Goal: Task Accomplishment & Management: Use online tool/utility

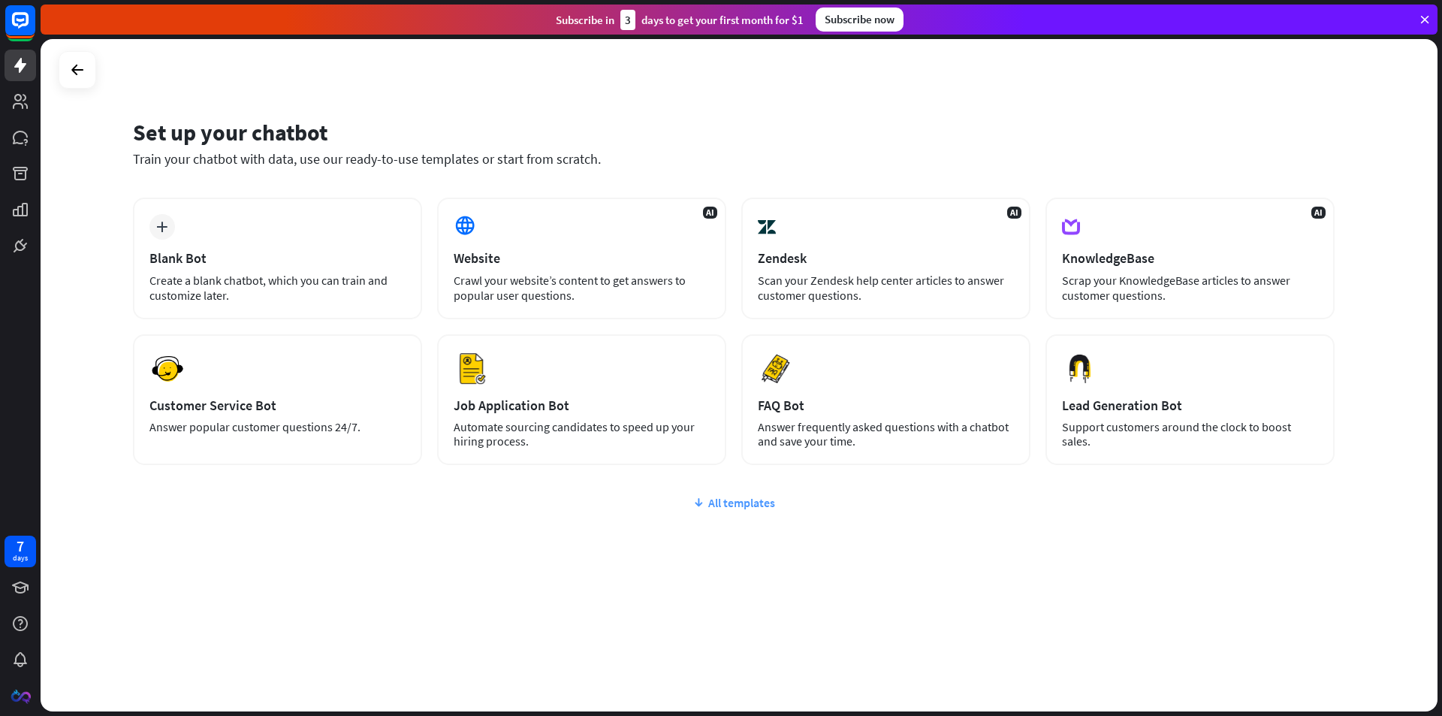
click at [725, 502] on div "All templates" at bounding box center [733, 502] width 1201 height 15
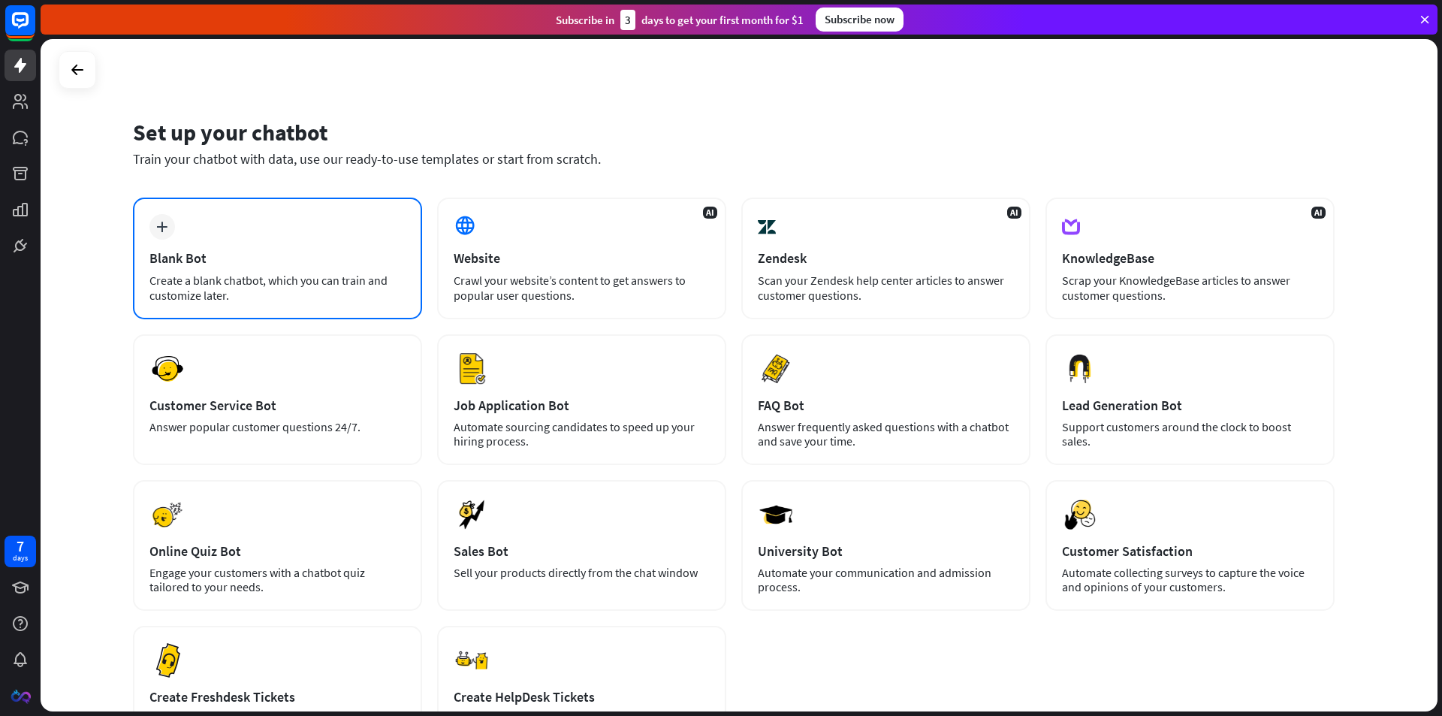
click at [254, 267] on div "plus Blank Bot Create a blank chatbot, which you can train and customize later." at bounding box center [277, 258] width 289 height 122
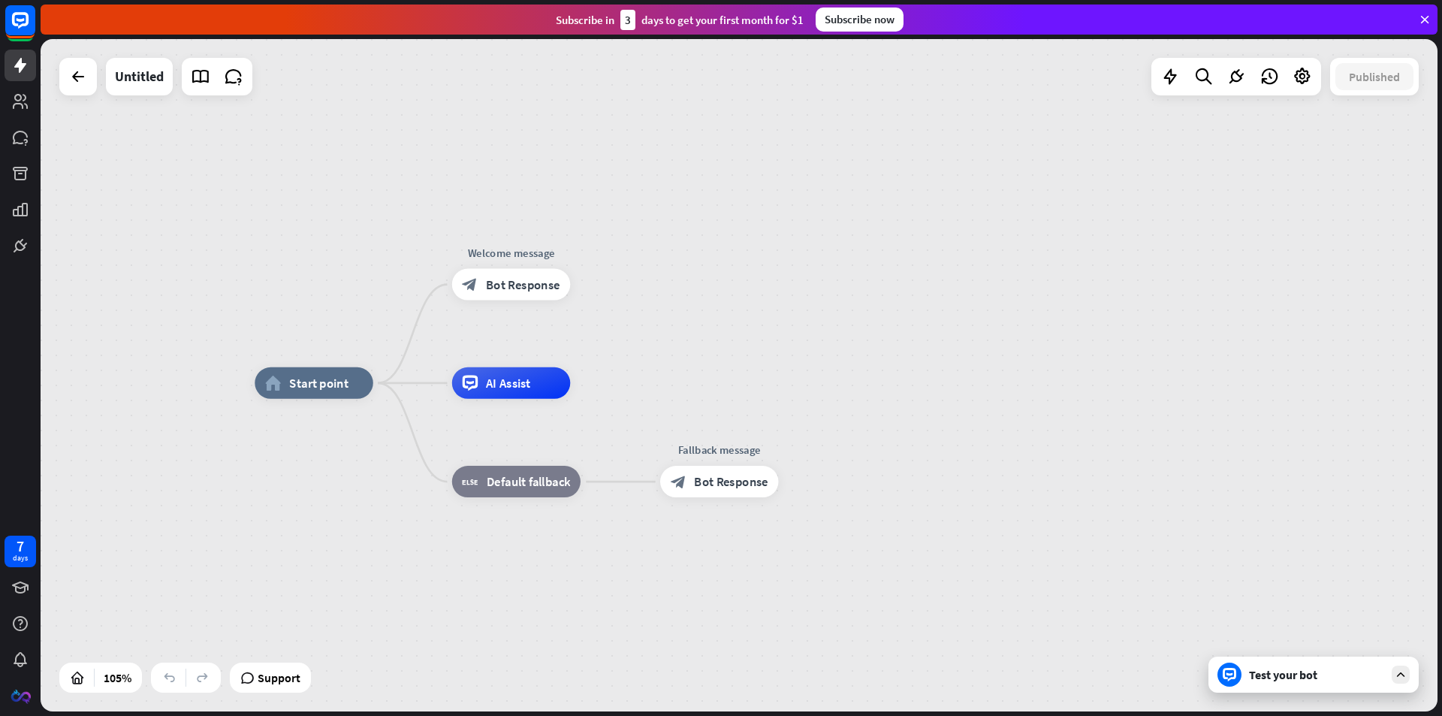
drag, startPoint x: 418, startPoint y: 303, endPoint x: 357, endPoint y: 309, distance: 61.1
click at [357, 309] on div "home_2 Start point Welcome message block_bot_response Bot Response AI Assist bl…" at bounding box center [739, 375] width 1397 height 672
click at [493, 252] on span "Edit name" at bounding box center [496, 249] width 49 height 14
click at [615, 215] on div "**********" at bounding box center [739, 375] width 1397 height 672
click at [514, 251] on span "Edit name" at bounding box center [496, 249] width 49 height 14
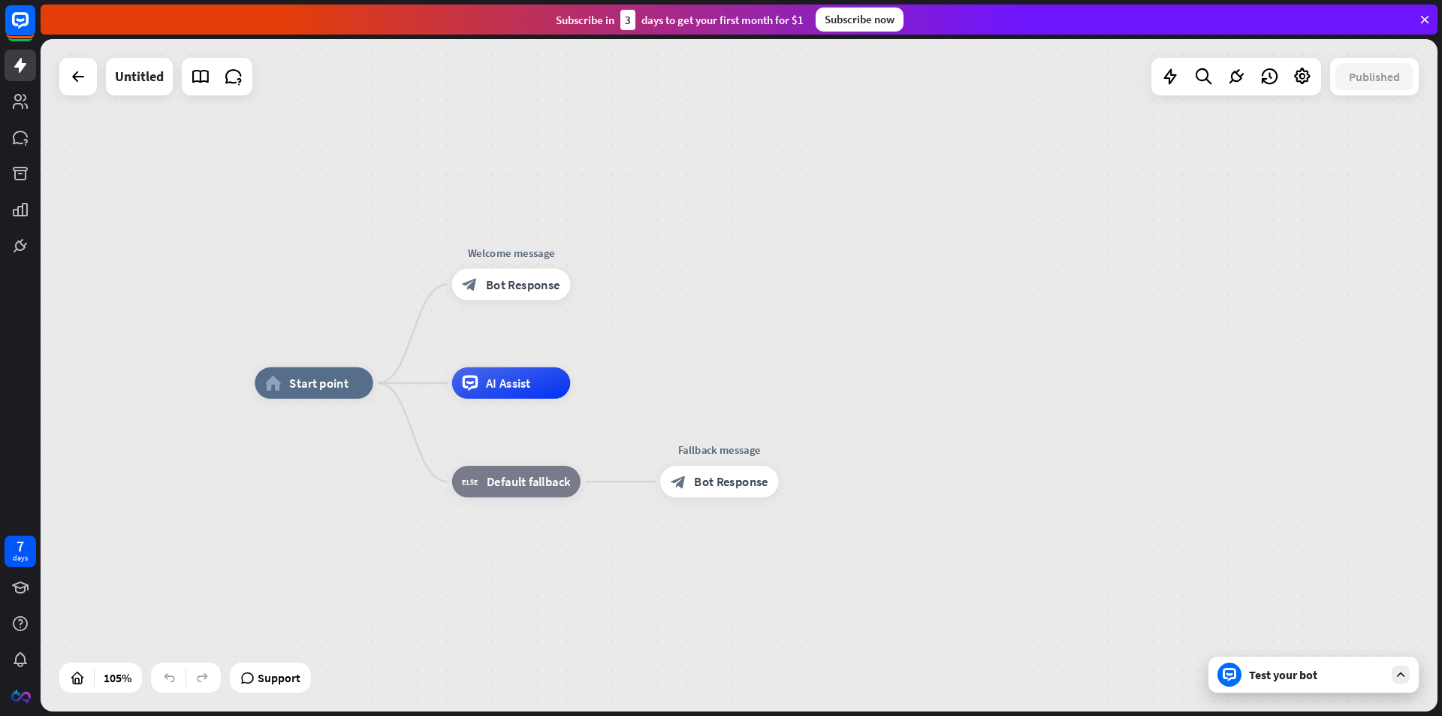
click at [566, 215] on div "**********" at bounding box center [739, 375] width 1397 height 672
click at [544, 251] on icon "more_horiz" at bounding box center [544, 249] width 13 height 12
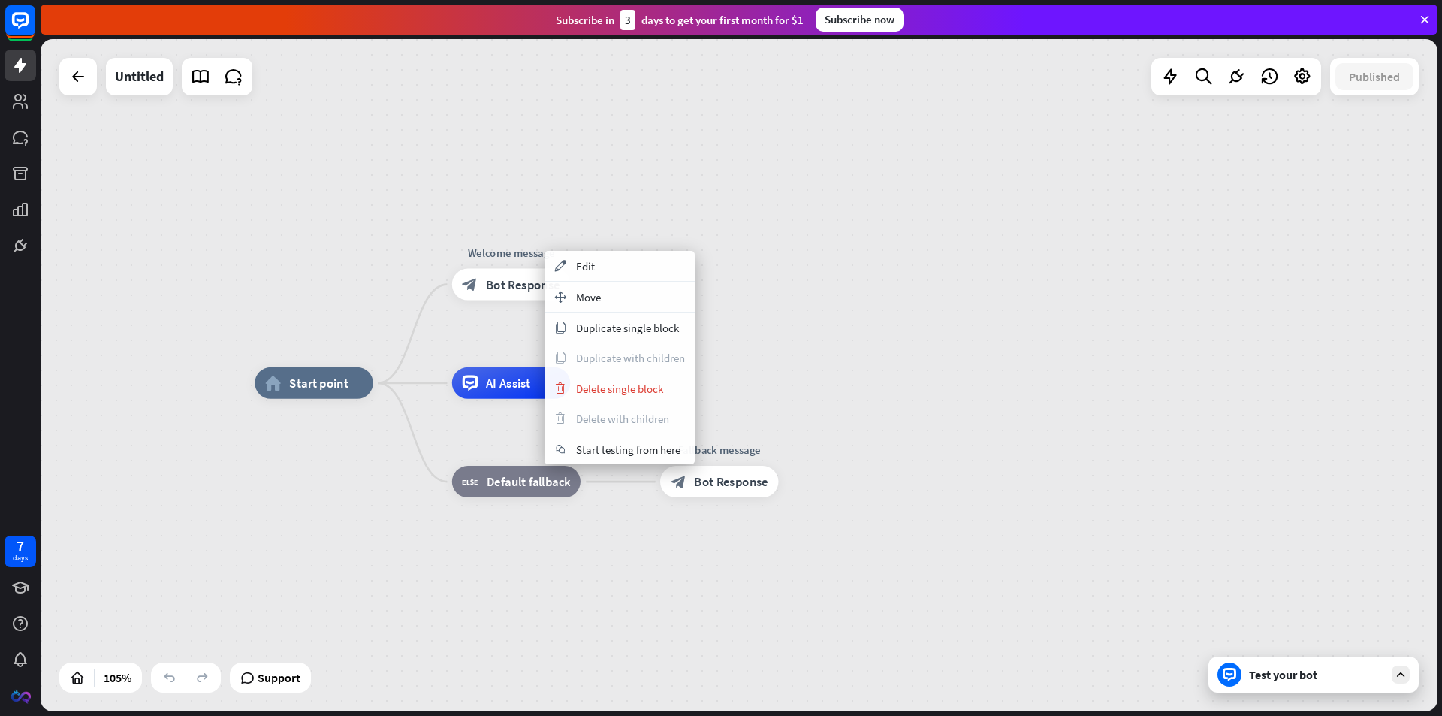
click at [611, 211] on div "home_2 Start point Welcome message block_bot_response Bot Response AI Assist bl…" at bounding box center [739, 375] width 1397 height 672
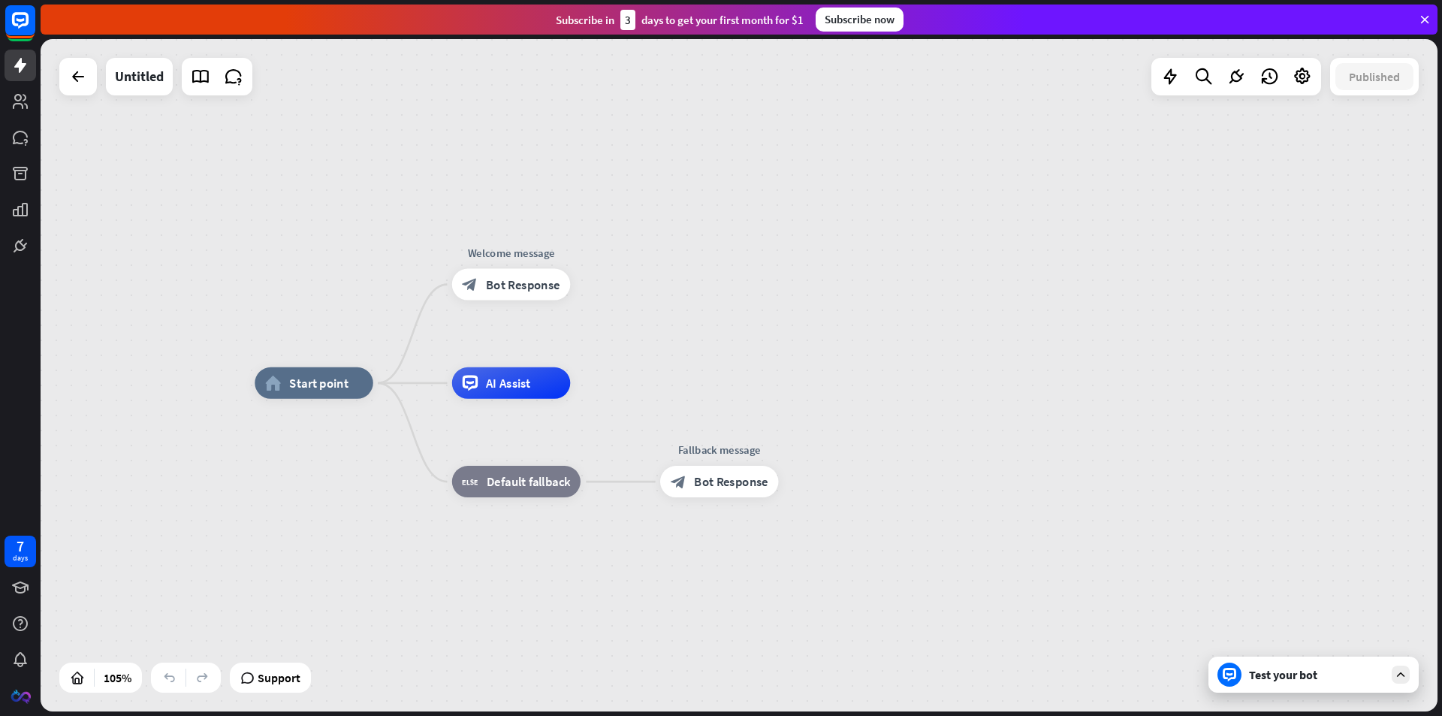
click at [625, 213] on div "home_2 Start point Welcome message block_bot_response Bot Response AI Assist bl…" at bounding box center [739, 375] width 1397 height 672
click at [77, 73] on icon at bounding box center [78, 77] width 18 height 18
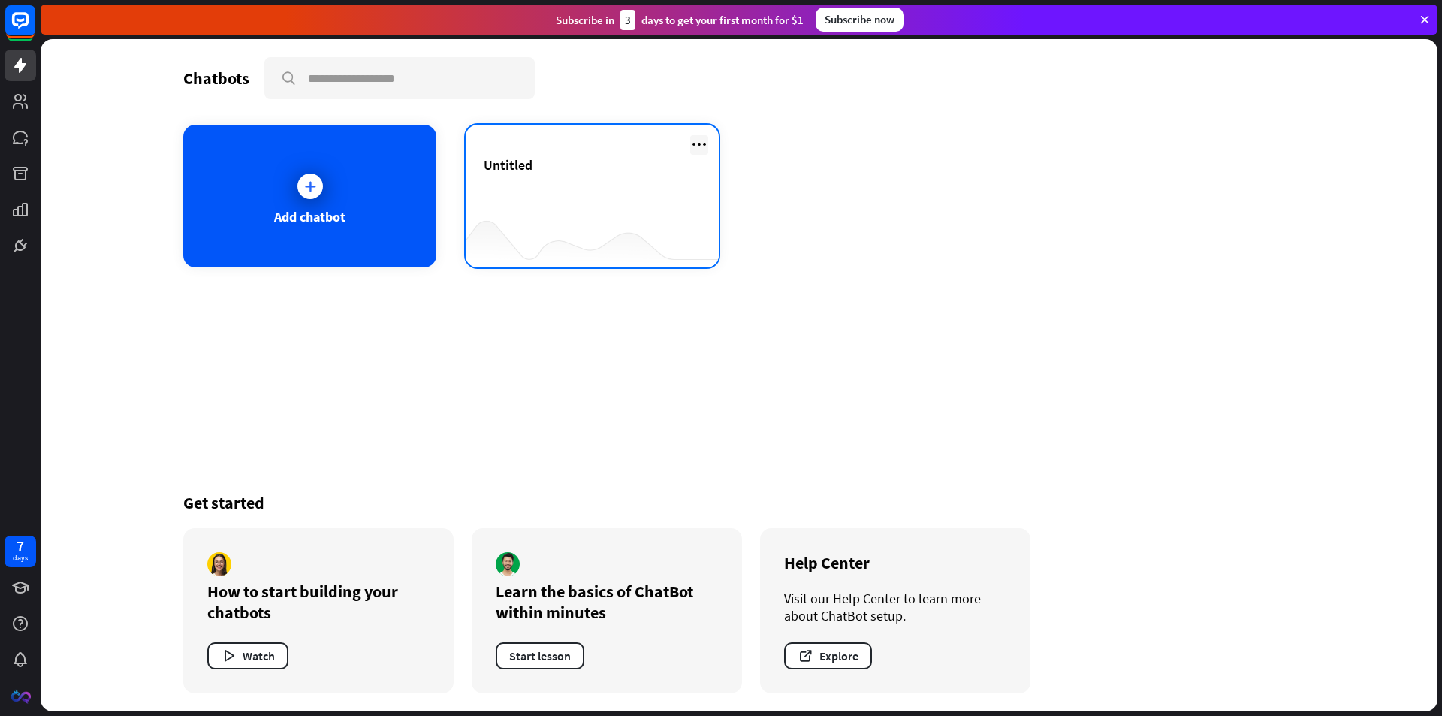
click at [691, 140] on icon at bounding box center [699, 144] width 18 height 18
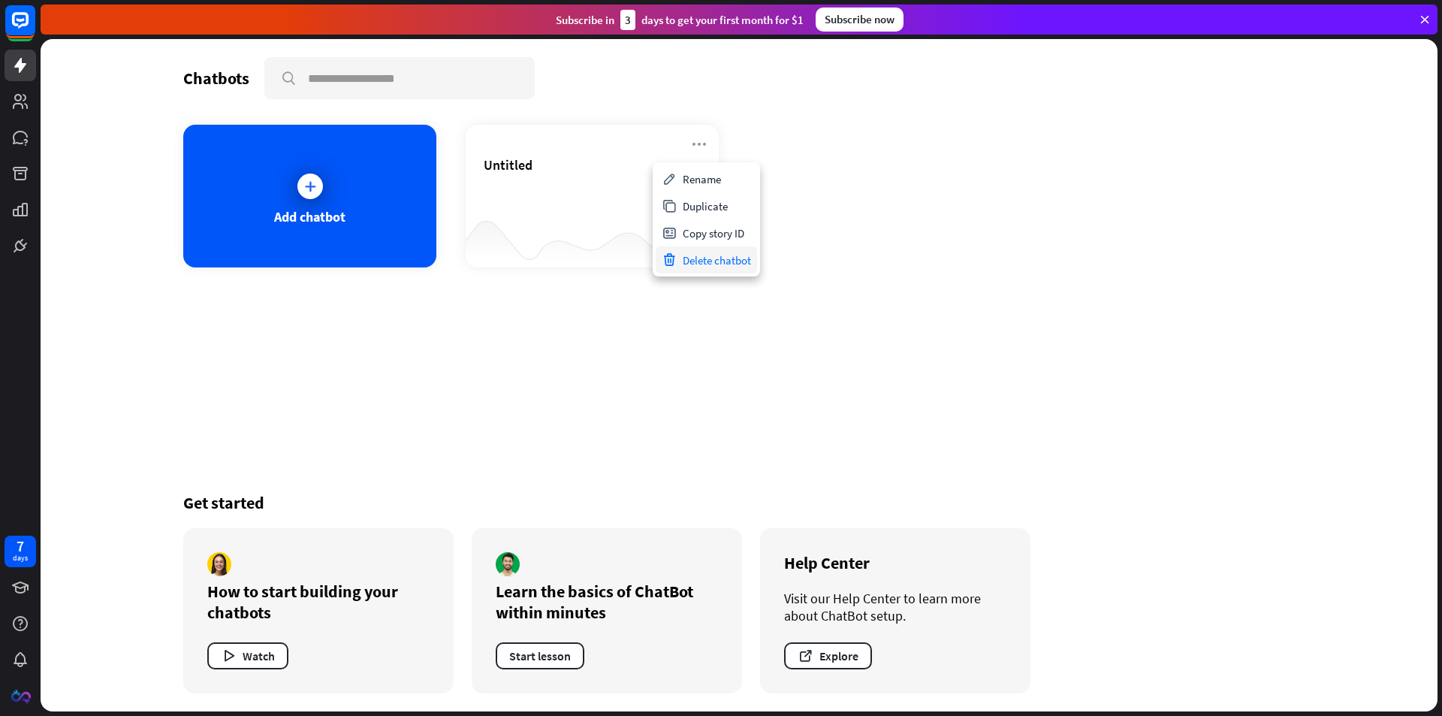
click at [722, 264] on div "Delete chatbot" at bounding box center [705, 259] width 101 height 27
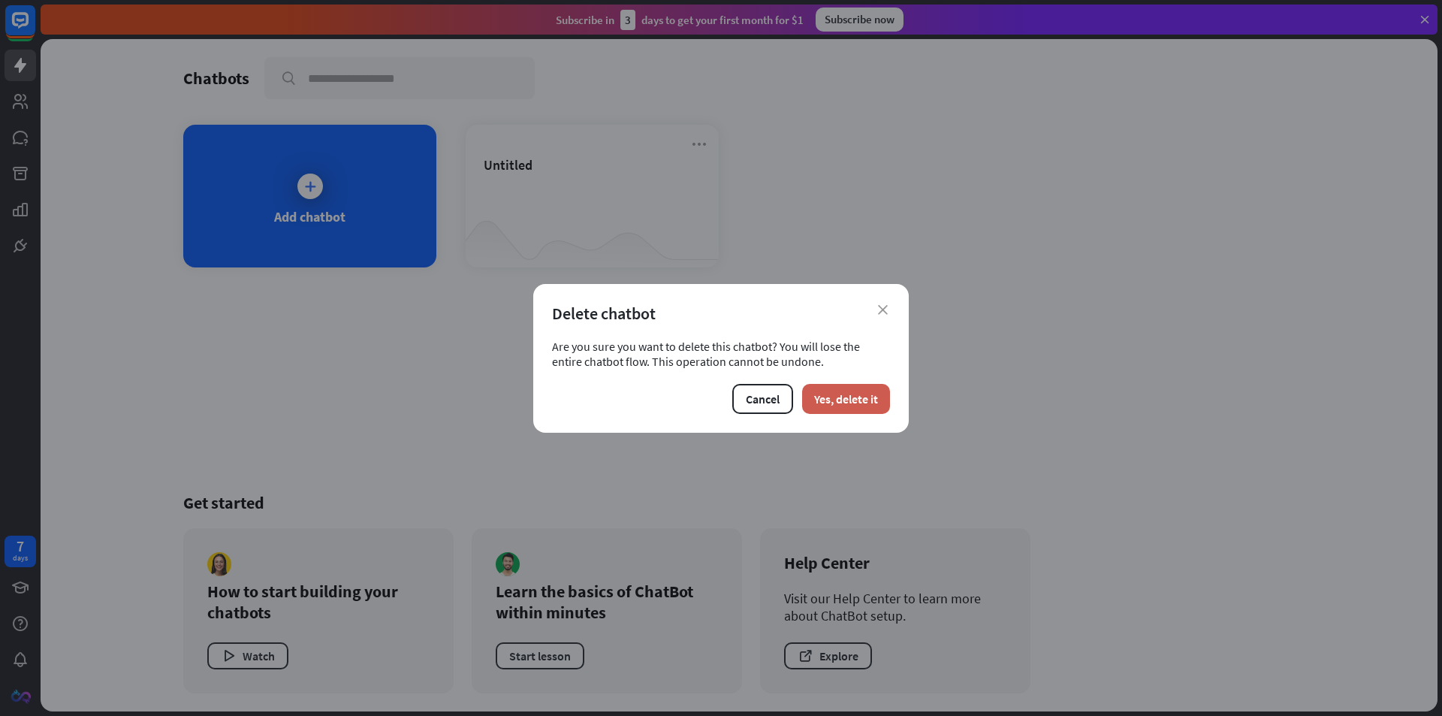
drag, startPoint x: 842, startPoint y: 393, endPoint x: 842, endPoint y: 384, distance: 8.3
click at [842, 391] on button "Yes, delete it" at bounding box center [846, 399] width 88 height 30
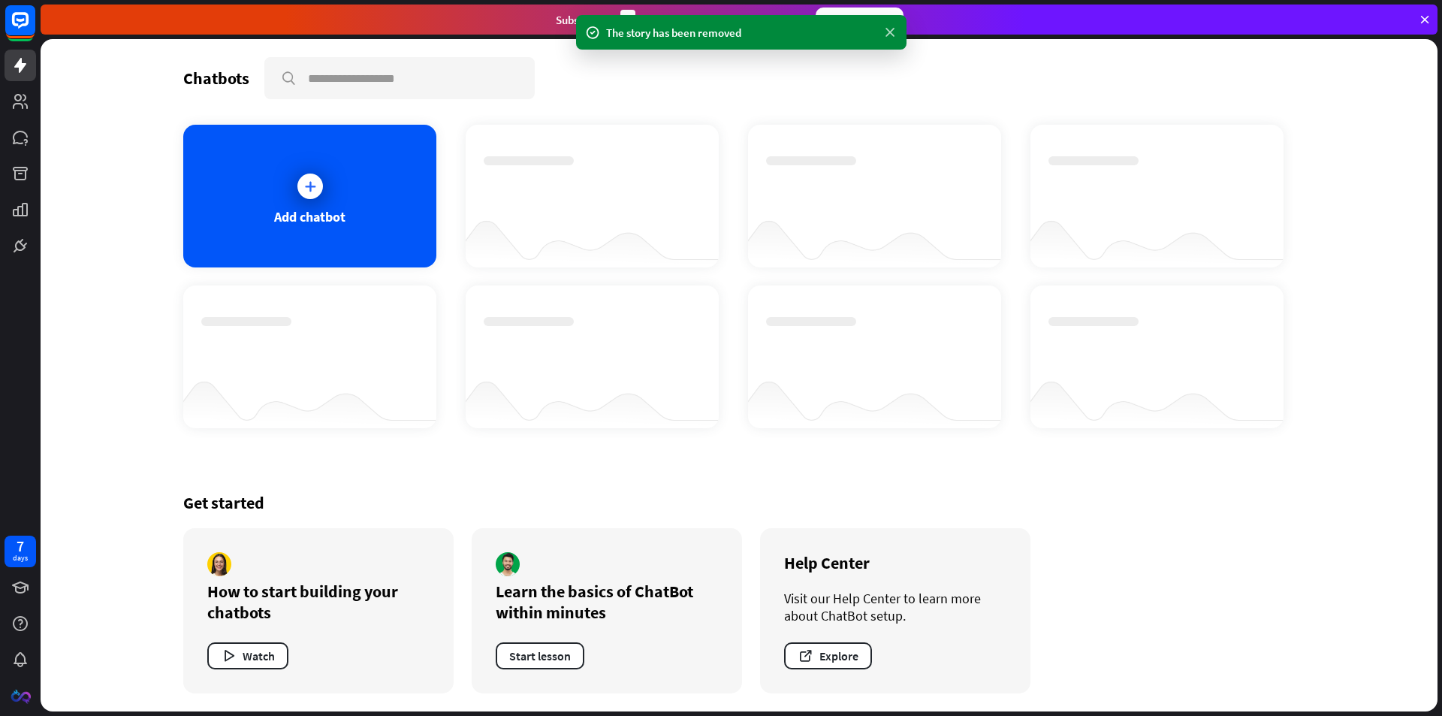
click at [891, 33] on icon at bounding box center [889, 33] width 15 height 16
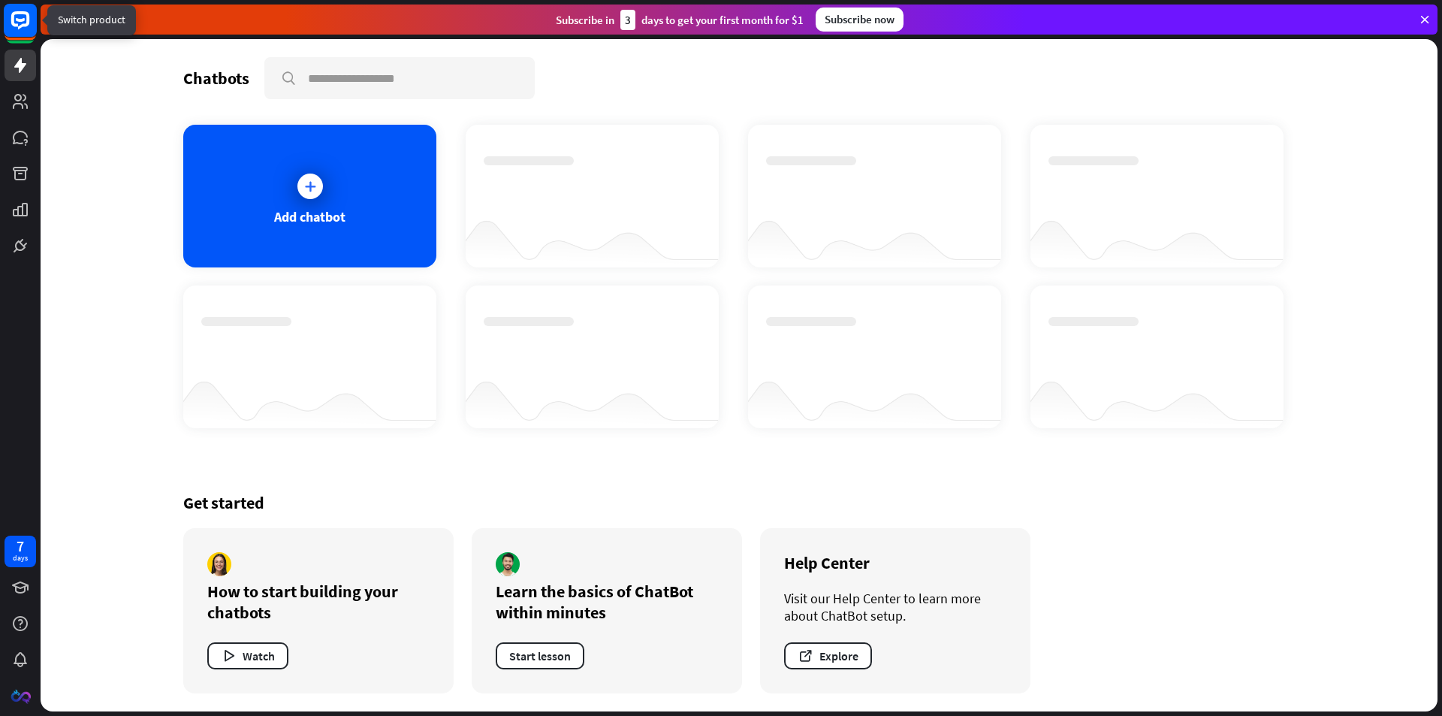
click at [23, 21] on icon at bounding box center [20, 20] width 9 height 4
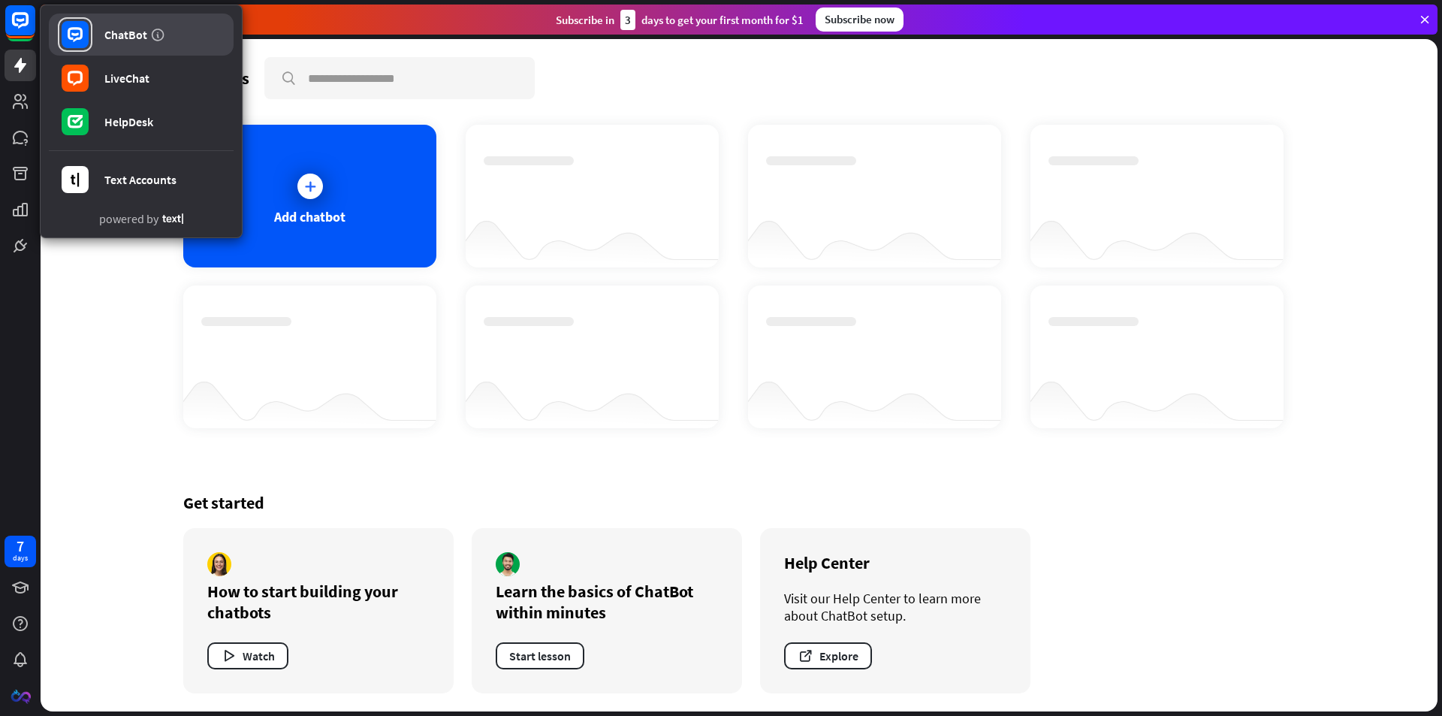
click at [132, 35] on div "ChatBot" at bounding box center [125, 34] width 43 height 15
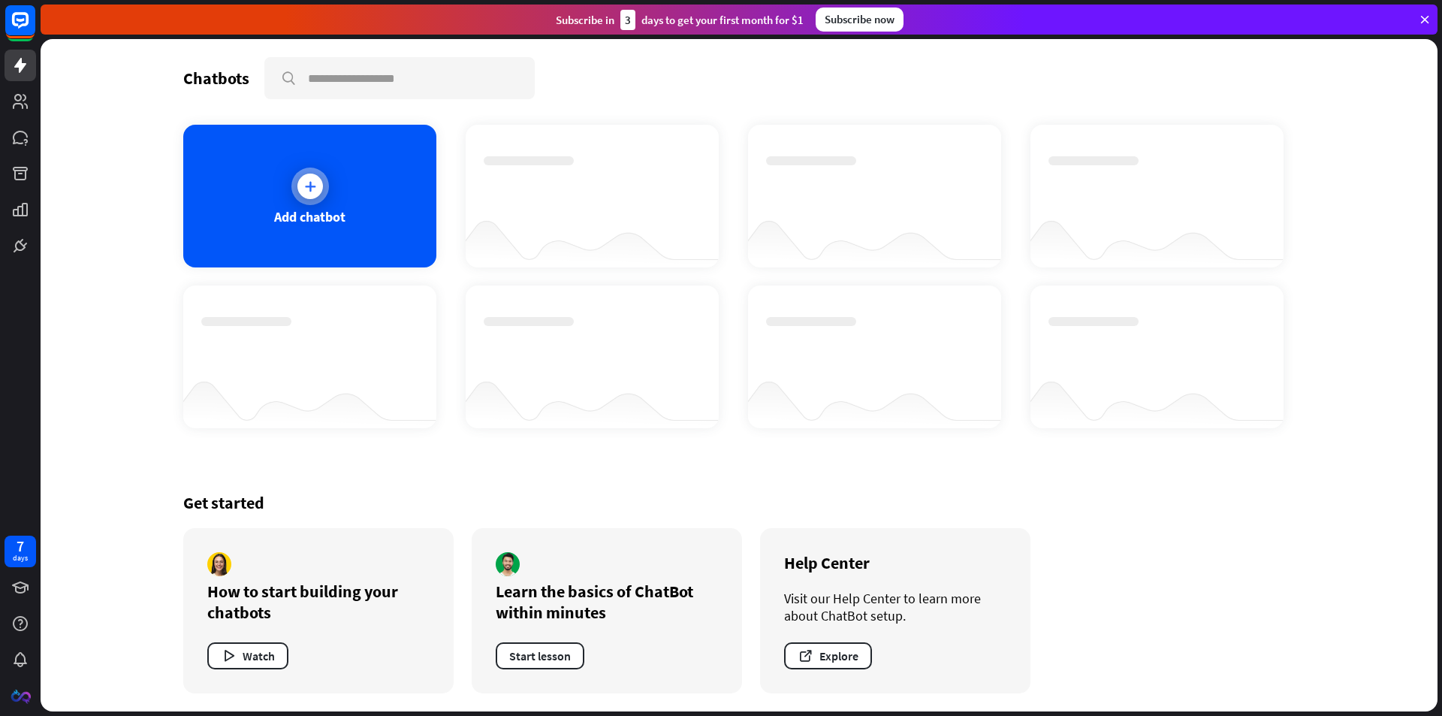
click at [295, 189] on div at bounding box center [310, 186] width 38 height 38
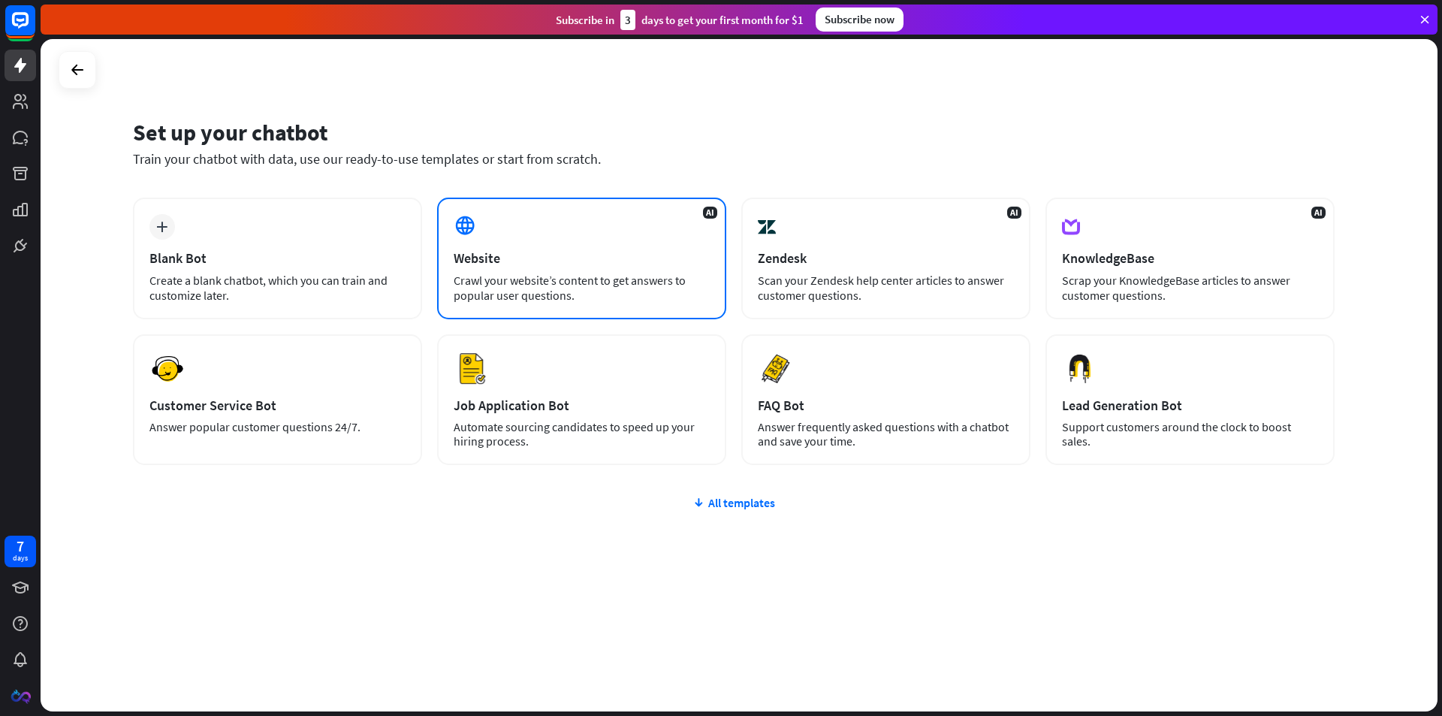
click at [576, 247] on div "AI Website Crawl your website’s content to get answers to popular user question…" at bounding box center [581, 258] width 289 height 122
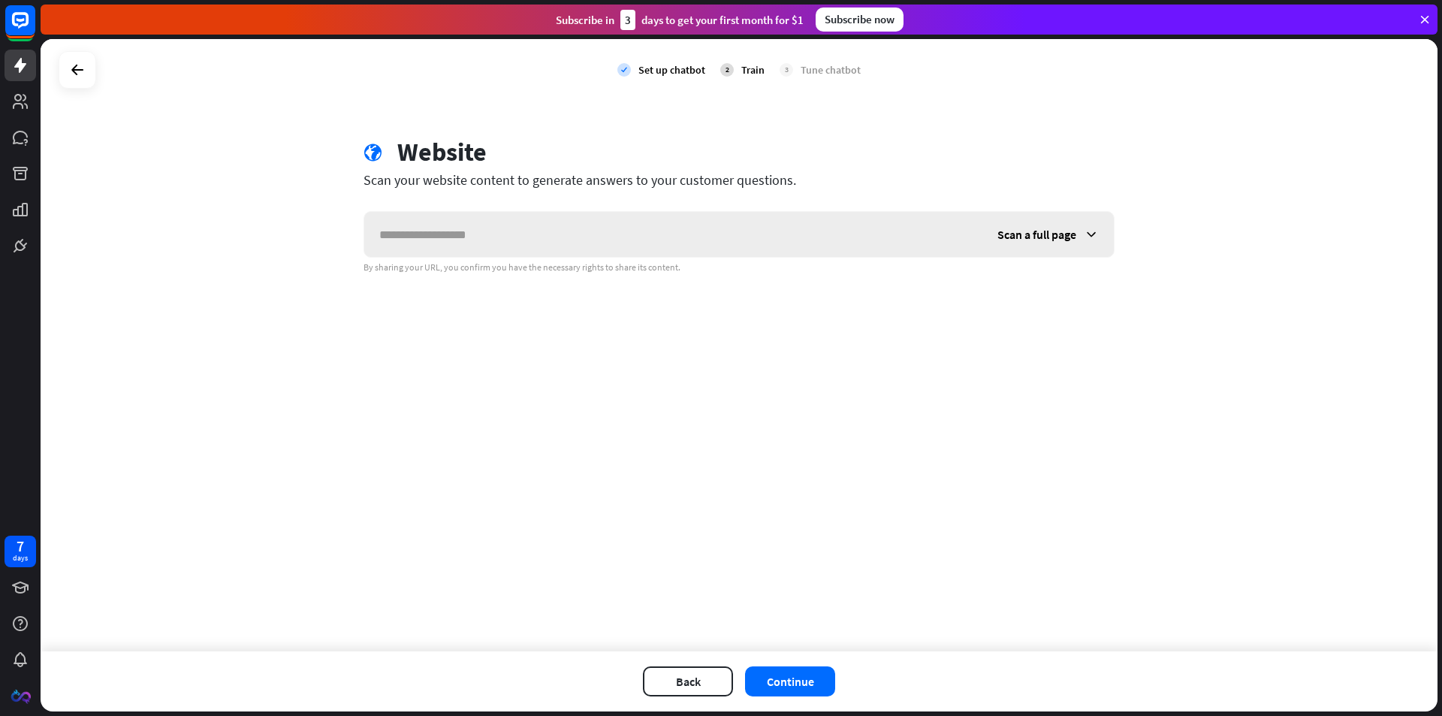
click at [1025, 222] on div "Scan a full page" at bounding box center [1047, 234] width 131 height 45
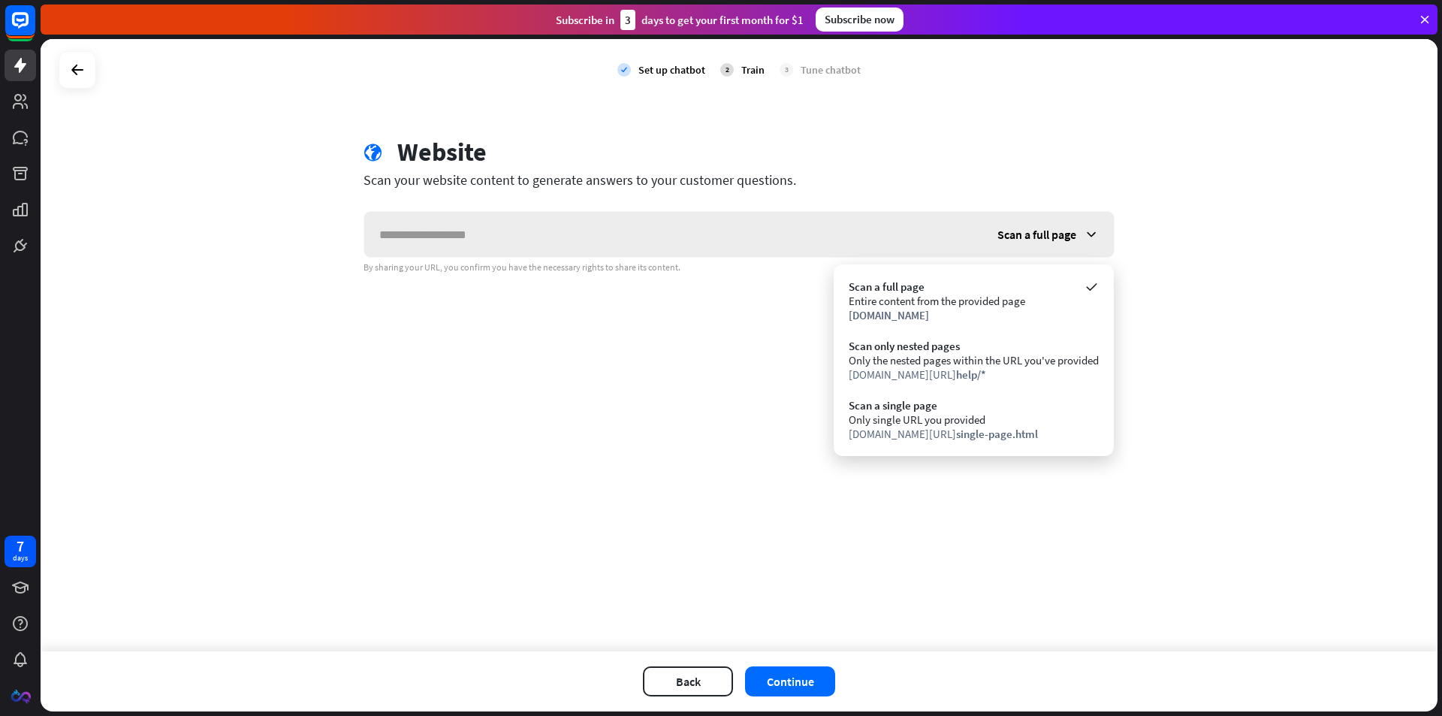
click at [1033, 224] on div "Scan a full page" at bounding box center [1047, 234] width 131 height 45
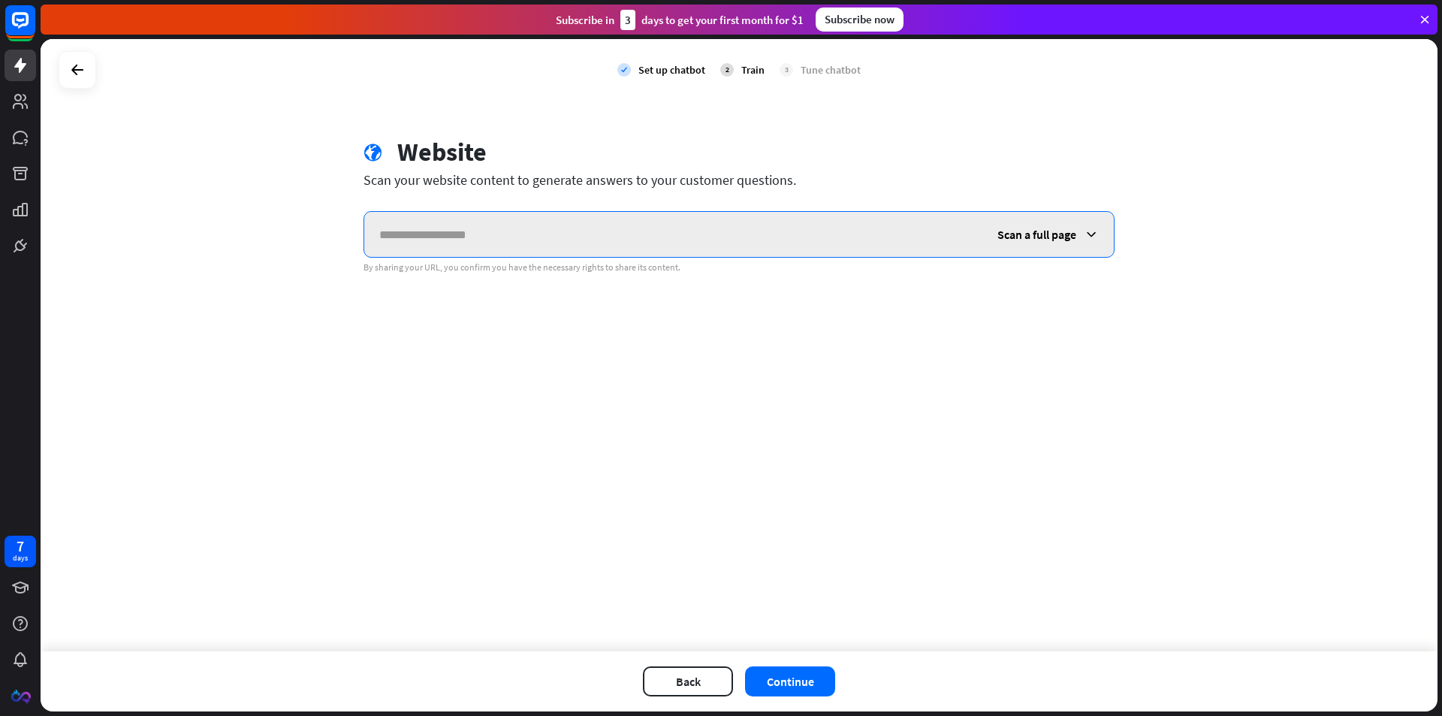
drag, startPoint x: 565, startPoint y: 241, endPoint x: 576, endPoint y: 237, distance: 11.9
click at [564, 241] on input "text" at bounding box center [673, 234] width 618 height 45
click at [482, 237] on input "text" at bounding box center [673, 234] width 618 height 45
paste input "**********"
type input "**********"
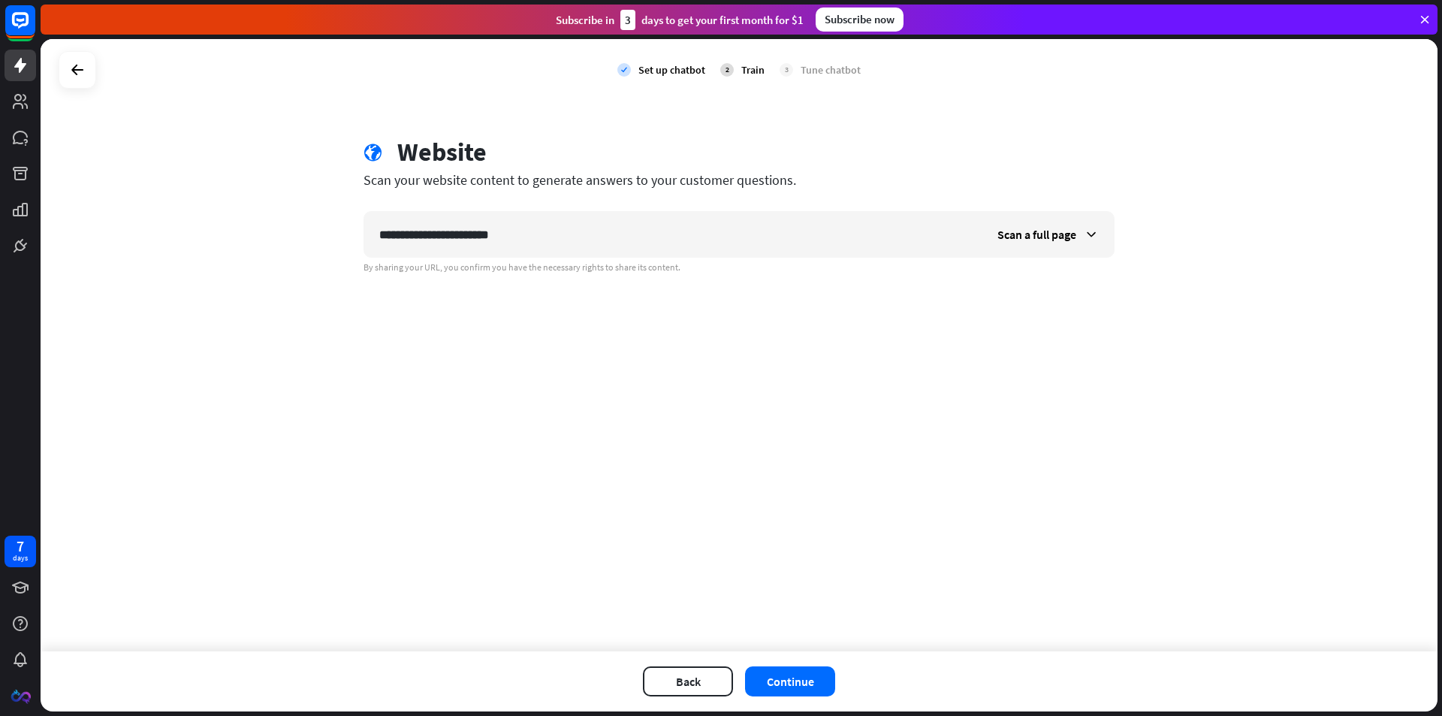
click at [607, 324] on div "**********" at bounding box center [739, 345] width 1397 height 612
click at [797, 666] on button "Continue" at bounding box center [790, 681] width 90 height 30
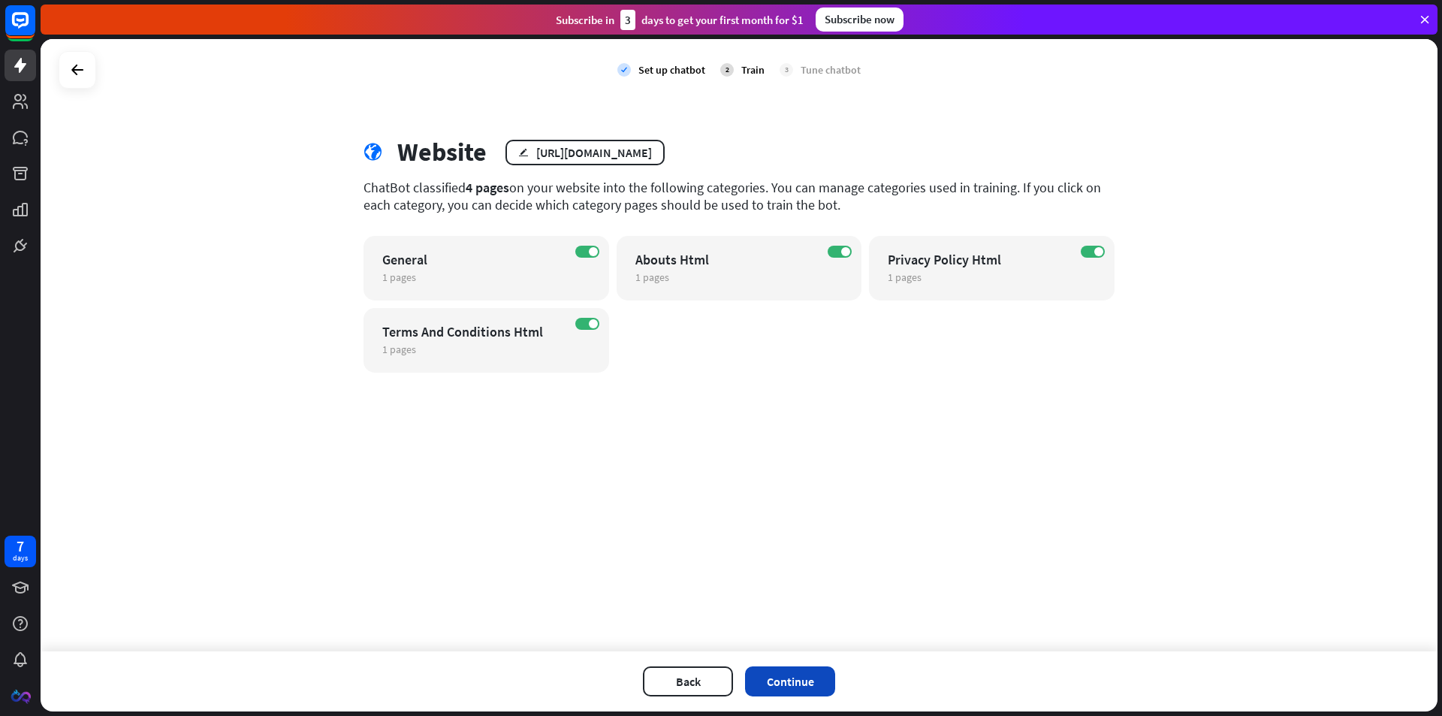
click at [806, 677] on button "Continue" at bounding box center [790, 681] width 90 height 30
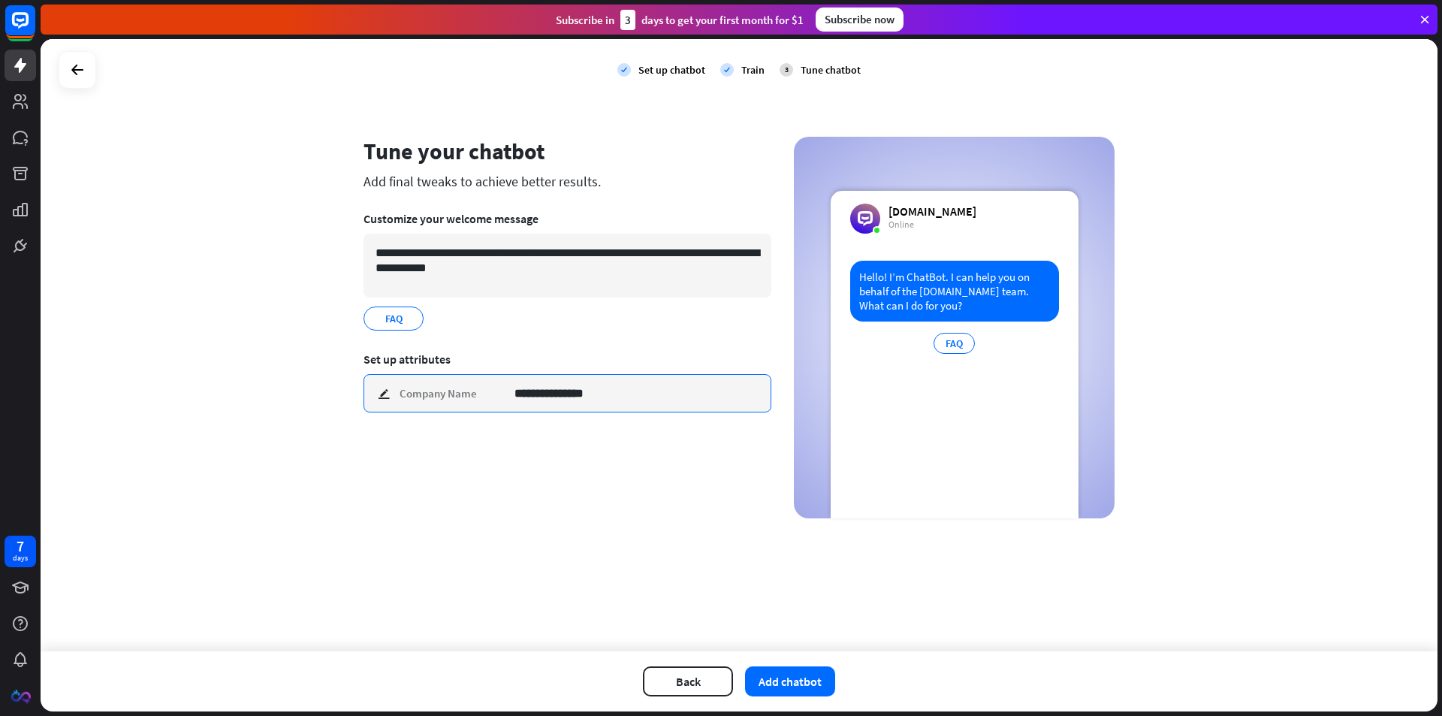
click at [595, 402] on input "**********" at bounding box center [636, 393] width 245 height 37
click at [586, 396] on input "**********" at bounding box center [636, 393] width 245 height 37
drag, startPoint x: 570, startPoint y: 393, endPoint x: 607, endPoint y: 393, distance: 37.5
click at [607, 393] on input "**********" at bounding box center [636, 393] width 245 height 37
click at [615, 512] on div "**********" at bounding box center [567, 327] width 408 height 381
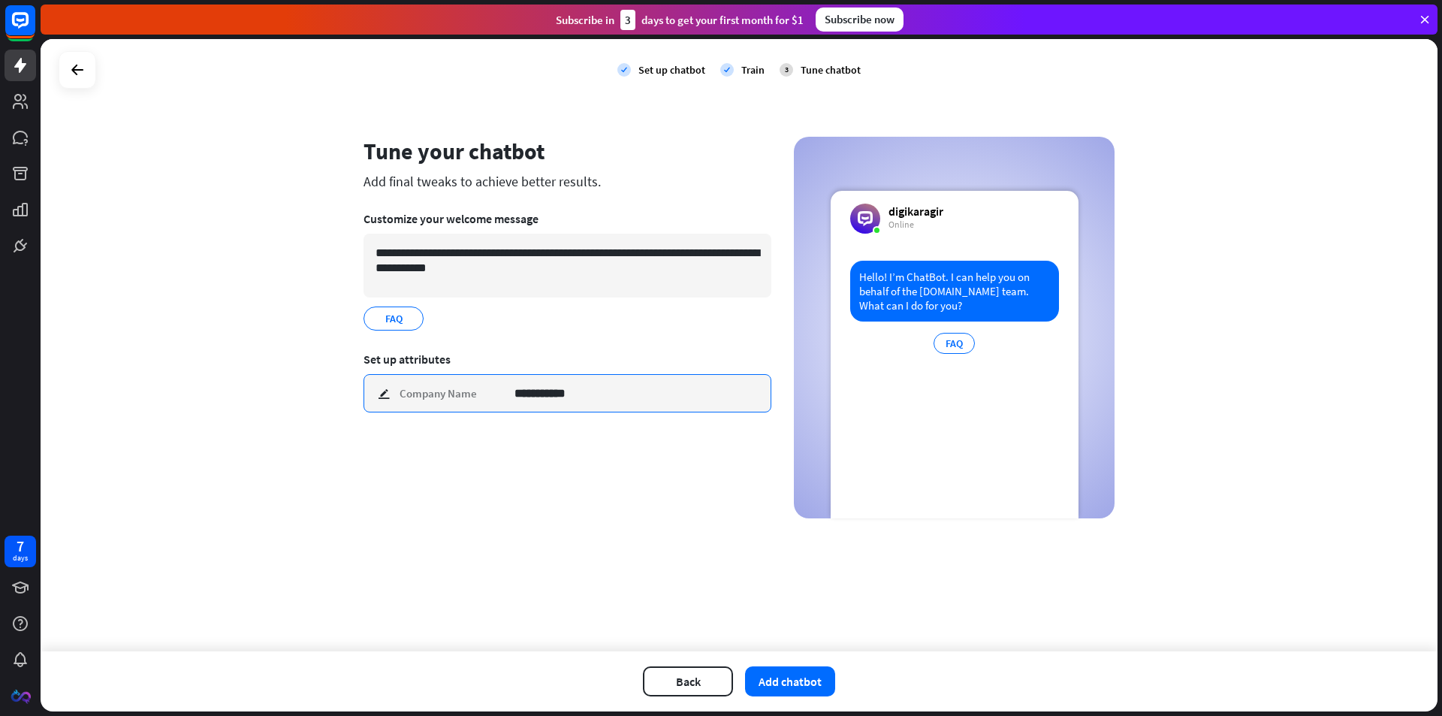
click at [533, 394] on input "**********" at bounding box center [636, 393] width 245 height 37
click at [437, 395] on div "**********" at bounding box center [567, 393] width 408 height 38
click at [386, 393] on div "**********" at bounding box center [567, 393] width 408 height 38
click at [542, 392] on input "**********" at bounding box center [636, 393] width 245 height 37
click at [534, 394] on input "**********" at bounding box center [636, 393] width 245 height 37
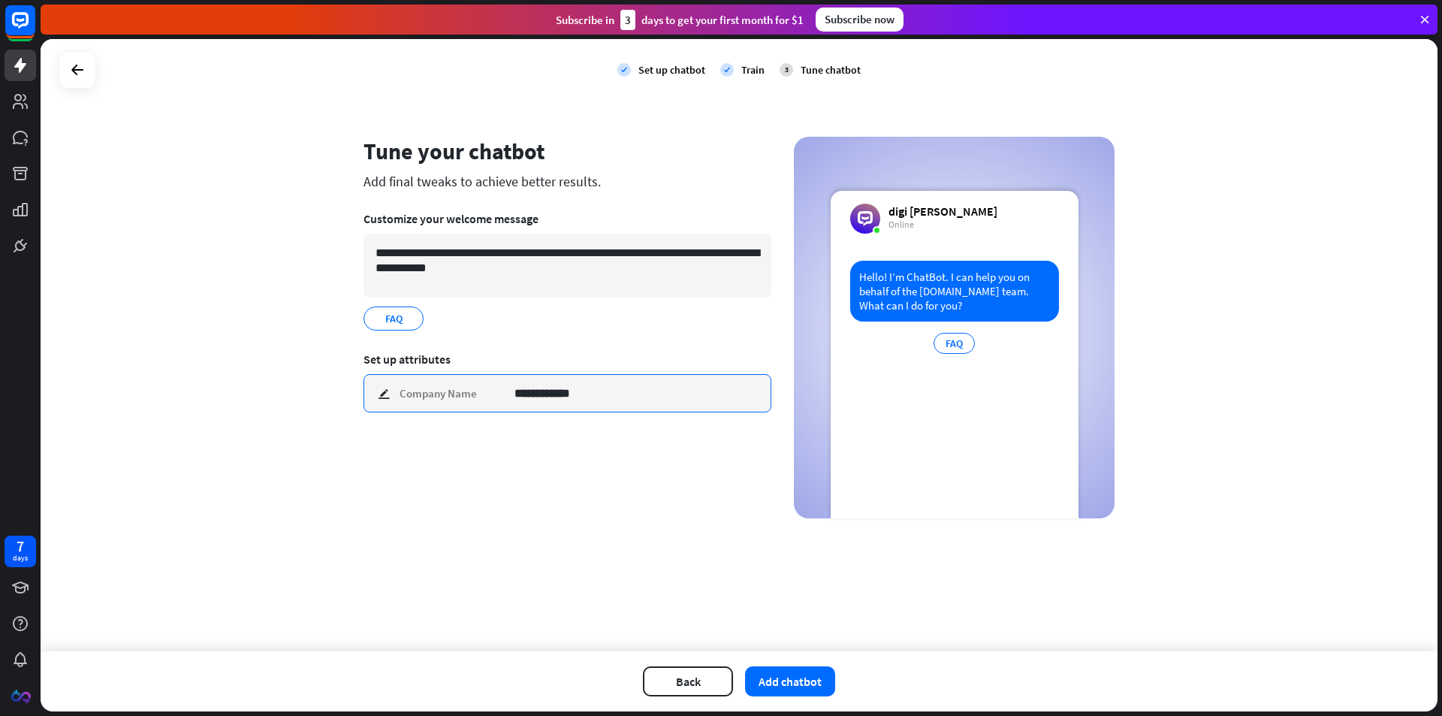
type input "**********"
click at [565, 472] on div "**********" at bounding box center [567, 327] width 408 height 381
click at [576, 471] on div "**********" at bounding box center [567, 327] width 408 height 381
click at [793, 672] on button "Add chatbot" at bounding box center [790, 681] width 90 height 30
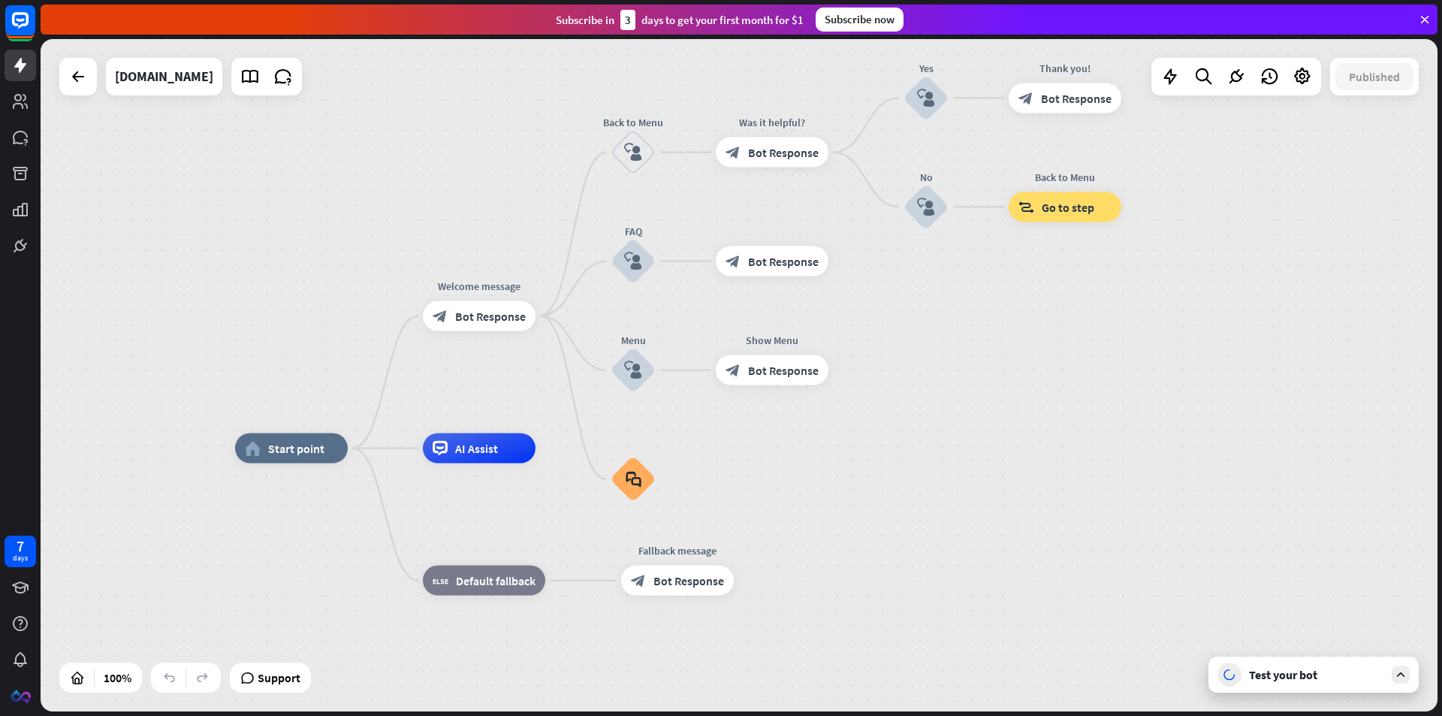
drag, startPoint x: 554, startPoint y: 156, endPoint x: 469, endPoint y: 230, distance: 112.3
click at [469, 230] on div "home_2 Start point Welcome message block_bot_response Bot Response Back to Menu…" at bounding box center [739, 375] width 1397 height 672
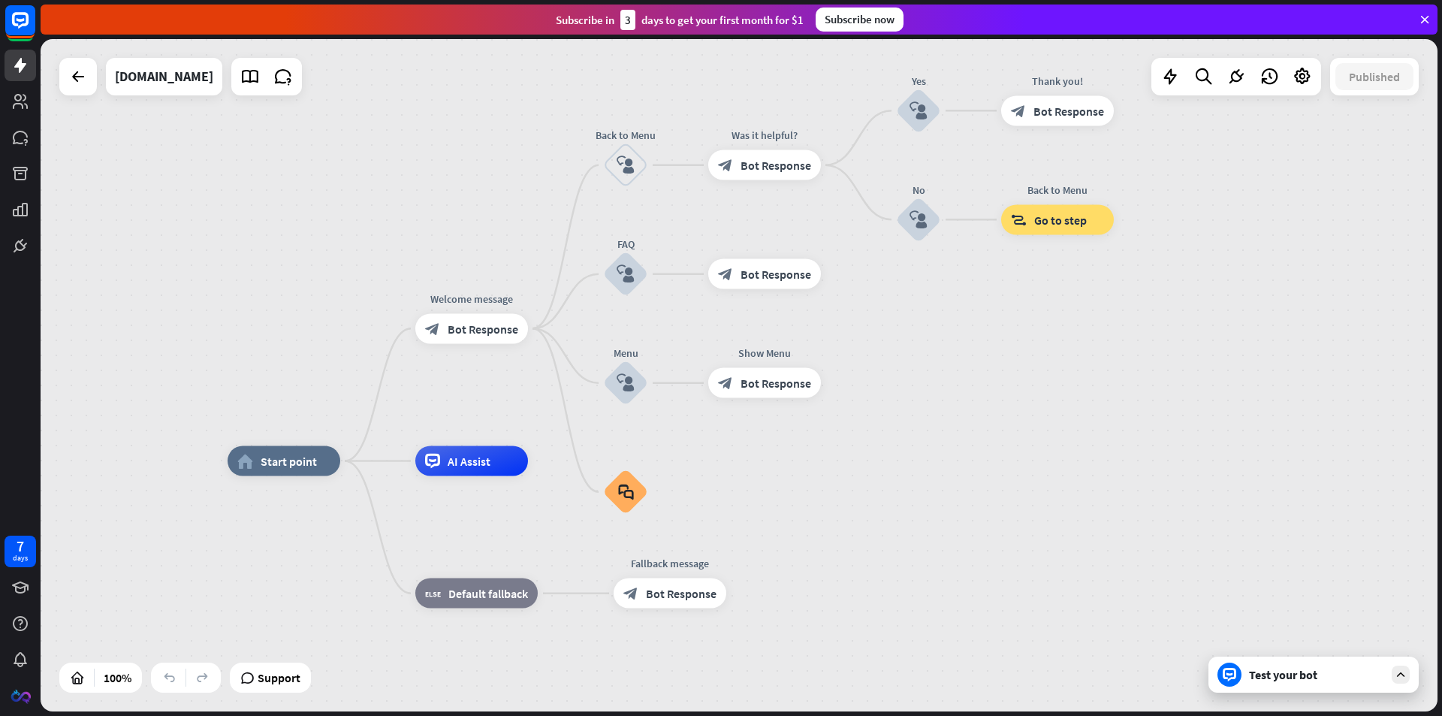
drag, startPoint x: 451, startPoint y: 189, endPoint x: 431, endPoint y: 217, distance: 34.0
click at [431, 217] on div "home_2 Start point Welcome message block_bot_response Bot Response Back to Menu…" at bounding box center [739, 375] width 1397 height 672
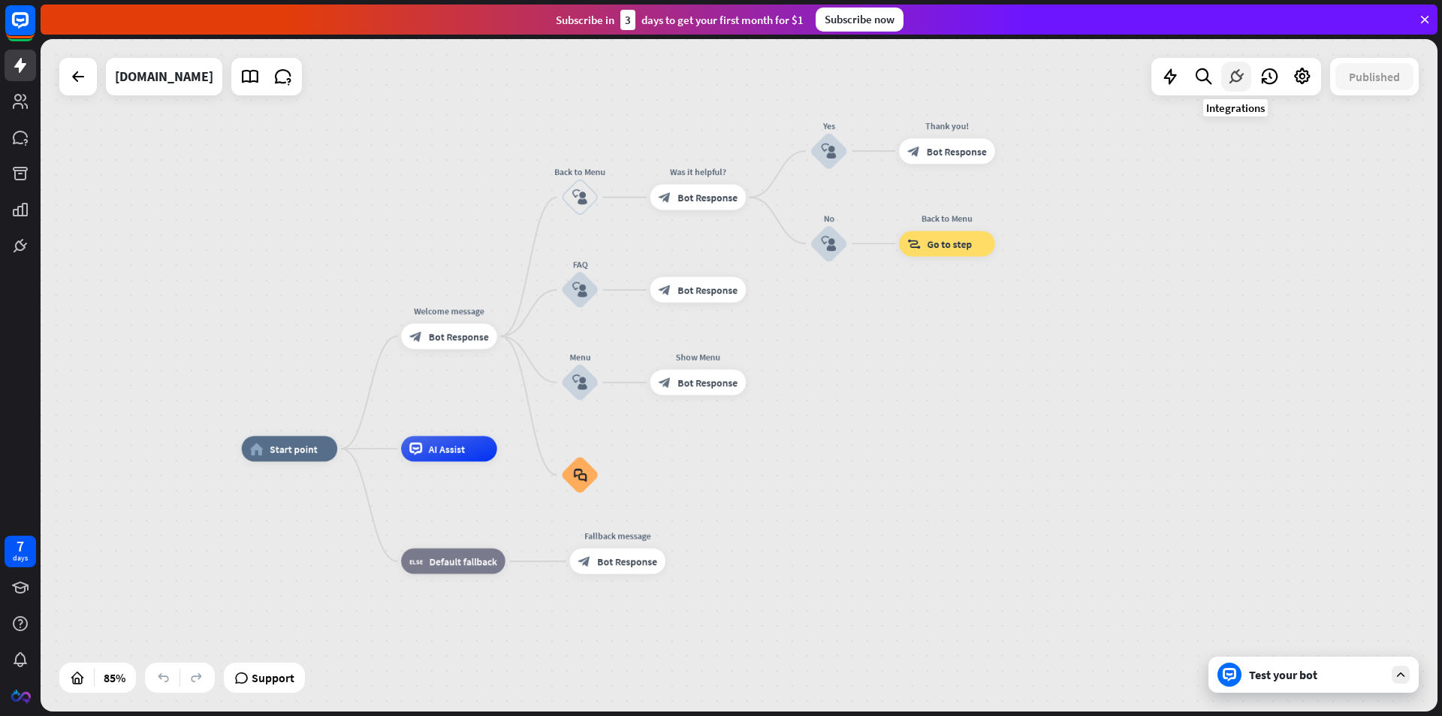
click at [1243, 72] on icon at bounding box center [1236, 77] width 20 height 20
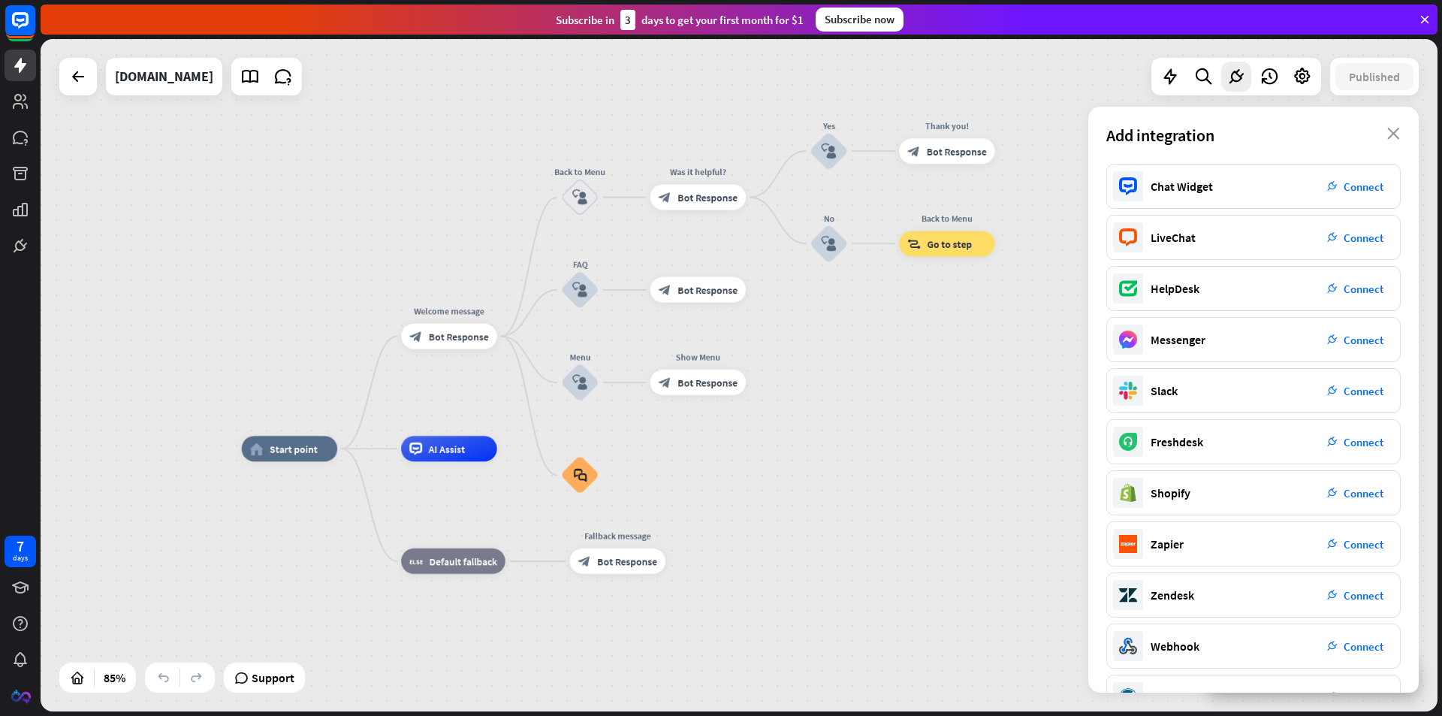
drag, startPoint x: 1391, startPoint y: 132, endPoint x: 1389, endPoint y: 122, distance: 9.9
click at [1390, 128] on icon "close" at bounding box center [1393, 134] width 13 height 12
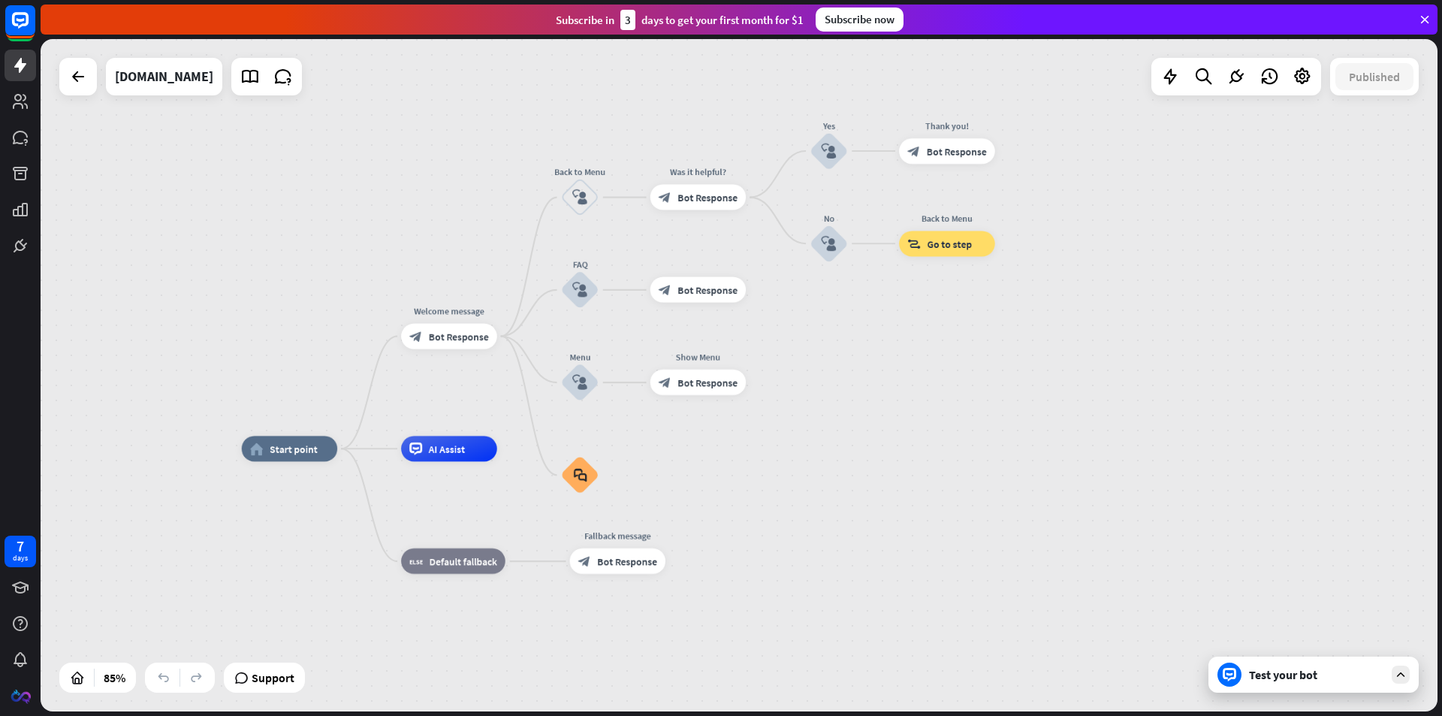
click at [1400, 678] on icon at bounding box center [1401, 675] width 14 height 14
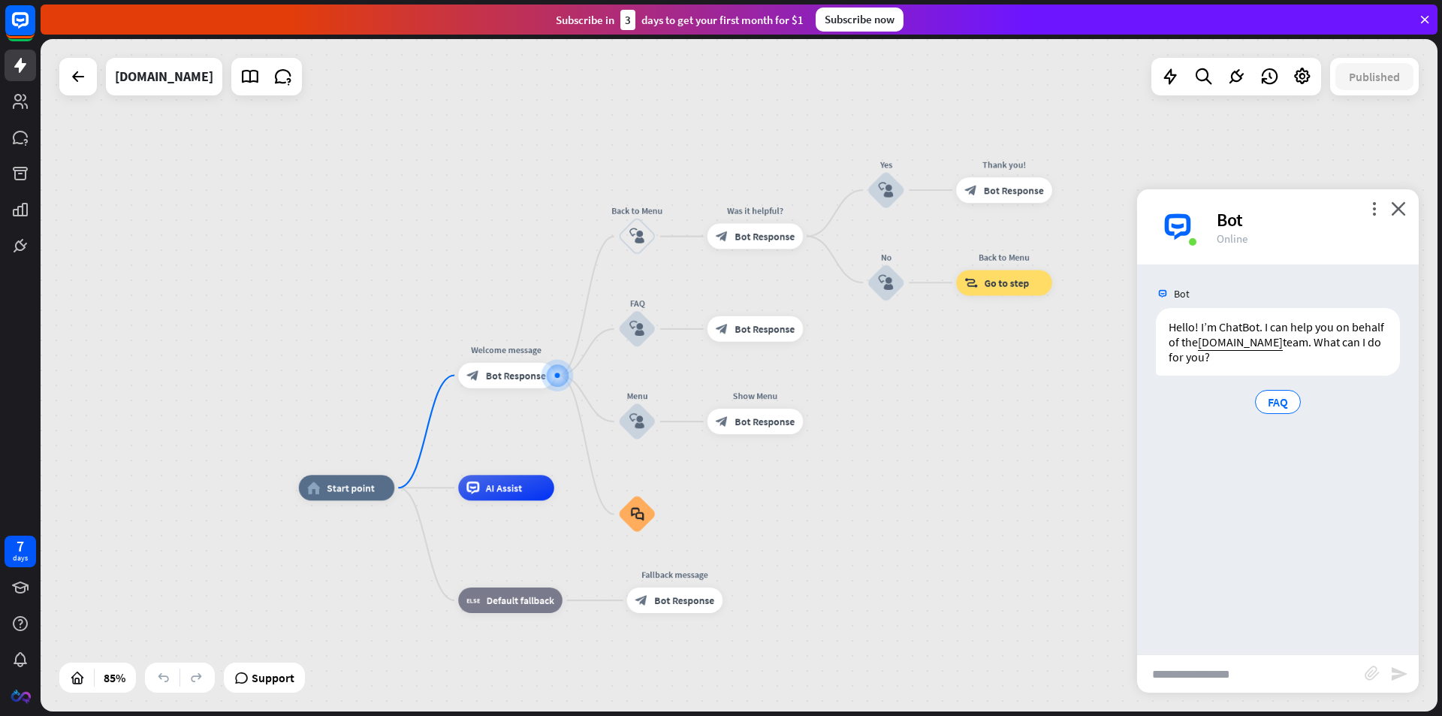
click at [1222, 671] on input "text" at bounding box center [1251, 674] width 228 height 38
click at [1227, 675] on input "text" at bounding box center [1251, 674] width 228 height 38
type input "**"
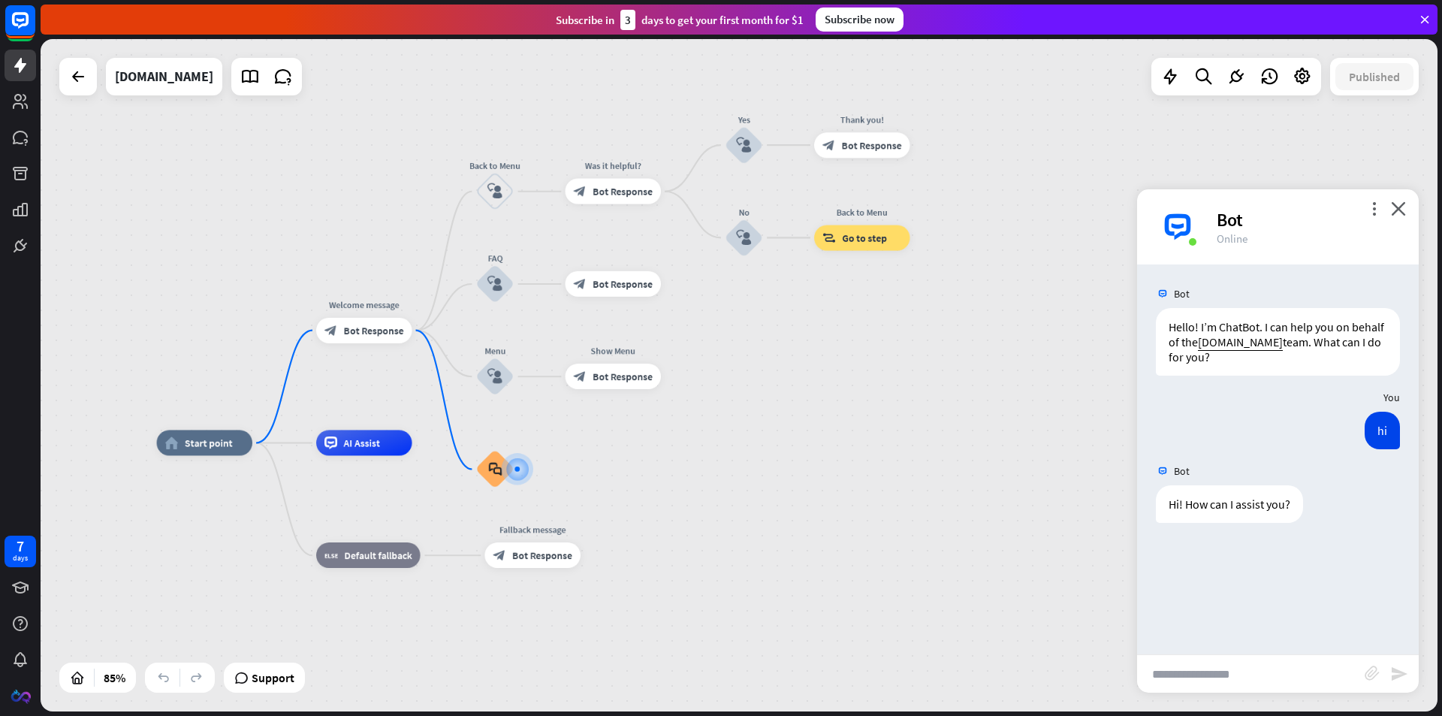
drag, startPoint x: 829, startPoint y: 333, endPoint x: 818, endPoint y: 426, distance: 94.5
click at [818, 426] on div "home_2 Start point Welcome message block_bot_response Bot Response Back to Menu…" at bounding box center [739, 375] width 1397 height 672
click at [1232, 676] on input "text" at bounding box center [1251, 674] width 228 height 38
type input "**"
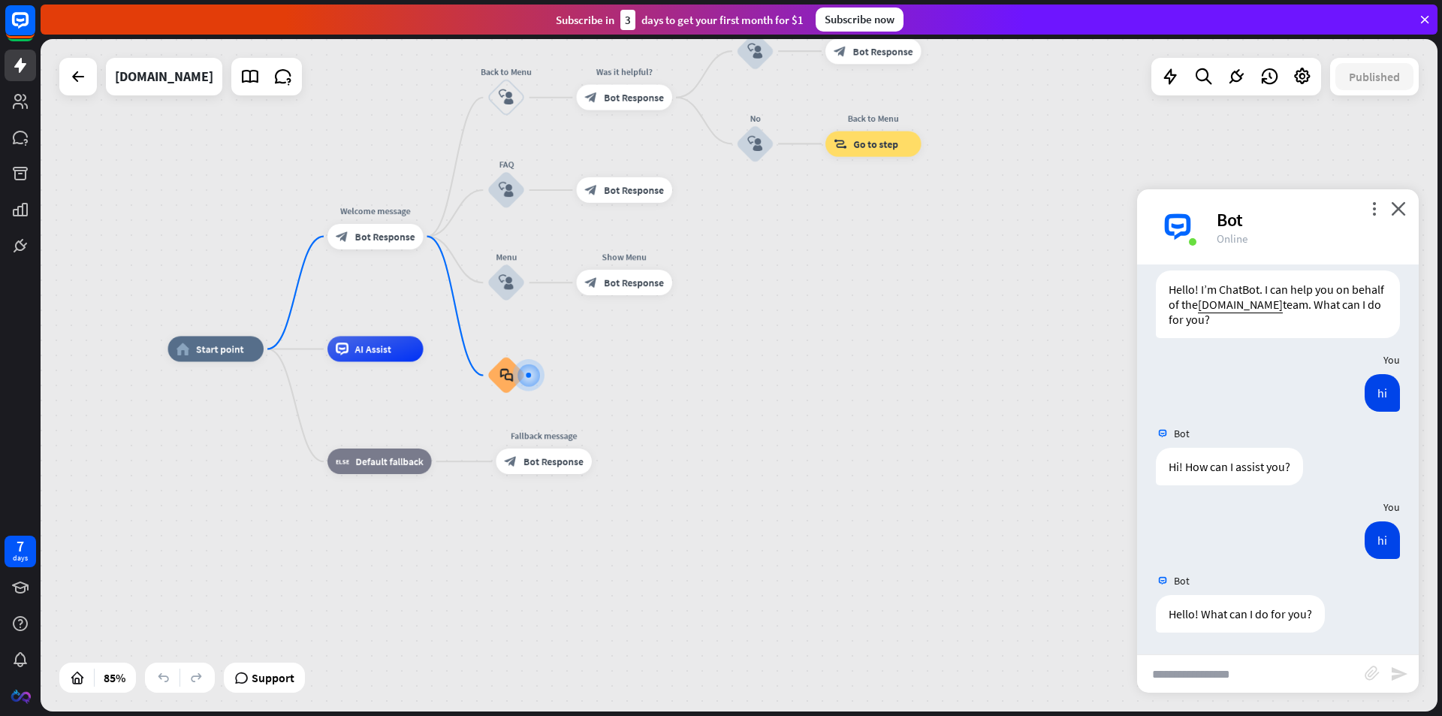
scroll to position [38, 0]
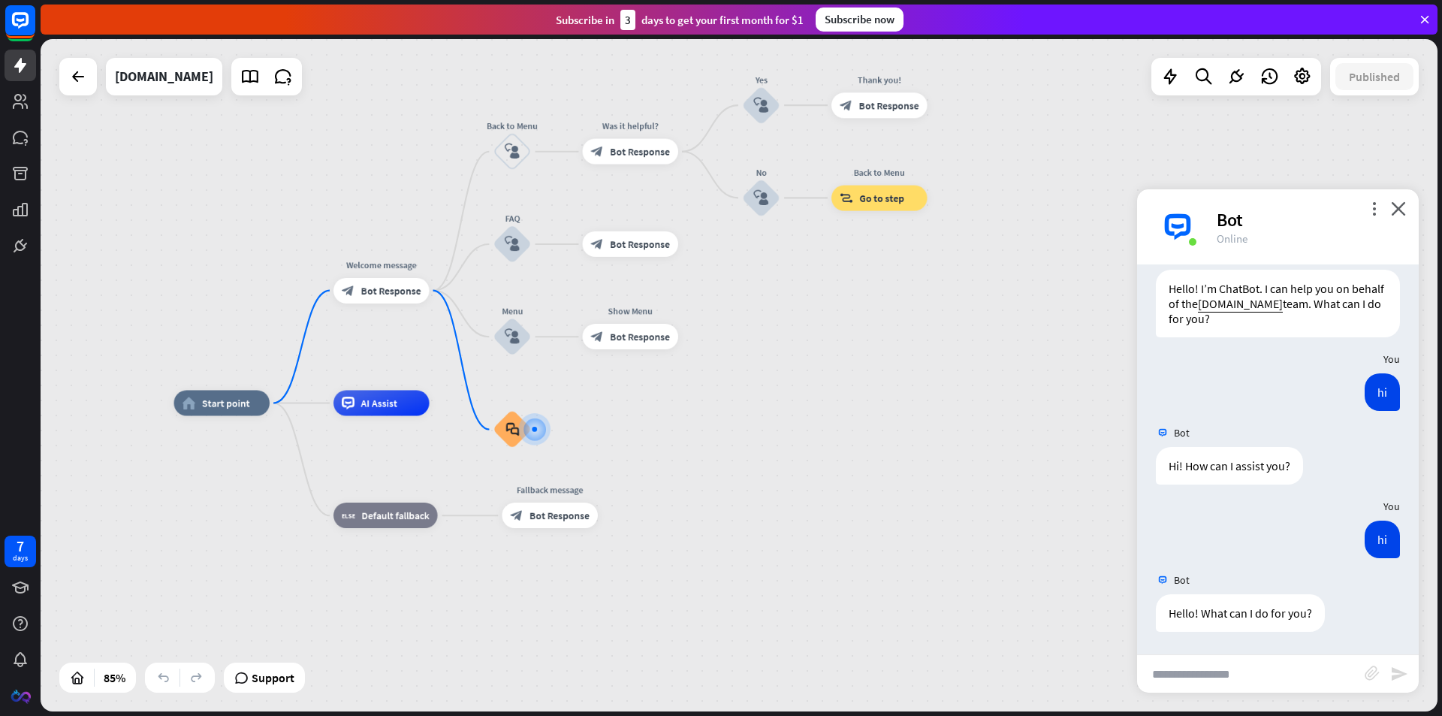
drag, startPoint x: 728, startPoint y: 406, endPoint x: 729, endPoint y: 428, distance: 21.8
click at [729, 428] on div "home_2 Start point Welcome message block_bot_response Bot Response Back to Menu…" at bounding box center [767, 687] width 1187 height 571
click at [1206, 664] on input "text" at bounding box center [1251, 674] width 228 height 38
type input "**********"
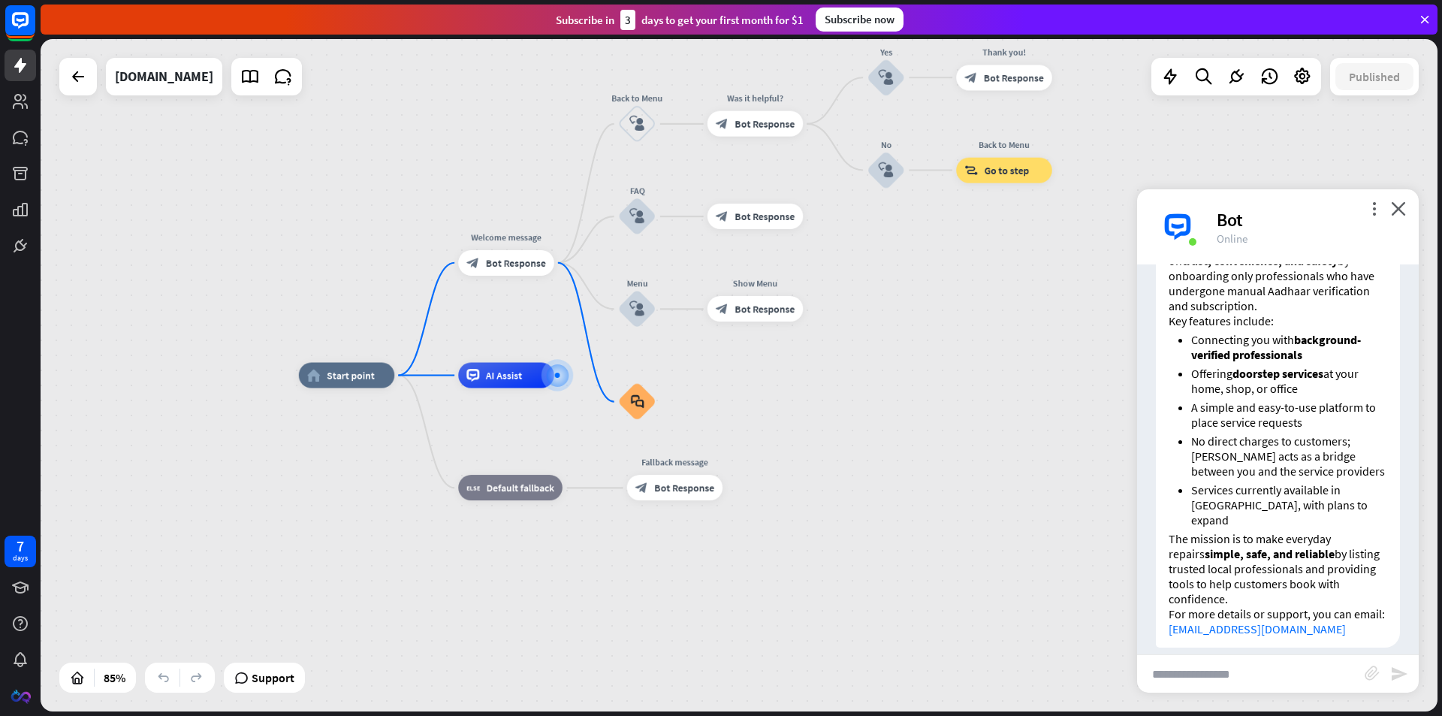
scroll to position [628, 0]
click at [1248, 664] on input "text" at bounding box center [1251, 674] width 228 height 38
click at [1398, 206] on icon "close" at bounding box center [1398, 208] width 15 height 14
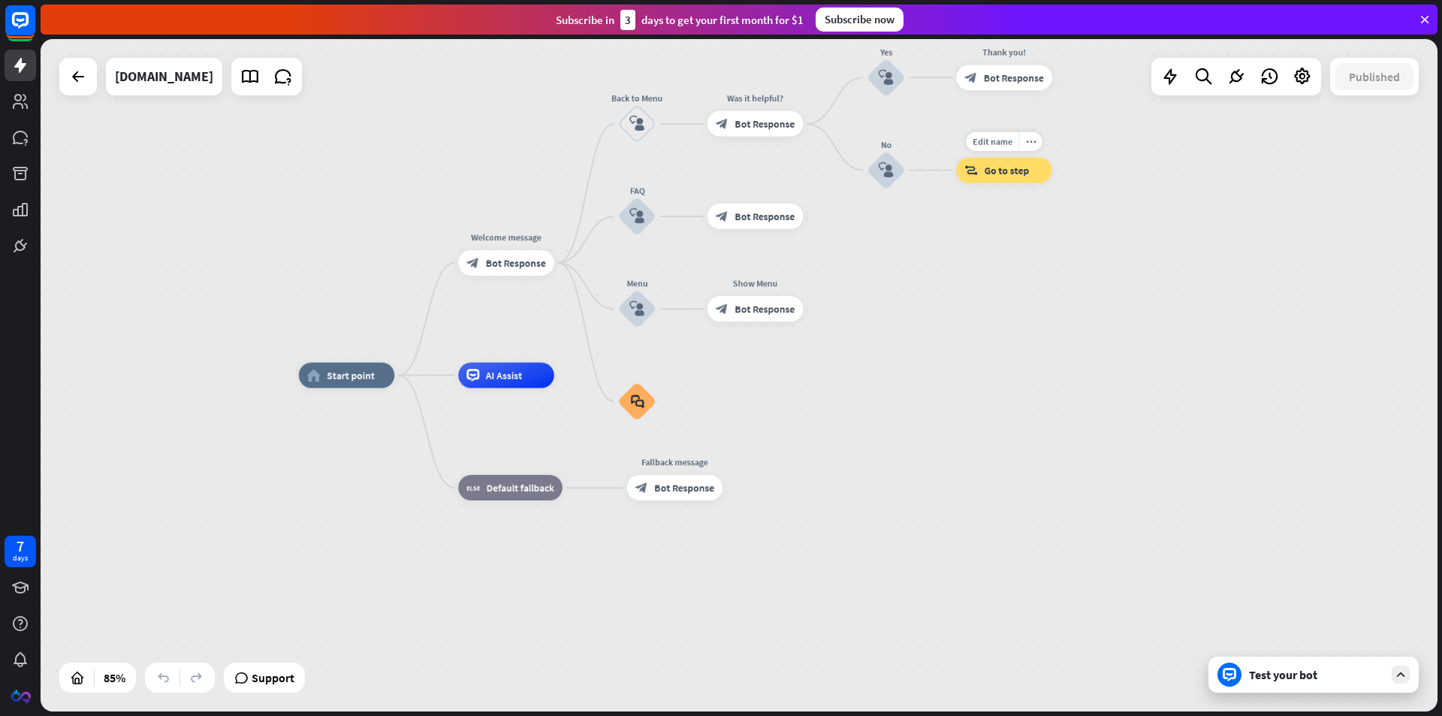
click at [1010, 170] on span "Go to step" at bounding box center [1006, 170] width 45 height 13
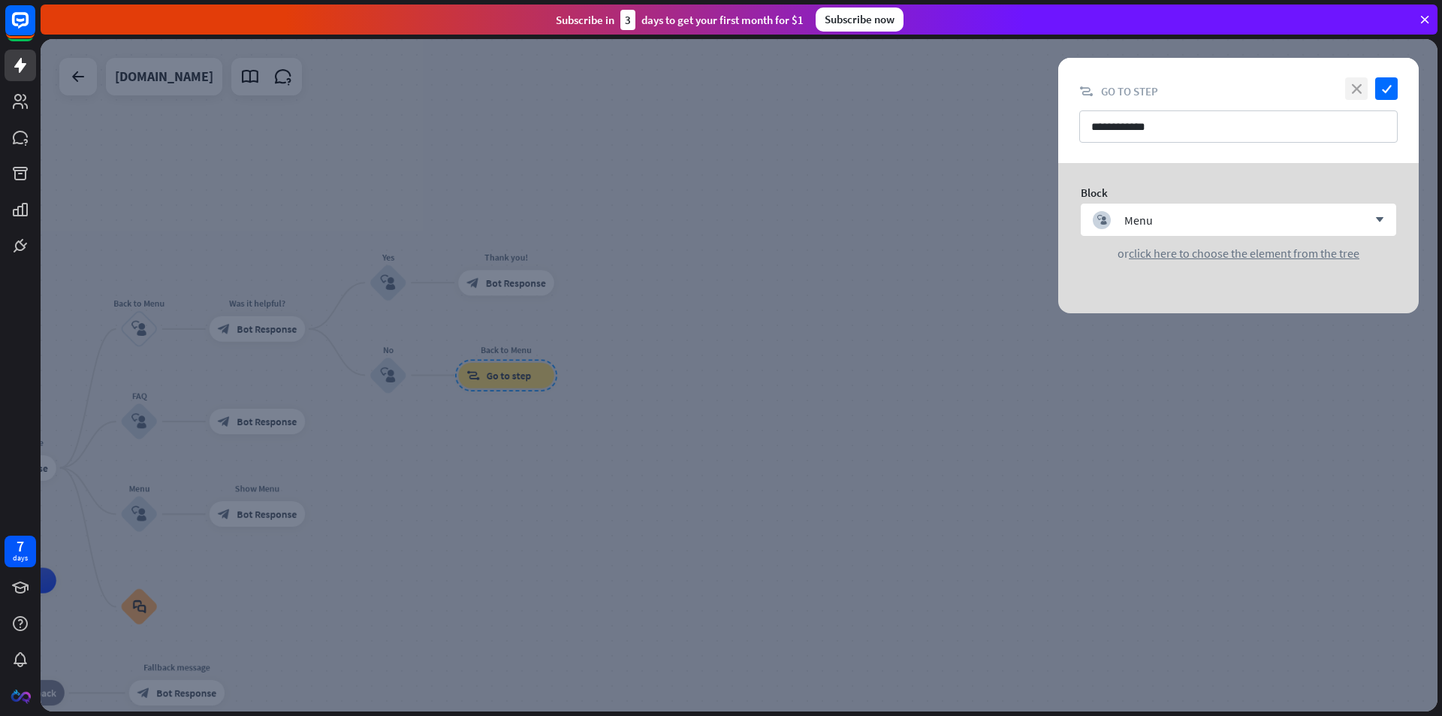
click at [1363, 87] on icon "close" at bounding box center [1356, 88] width 23 height 23
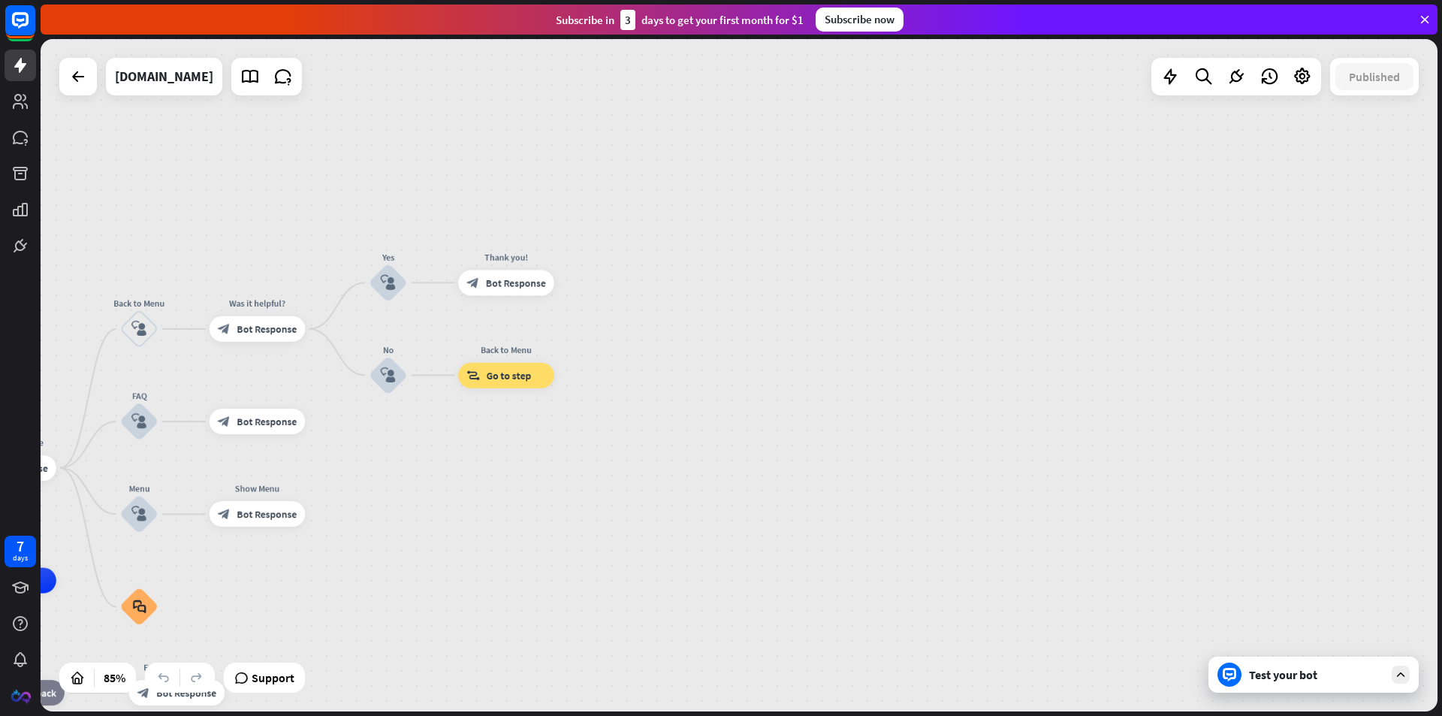
drag, startPoint x: 813, startPoint y: 342, endPoint x: 808, endPoint y: 348, distance: 8.0
click at [808, 348] on div "home_2 Start point Welcome message block_bot_response Bot Response Back to Menu…" at bounding box center [739, 375] width 1397 height 672
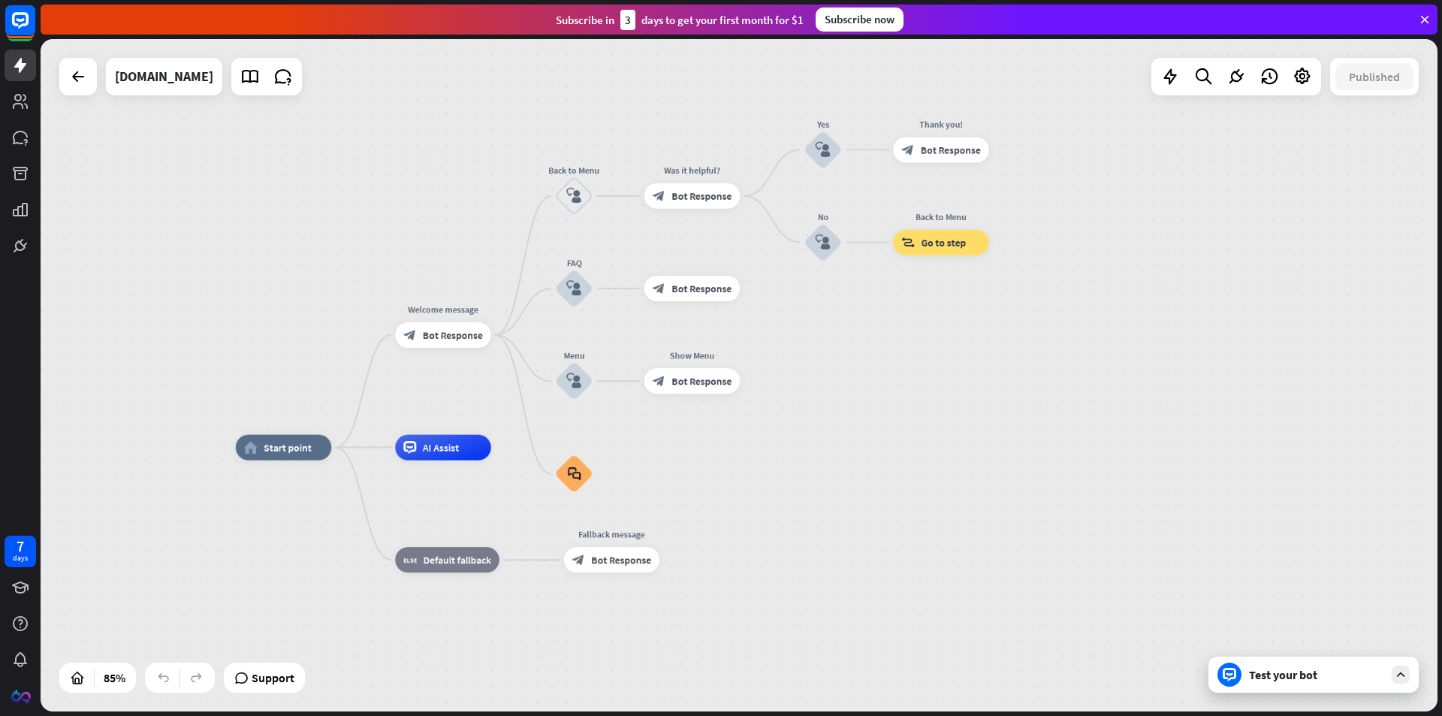
drag, startPoint x: 927, startPoint y: 391, endPoint x: 1104, endPoint y: 331, distance: 187.1
click at [1104, 331] on div "home_2 Start point Welcome message block_bot_response Bot Response Back to Menu…" at bounding box center [739, 375] width 1397 height 672
click at [1397, 671] on icon at bounding box center [1401, 675] width 14 height 14
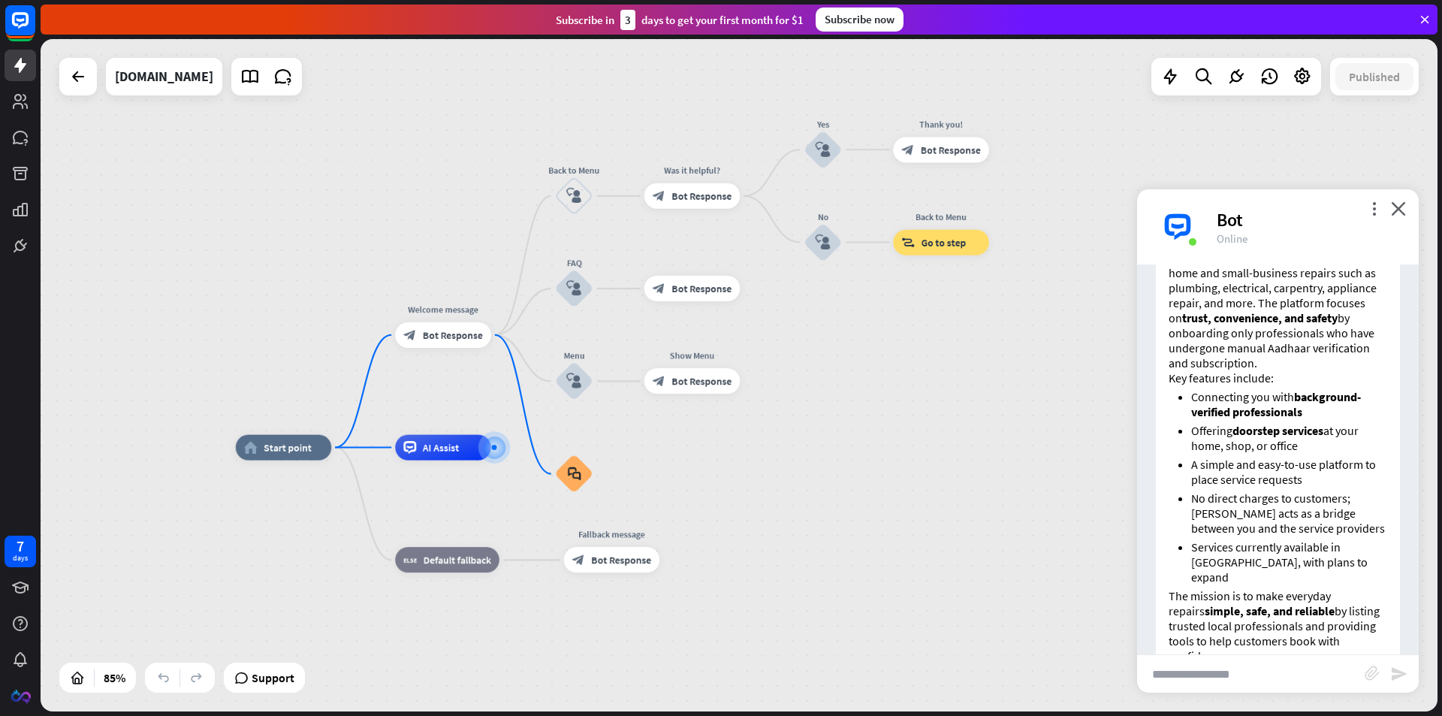
scroll to position [628, 0]
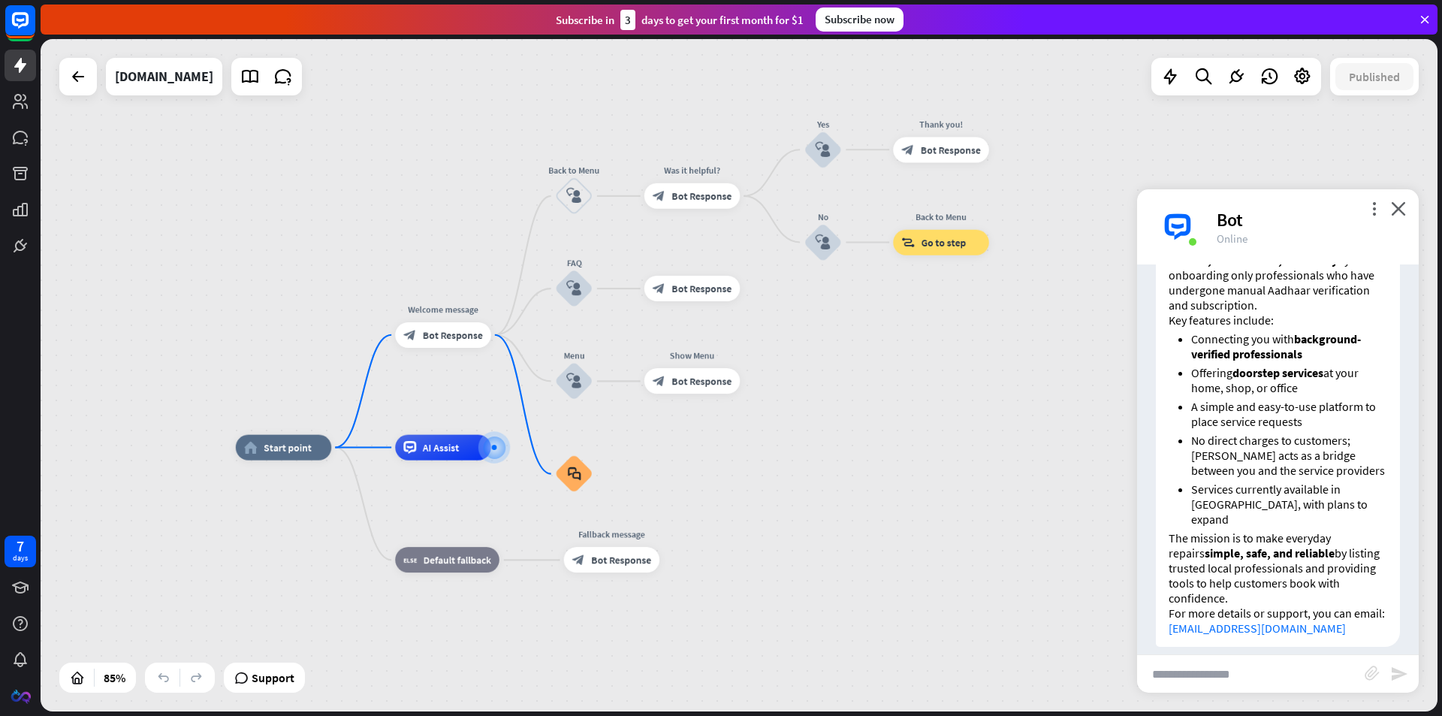
click at [1218, 682] on input "text" at bounding box center [1251, 674] width 228 height 38
type input "*"
type input "**"
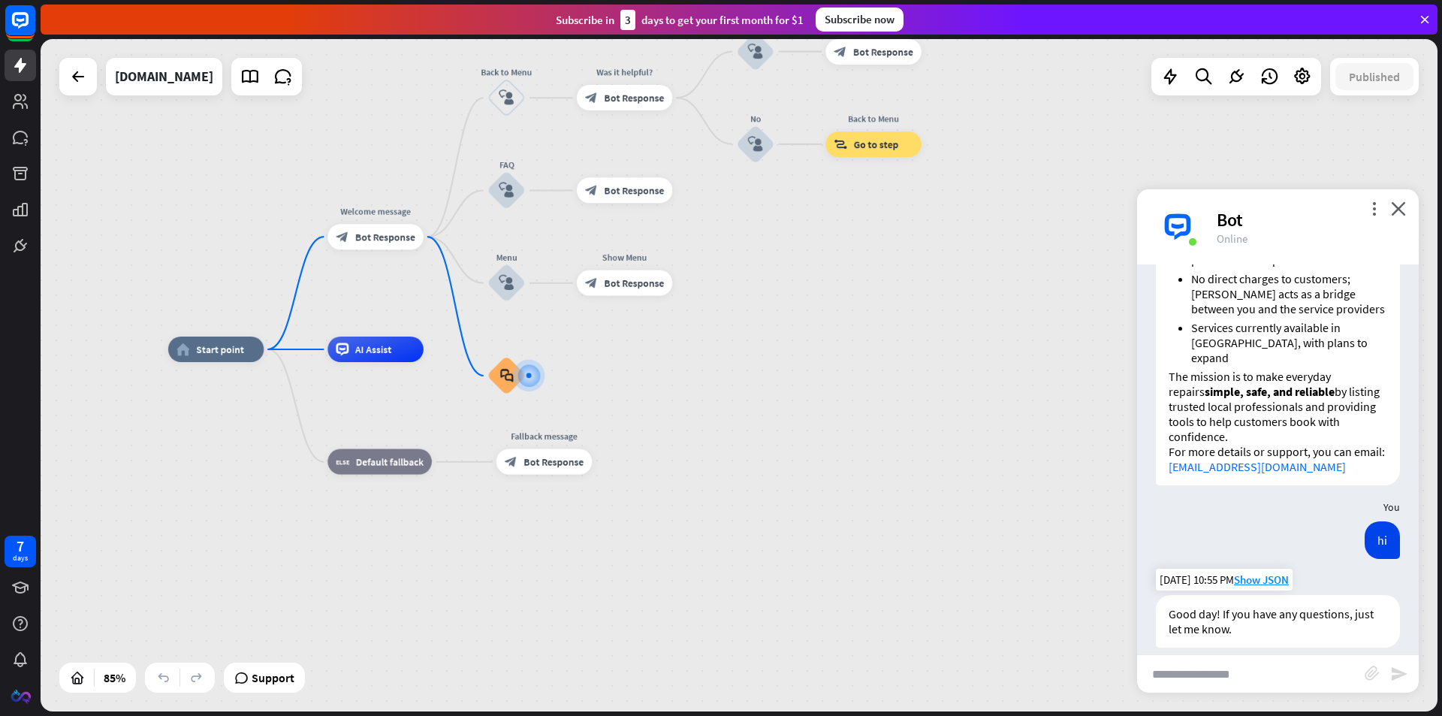
scroll to position [791, 0]
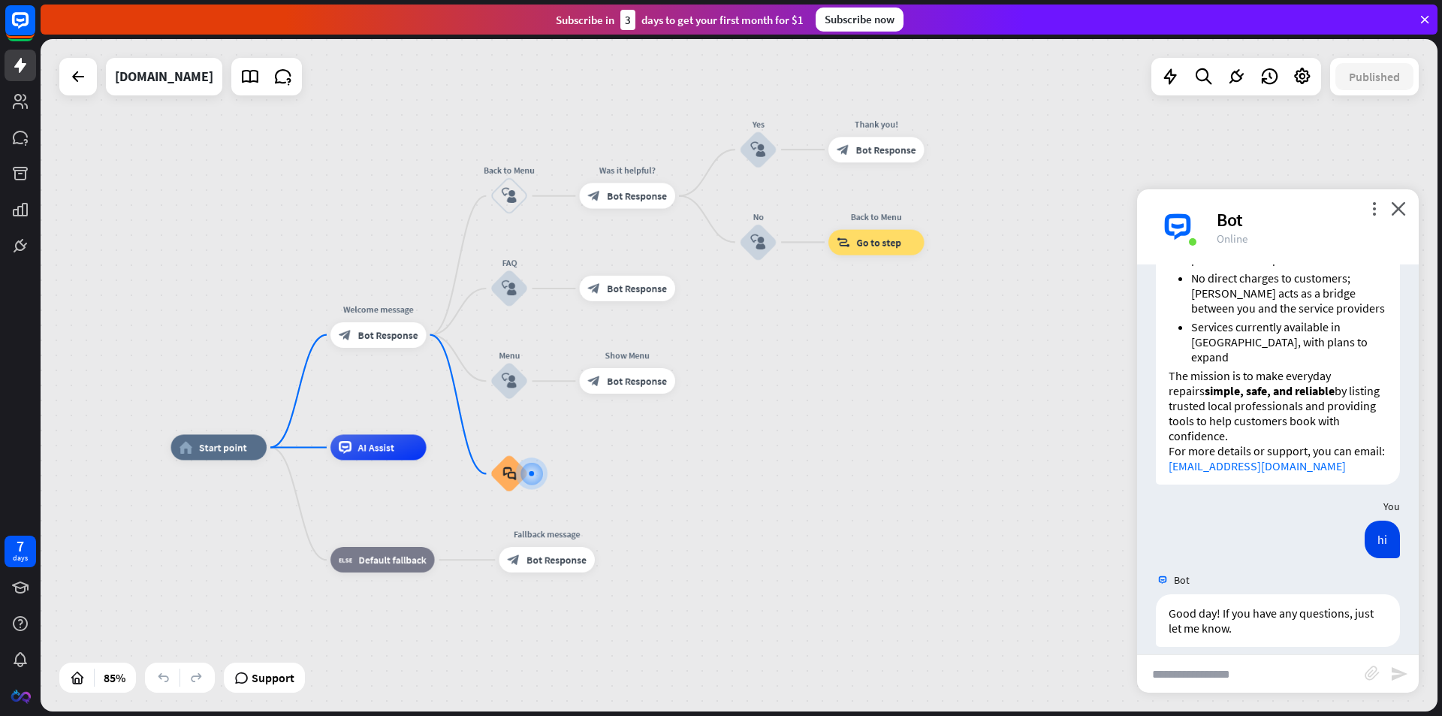
drag, startPoint x: 881, startPoint y: 274, endPoint x: 881, endPoint y: 343, distance: 69.1
click at [881, 343] on div "home_2 Start point Welcome message block_bot_response Bot Response Back to Menu…" at bounding box center [739, 375] width 1397 height 672
click at [1403, 206] on icon "close" at bounding box center [1398, 208] width 15 height 14
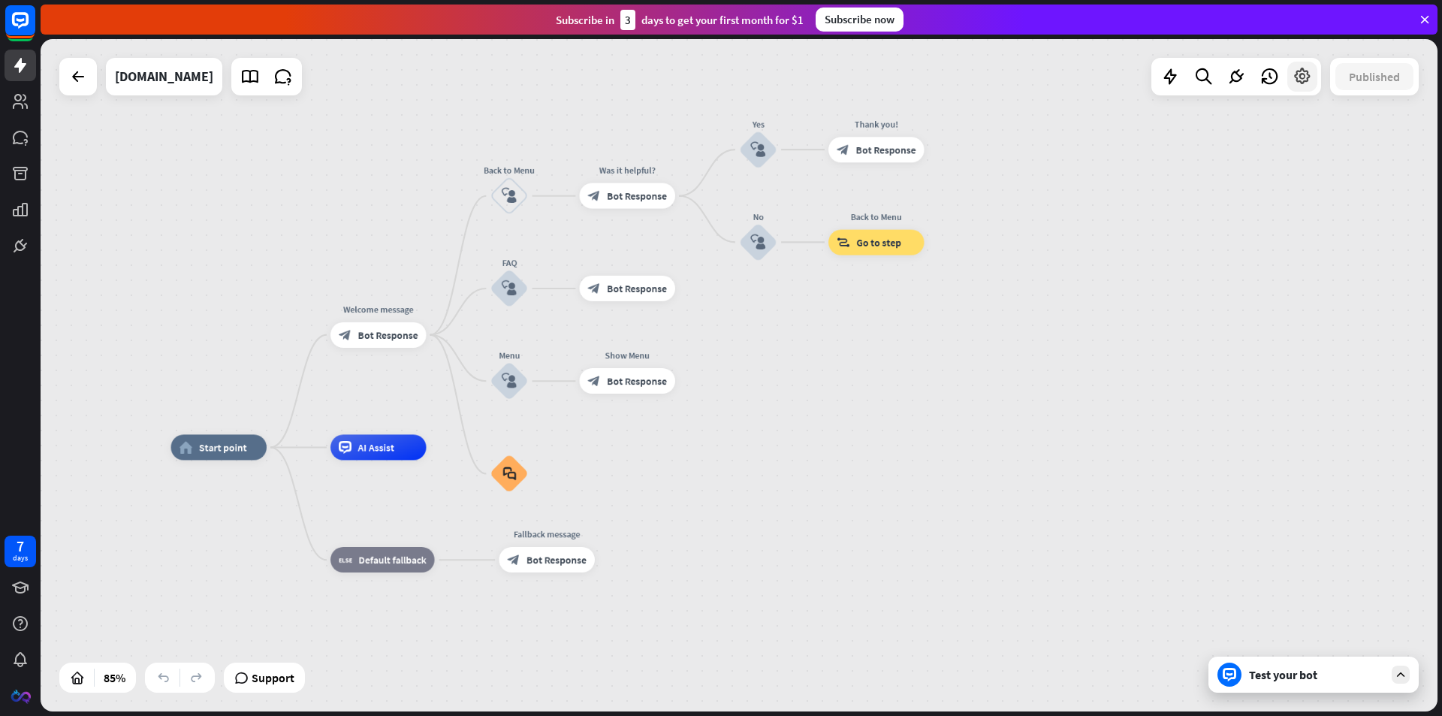
click at [1294, 75] on icon at bounding box center [1302, 77] width 20 height 20
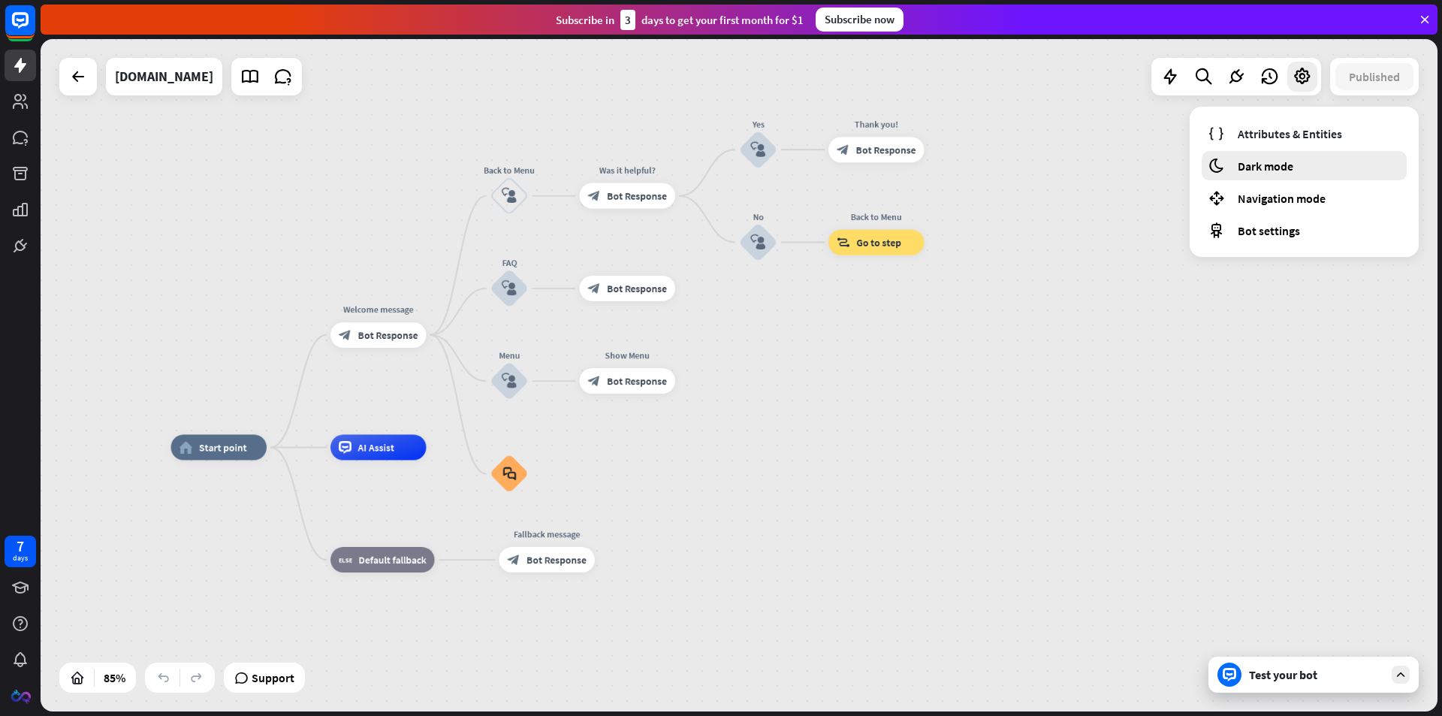
click at [1276, 163] on span "Dark mode" at bounding box center [1265, 165] width 56 height 15
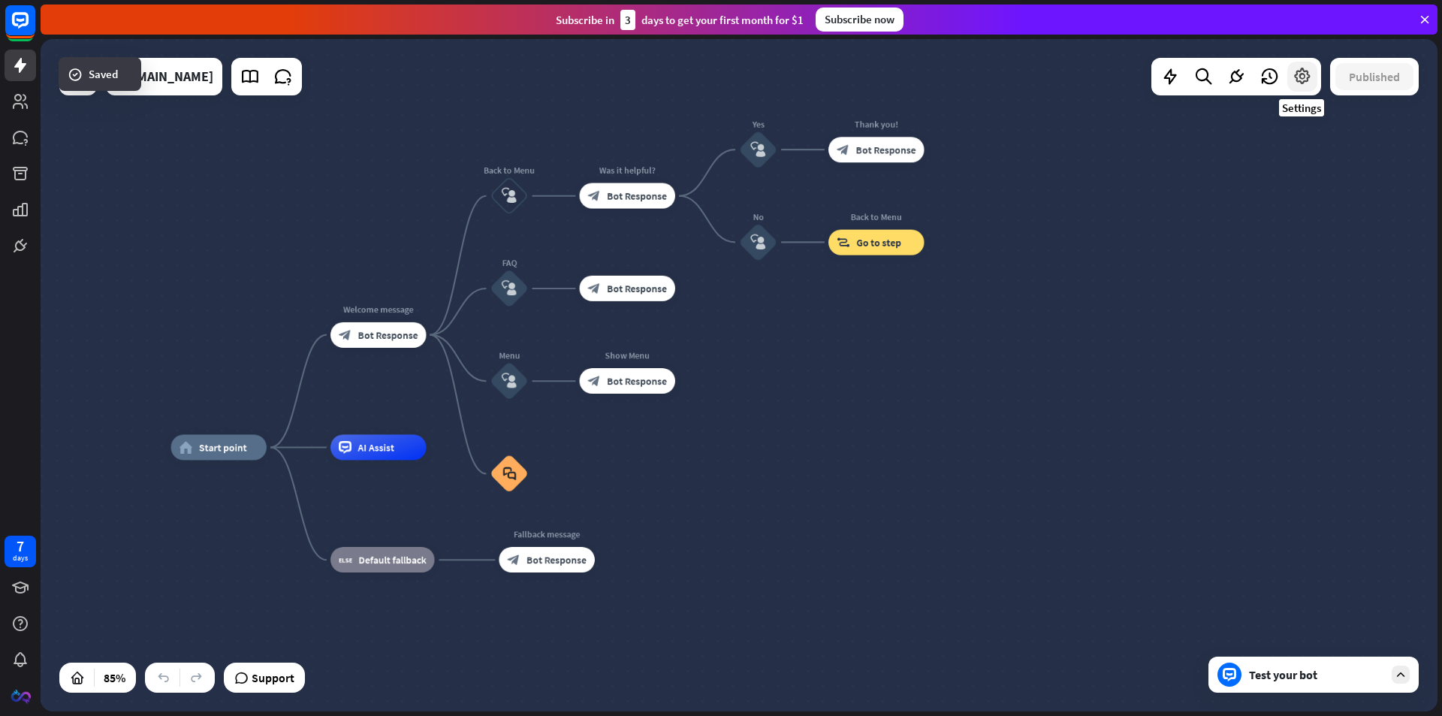
click at [1300, 81] on icon at bounding box center [1302, 77] width 20 height 20
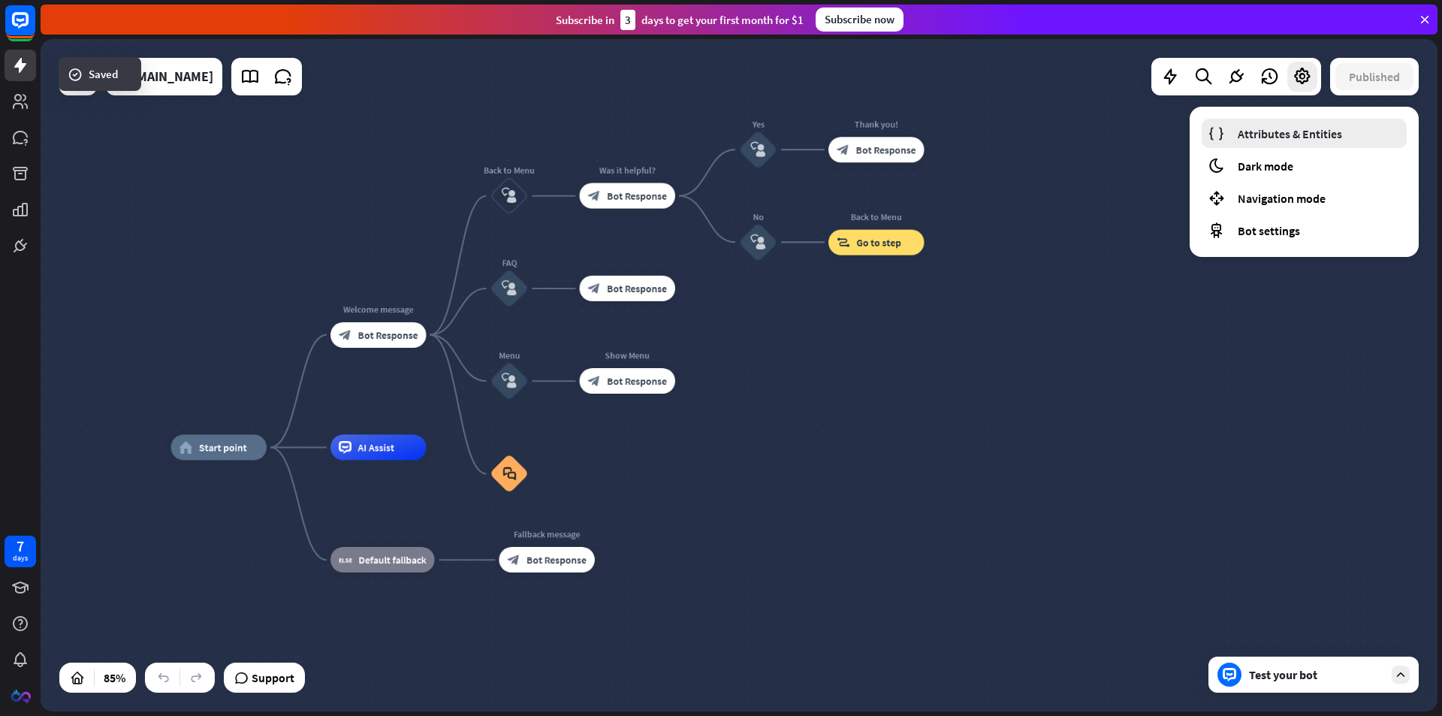
click at [1287, 126] on span "Attributes & Entities" at bounding box center [1289, 133] width 104 height 15
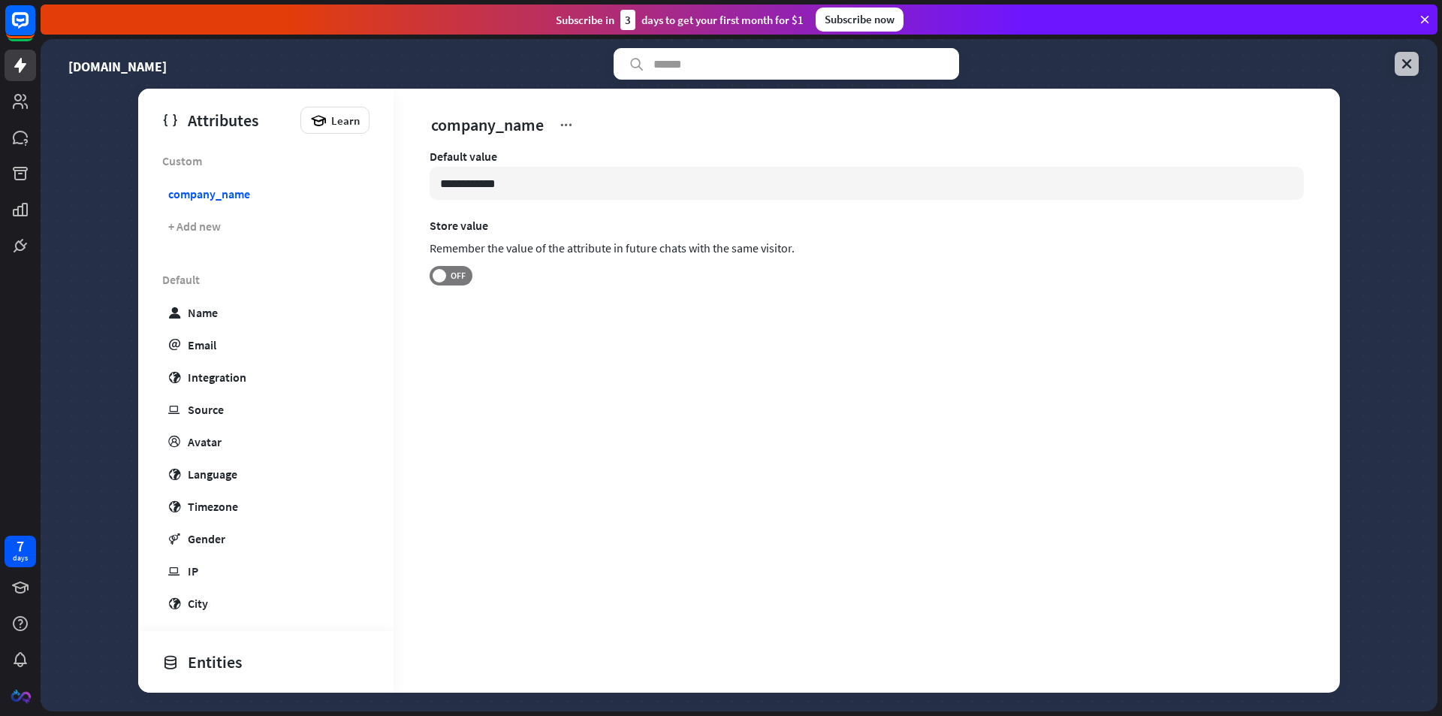
click at [1414, 63] on link at bounding box center [1406, 64] width 24 height 24
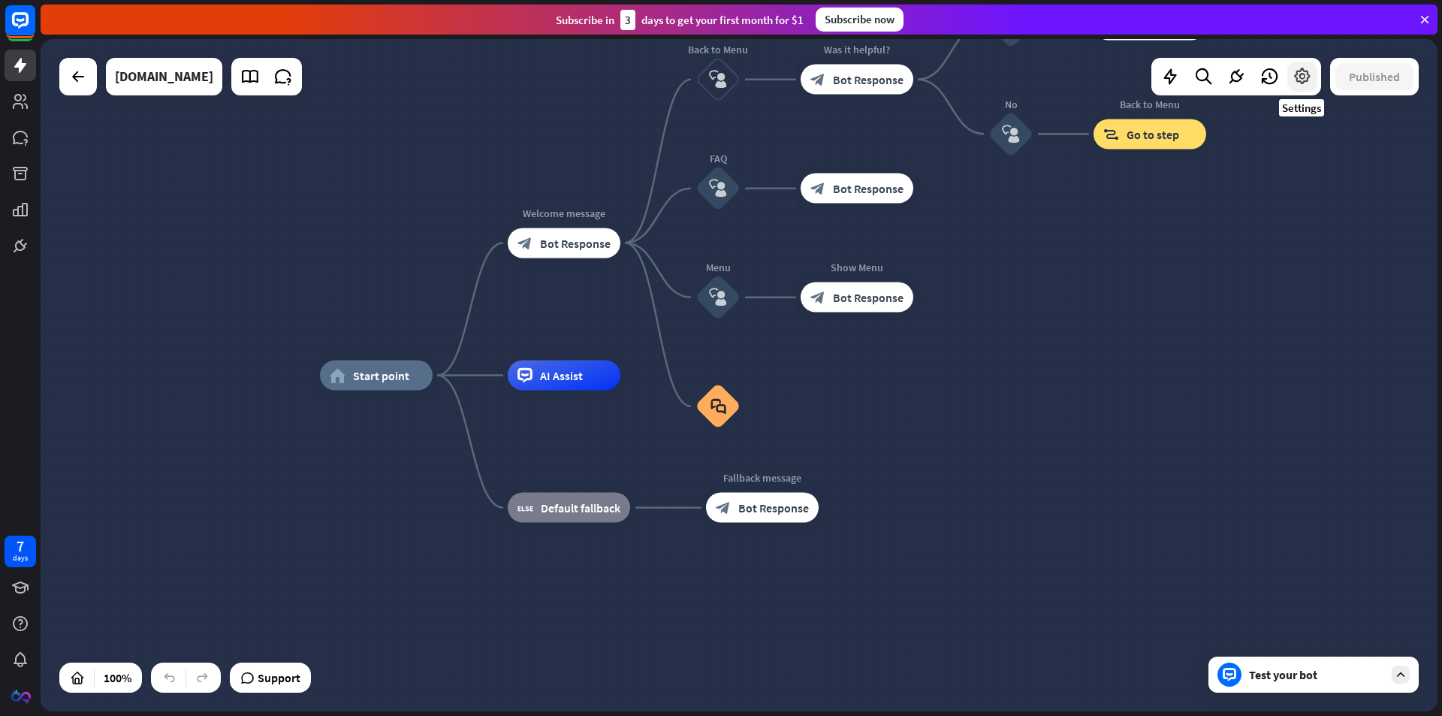
click at [1304, 81] on icon at bounding box center [1302, 77] width 20 height 20
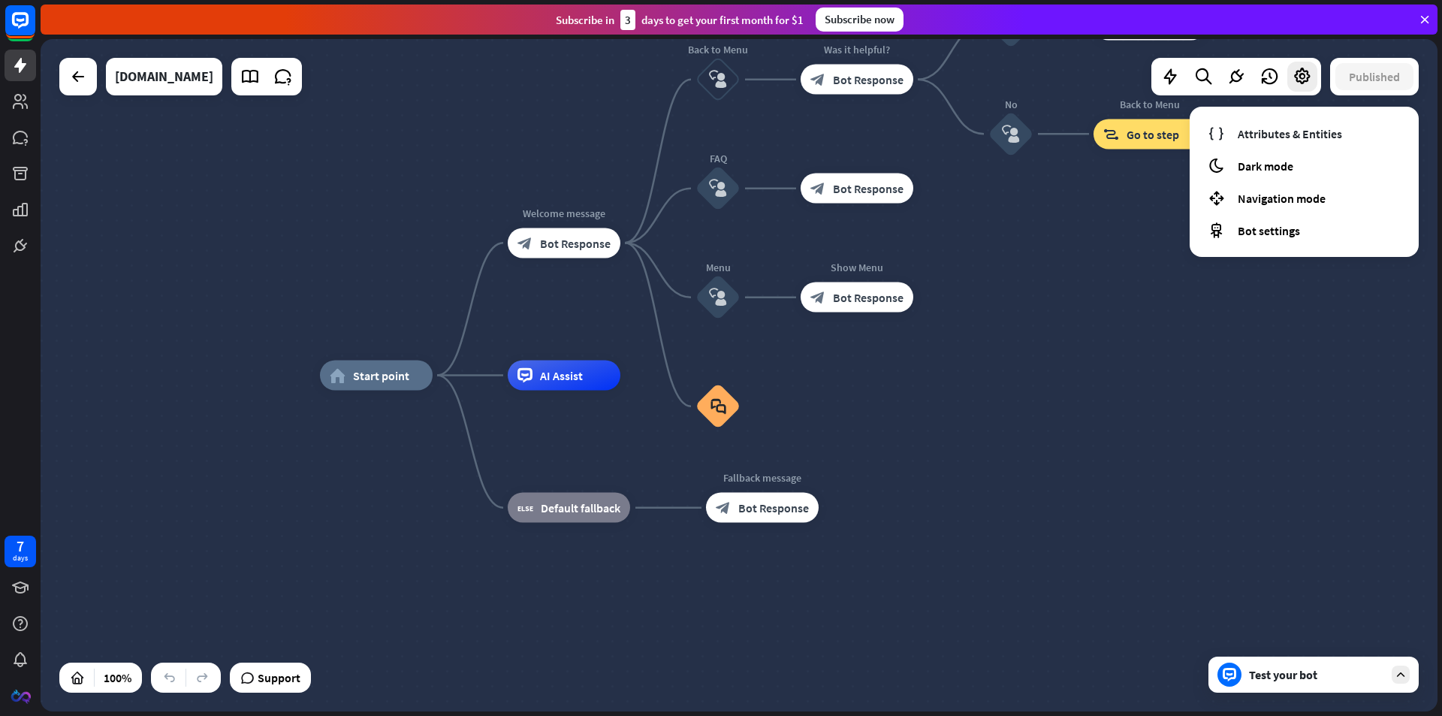
click at [1149, 333] on div "home_2 Start point Welcome message block_bot_response Bot Response Back to Menu…" at bounding box center [739, 375] width 1397 height 672
drag, startPoint x: 1169, startPoint y: 279, endPoint x: 1123, endPoint y: 345, distance: 80.4
click at [1123, 345] on div "home_2 Start point Welcome message block_bot_response Bot Response Back to Menu…" at bounding box center [739, 375] width 1397 height 672
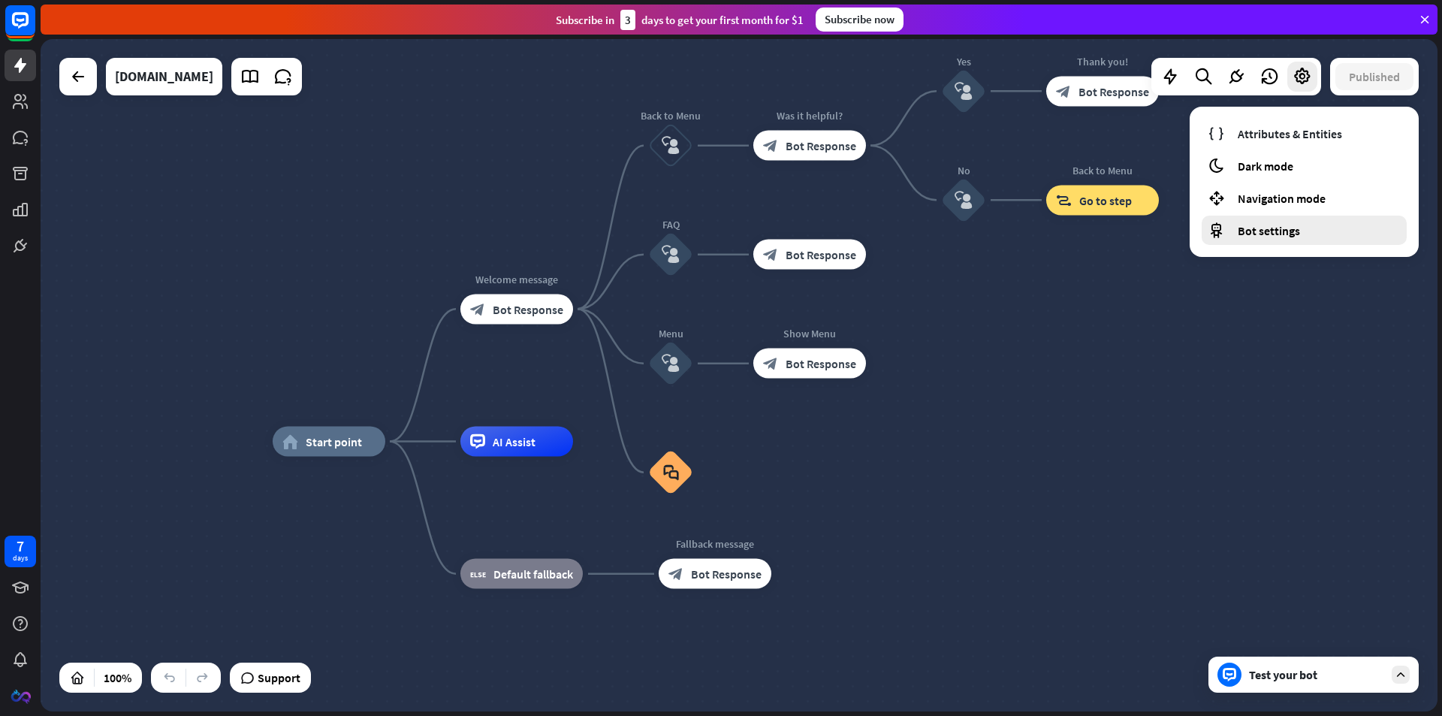
click at [1257, 243] on div "Bot settings" at bounding box center [1303, 229] width 205 height 29
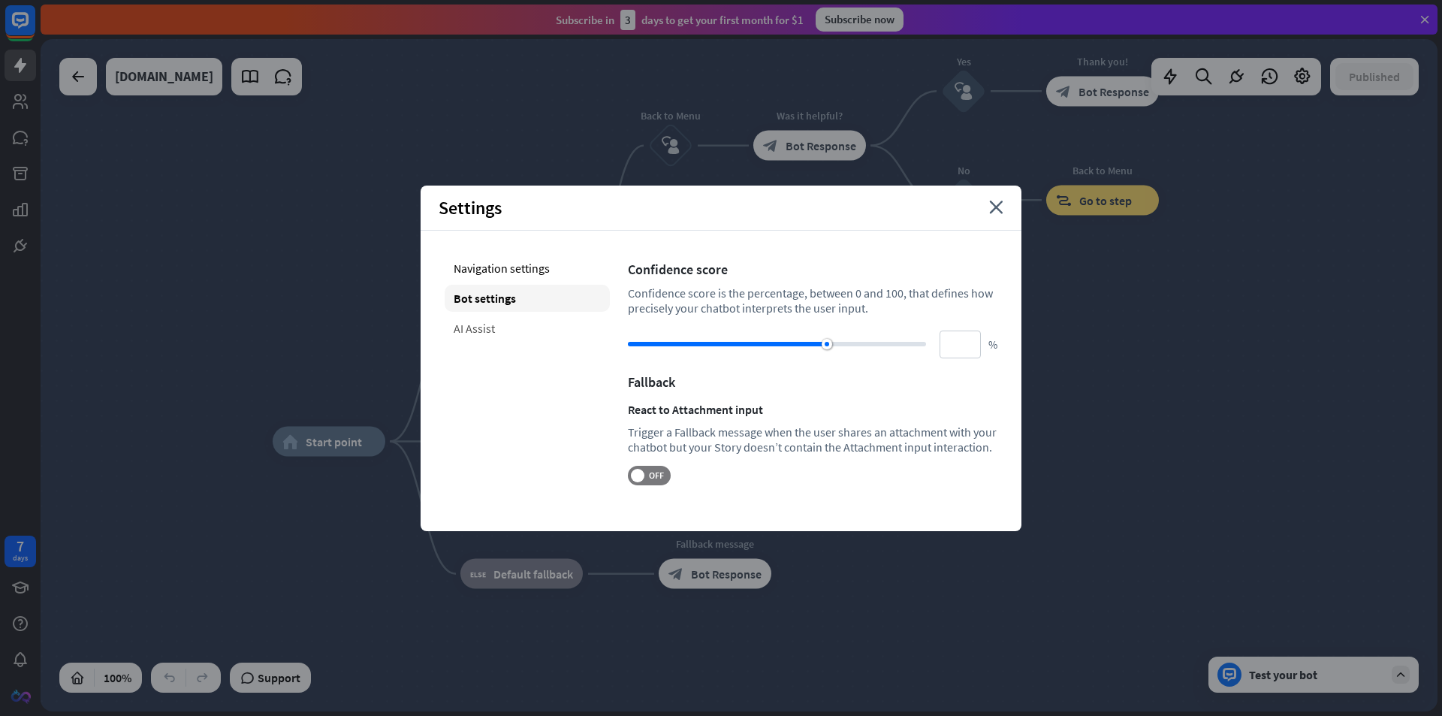
click at [488, 333] on div "AI Assist" at bounding box center [527, 328] width 165 height 27
type input "**"
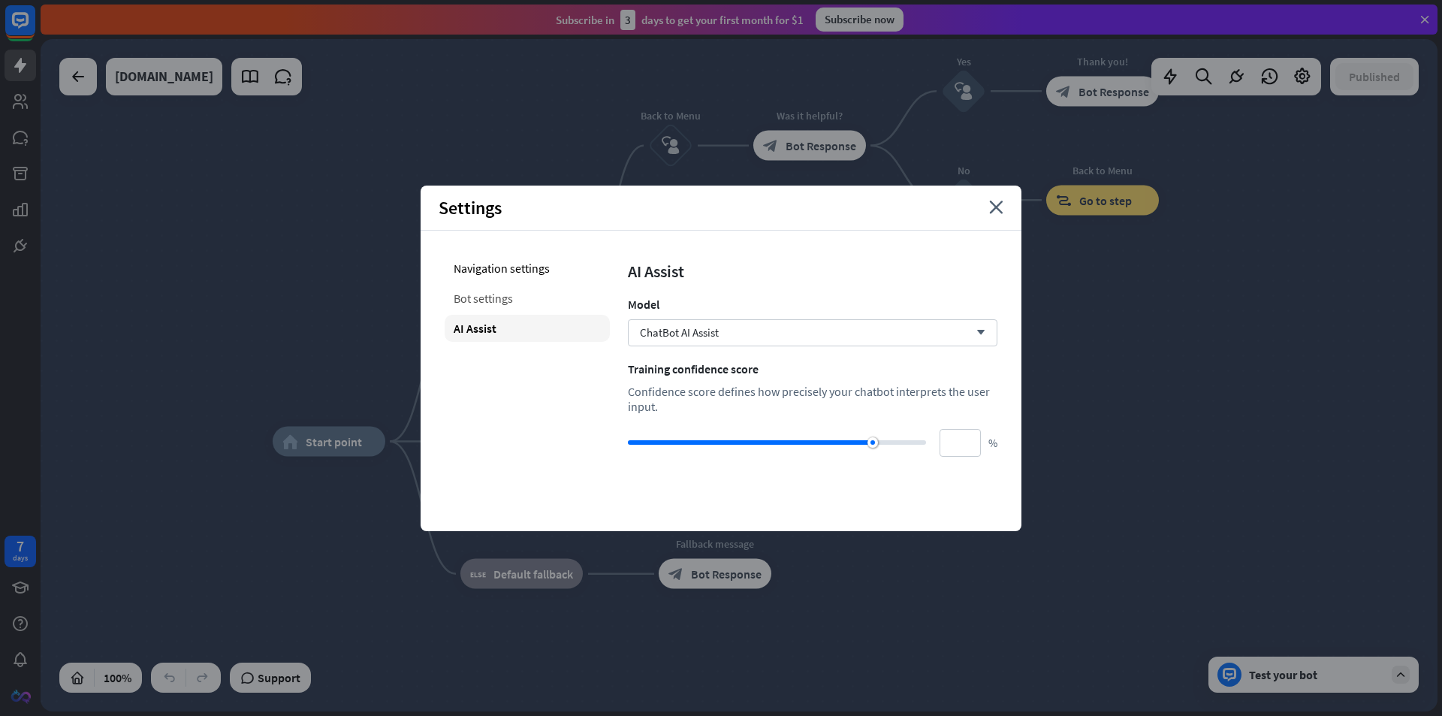
drag, startPoint x: 500, startPoint y: 303, endPoint x: 619, endPoint y: 285, distance: 120.7
click at [501, 303] on div "Bot settings" at bounding box center [527, 298] width 165 height 27
type input "**"
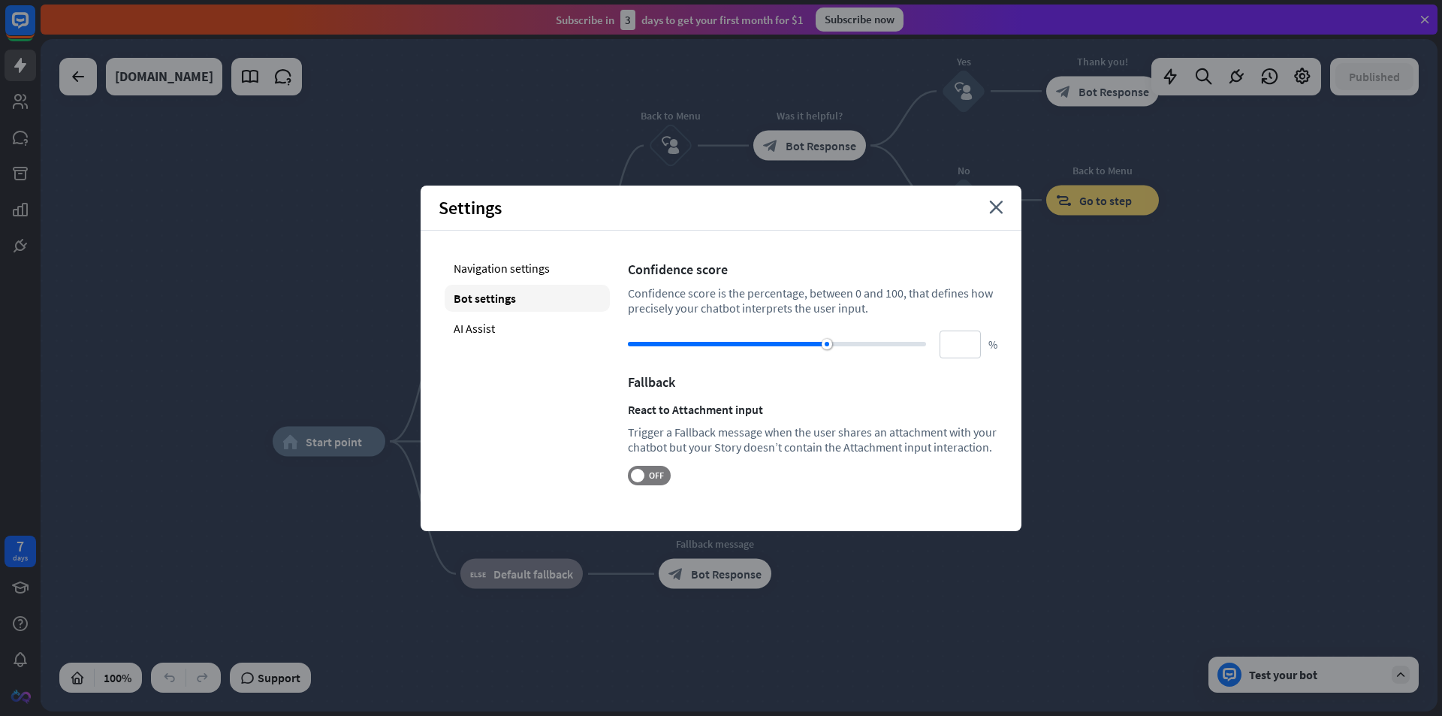
click at [990, 215] on div "Settings close" at bounding box center [720, 207] width 601 height 45
click at [1003, 209] on div "Settings close" at bounding box center [720, 207] width 601 height 45
click at [996, 203] on icon "close" at bounding box center [996, 207] width 14 height 14
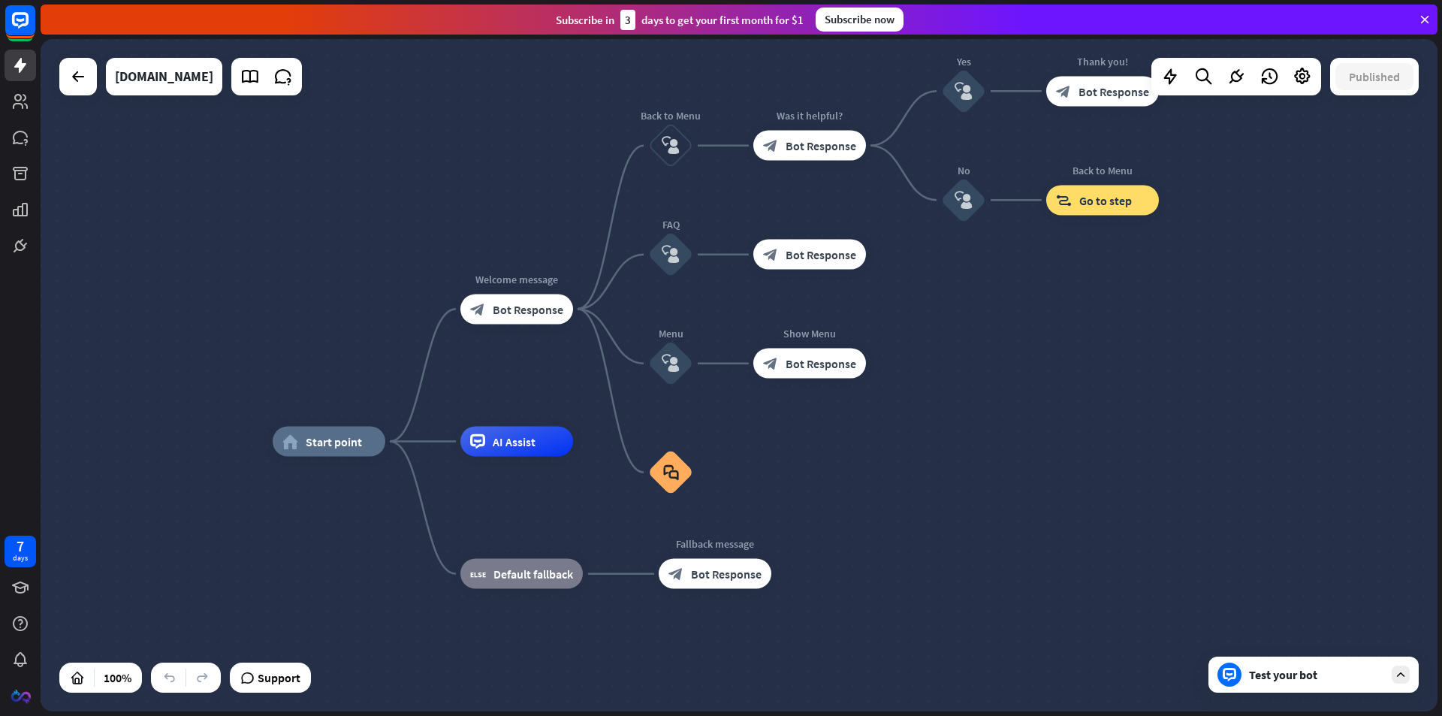
click at [1036, 304] on div "home_2 Start point Welcome message block_bot_response Bot Response Back to Menu…" at bounding box center [739, 375] width 1397 height 672
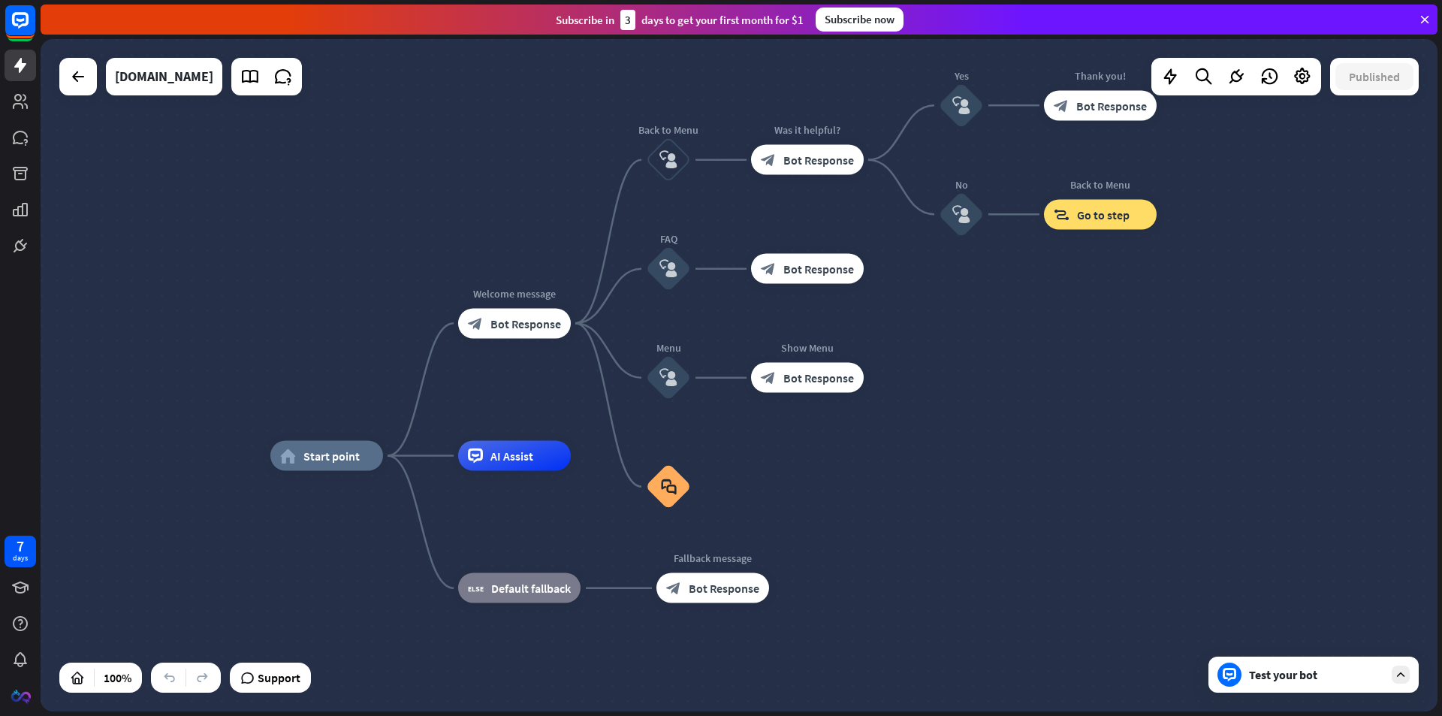
drag, startPoint x: 1045, startPoint y: 329, endPoint x: 984, endPoint y: 393, distance: 88.2
click at [1005, 375] on div "home_2 Start point Welcome message block_bot_response Bot Response Back to Menu…" at bounding box center [739, 375] width 1397 height 672
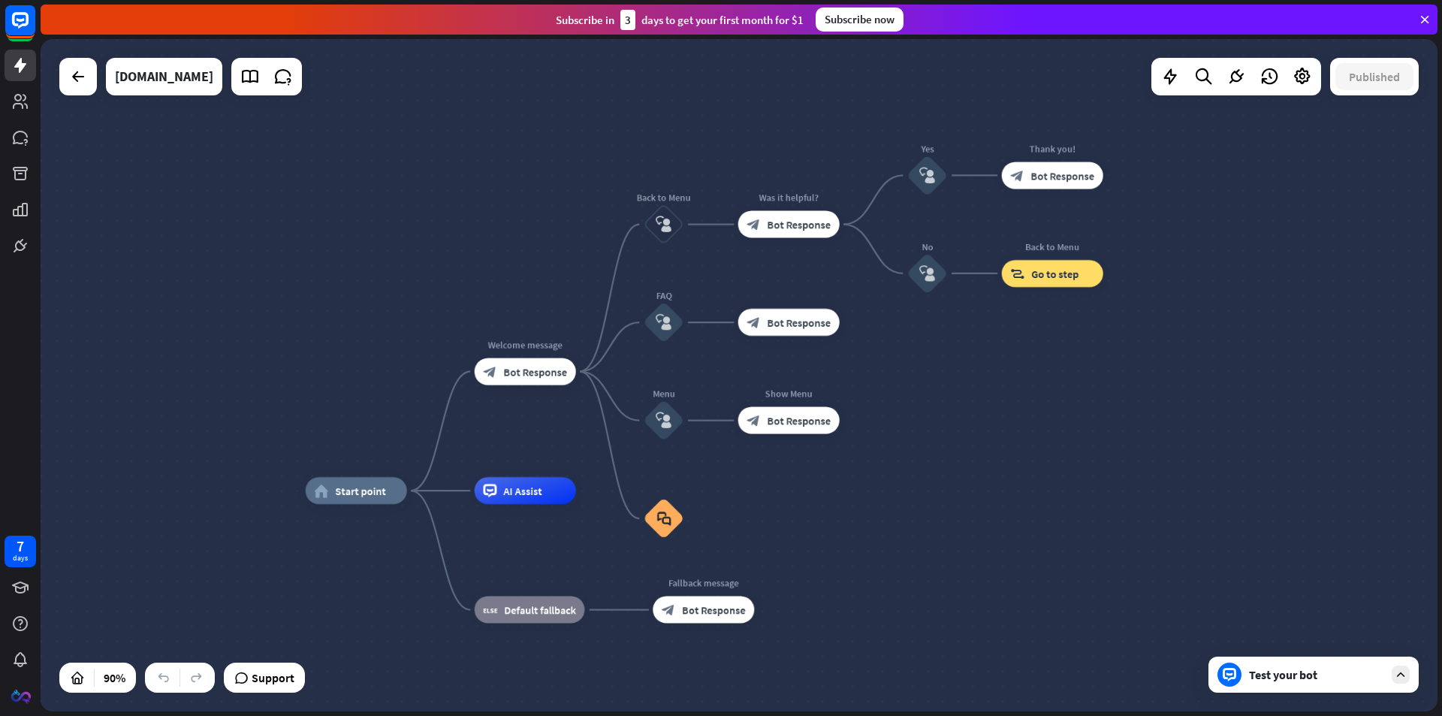
click at [948, 389] on div "home_2 Start point Welcome message block_bot_response Bot Response Back to Menu…" at bounding box center [739, 375] width 1397 height 672
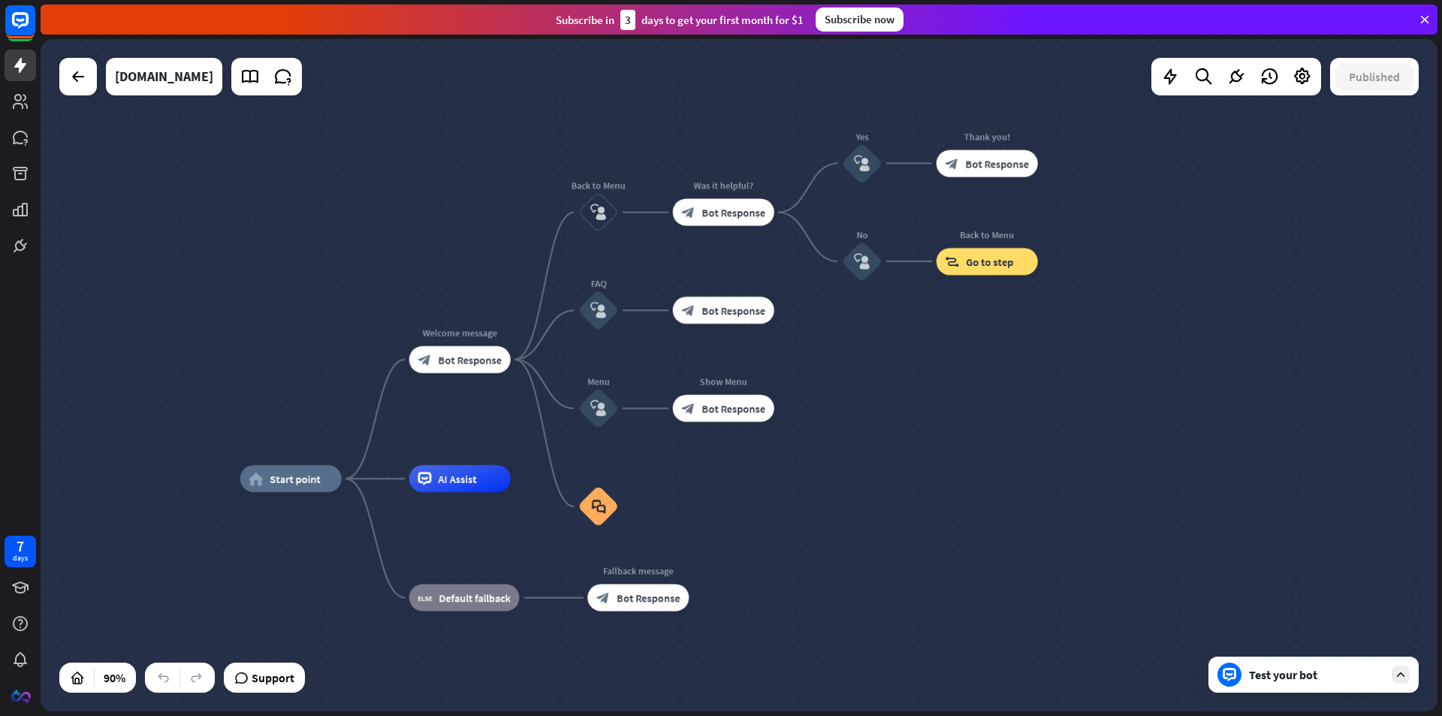
click at [1377, 90] on div "Published" at bounding box center [1374, 77] width 89 height 38
click at [1392, 673] on div at bounding box center [1400, 674] width 18 height 18
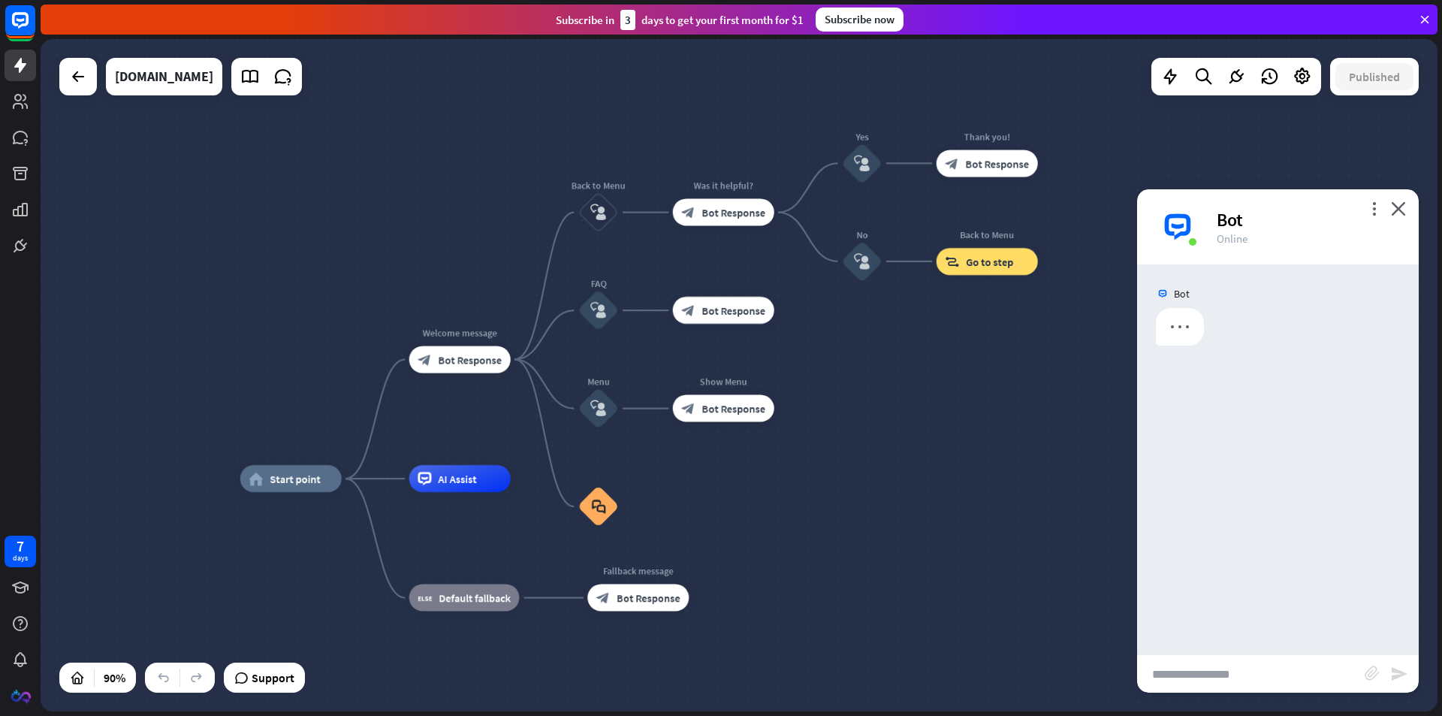
click at [1246, 670] on input "text" at bounding box center [1251, 674] width 228 height 38
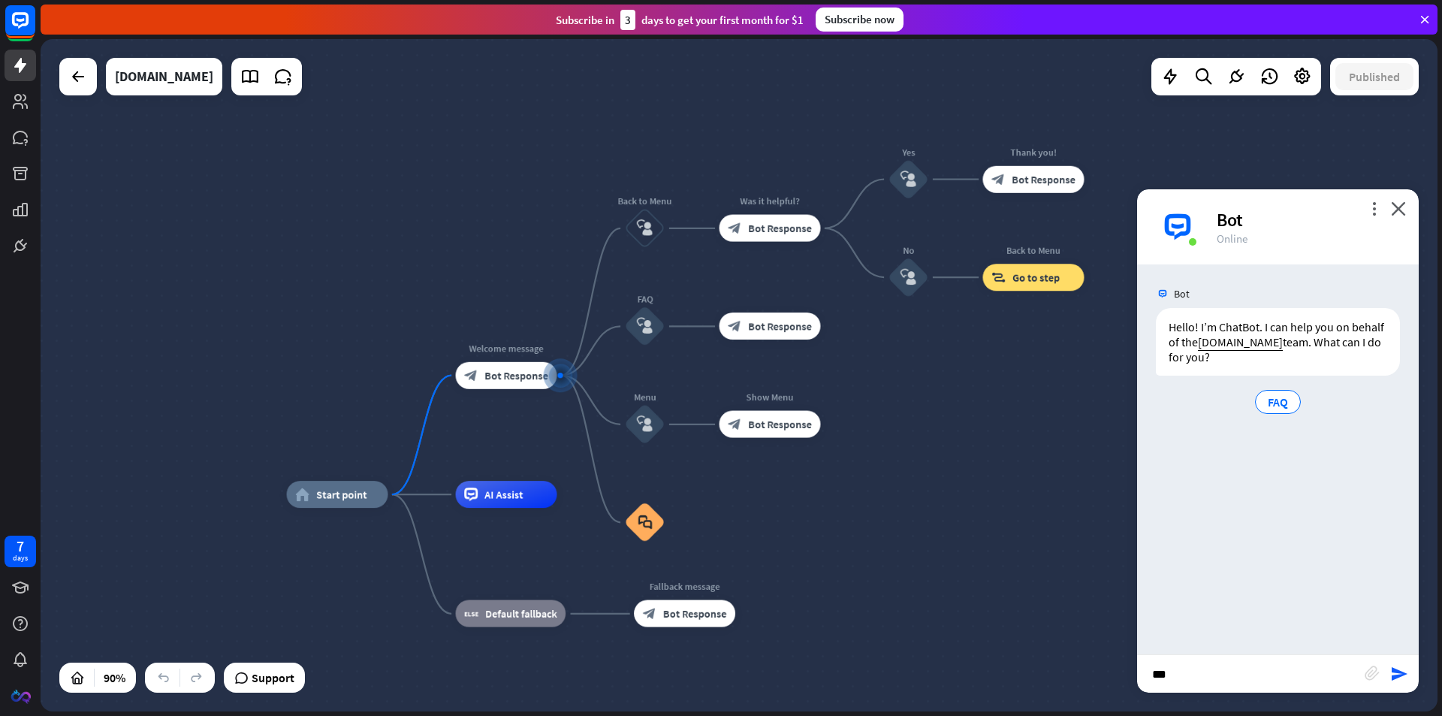
type input "**"
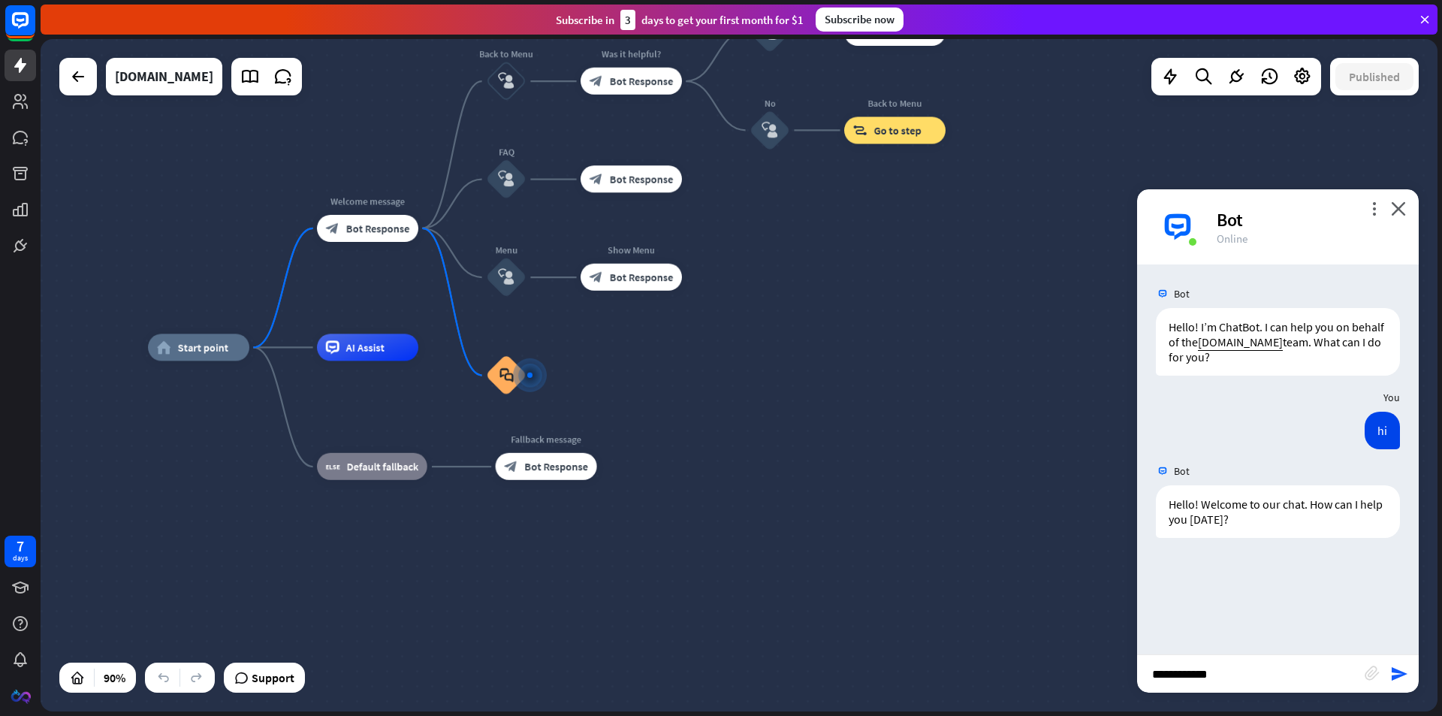
type input "**********"
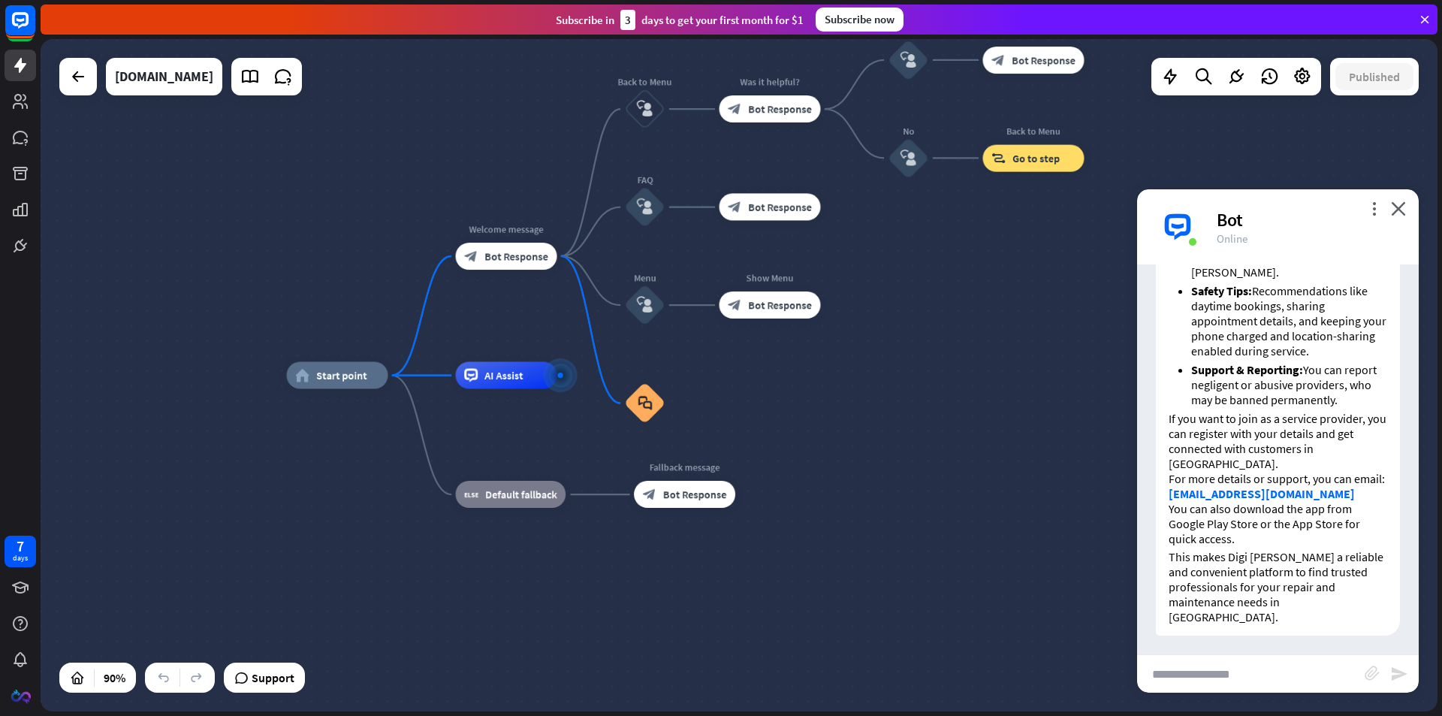
scroll to position [995, 0]
click at [1246, 683] on input "text" at bounding box center [1251, 674] width 228 height 38
type input "**"
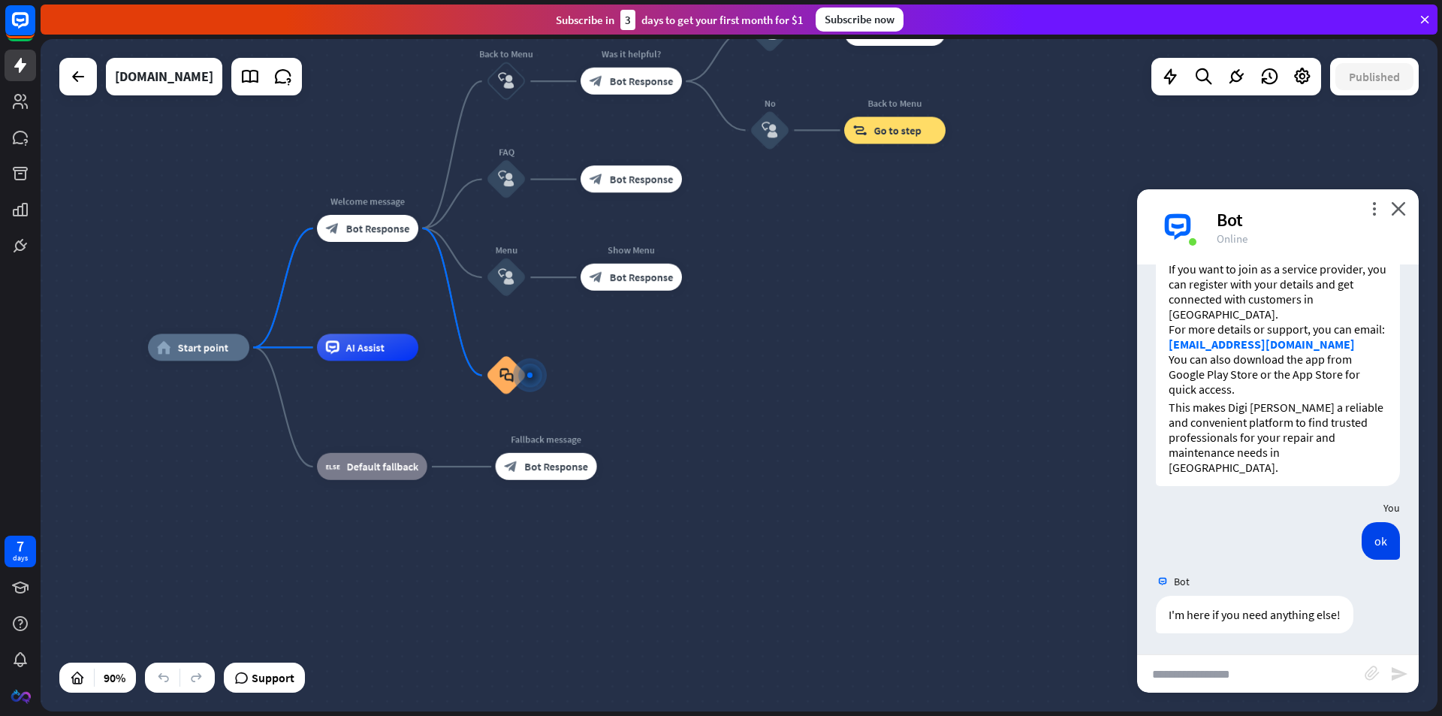
scroll to position [1142, 0]
drag, startPoint x: 135, startPoint y: 674, endPoint x: 125, endPoint y: 675, distance: 9.9
click at [125, 675] on div at bounding box center [137, 677] width 24 height 24
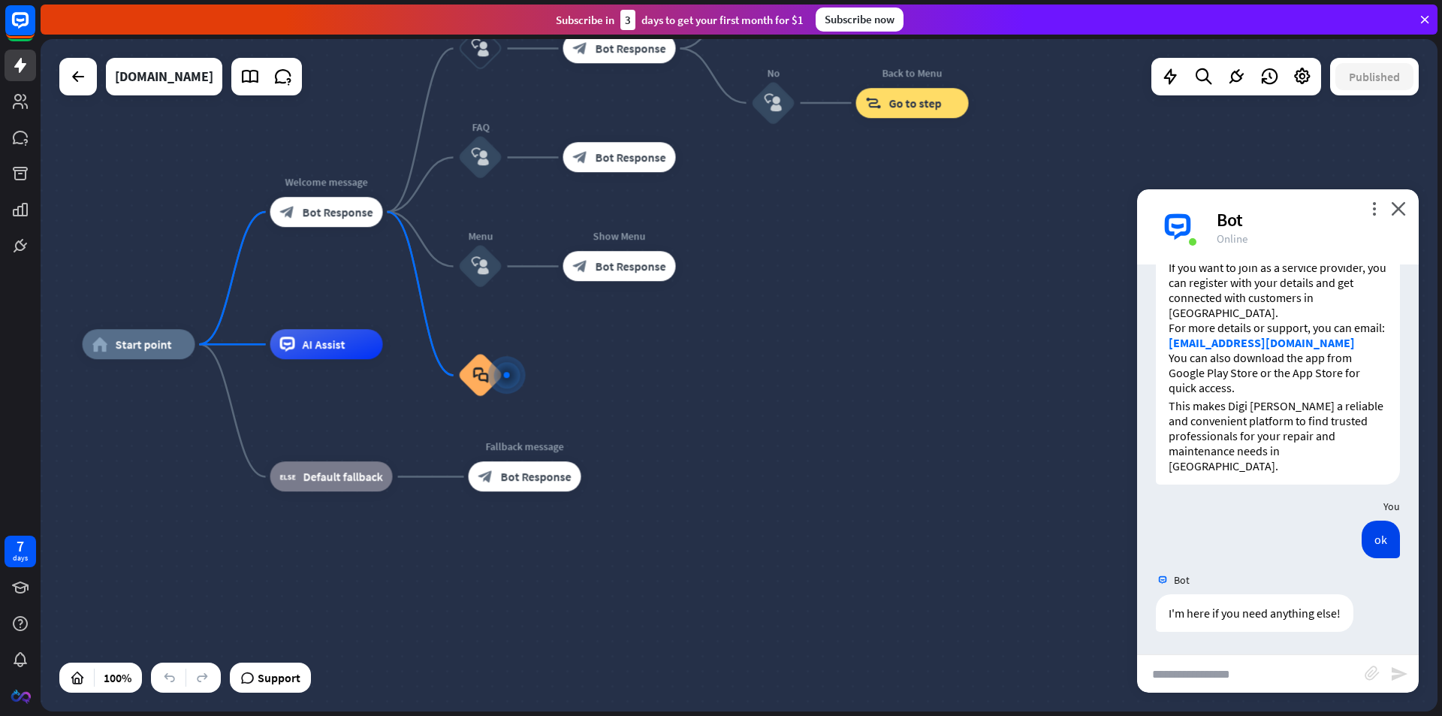
drag, startPoint x: 1400, startPoint y: 209, endPoint x: 1383, endPoint y: 135, distance: 76.1
click at [1398, 203] on icon "close" at bounding box center [1398, 208] width 15 height 14
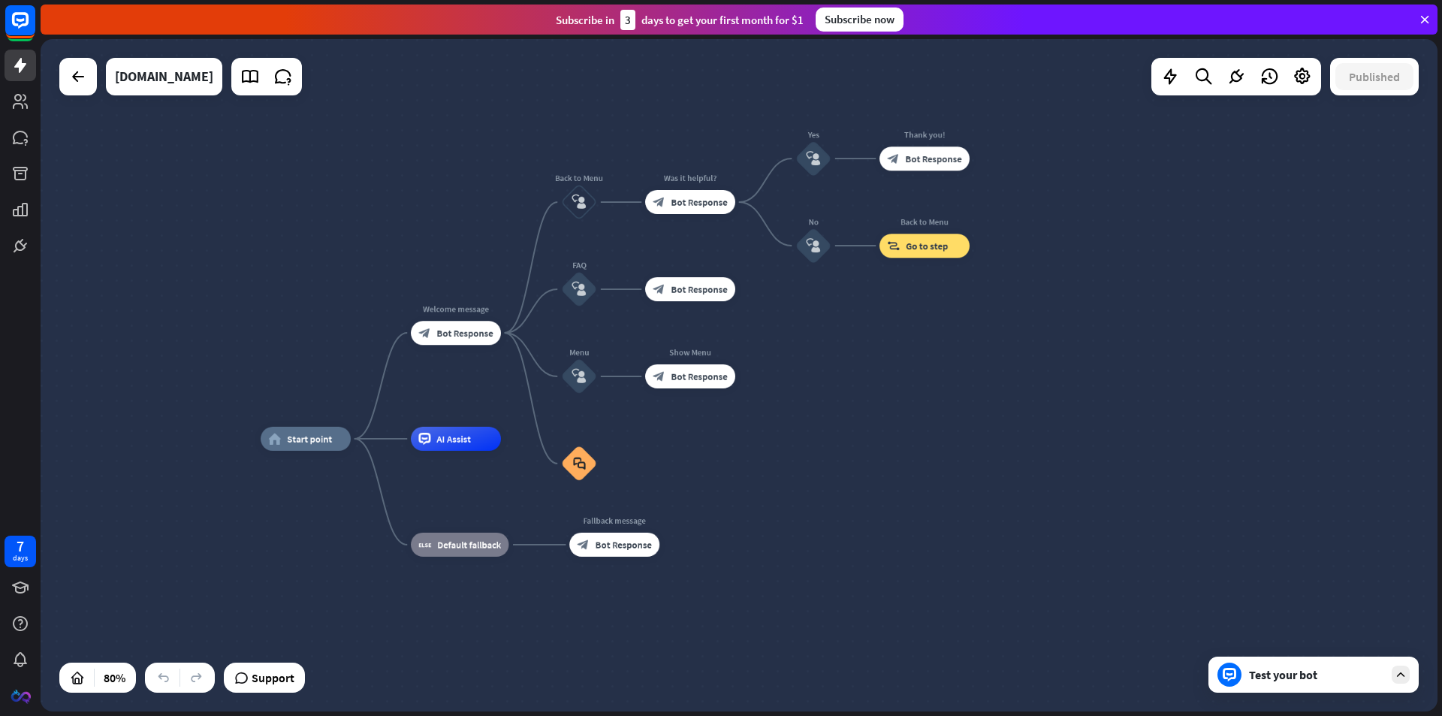
drag, startPoint x: 860, startPoint y: 314, endPoint x: 942, endPoint y: 393, distance: 113.6
click at [918, 397] on div "home_2 Start point Welcome message block_bot_response Bot Response Back to Menu…" at bounding box center [739, 375] width 1397 height 672
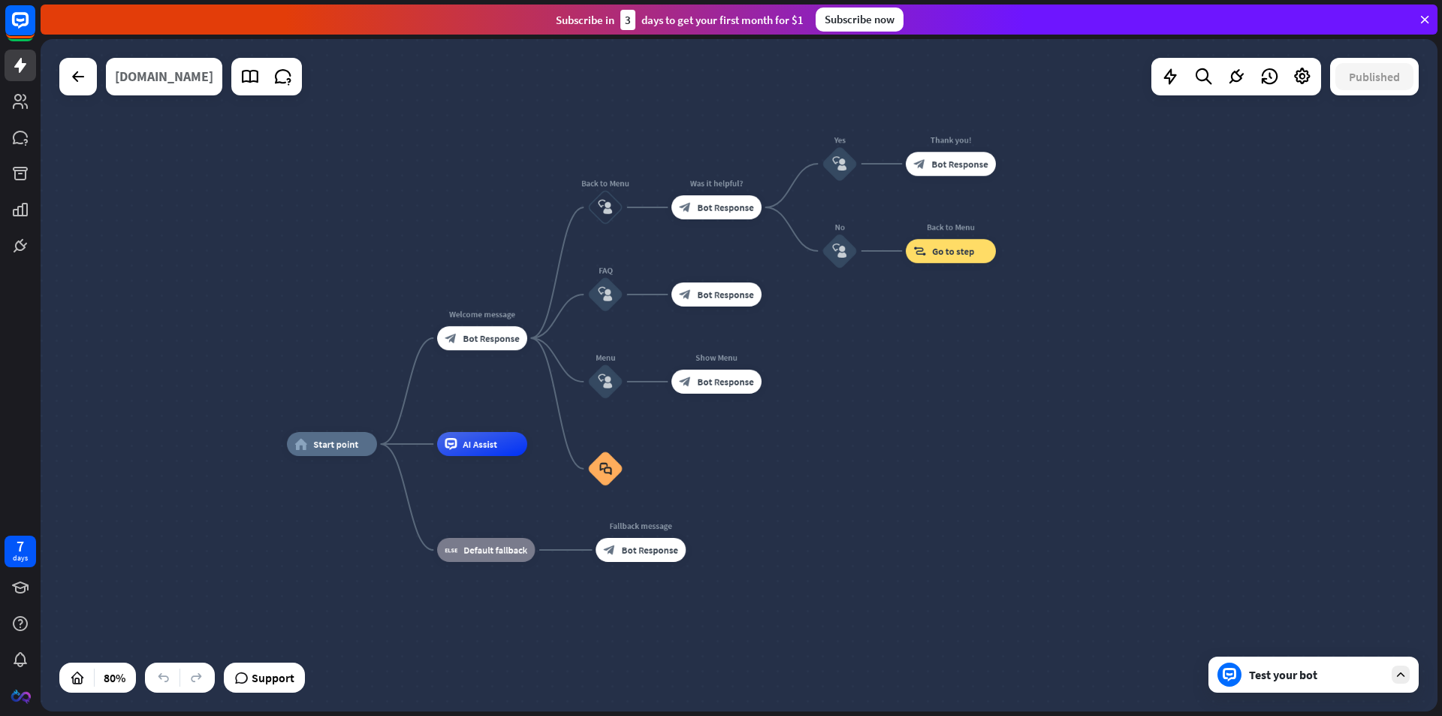
click at [170, 73] on div "[DOMAIN_NAME]" at bounding box center [164, 77] width 98 height 38
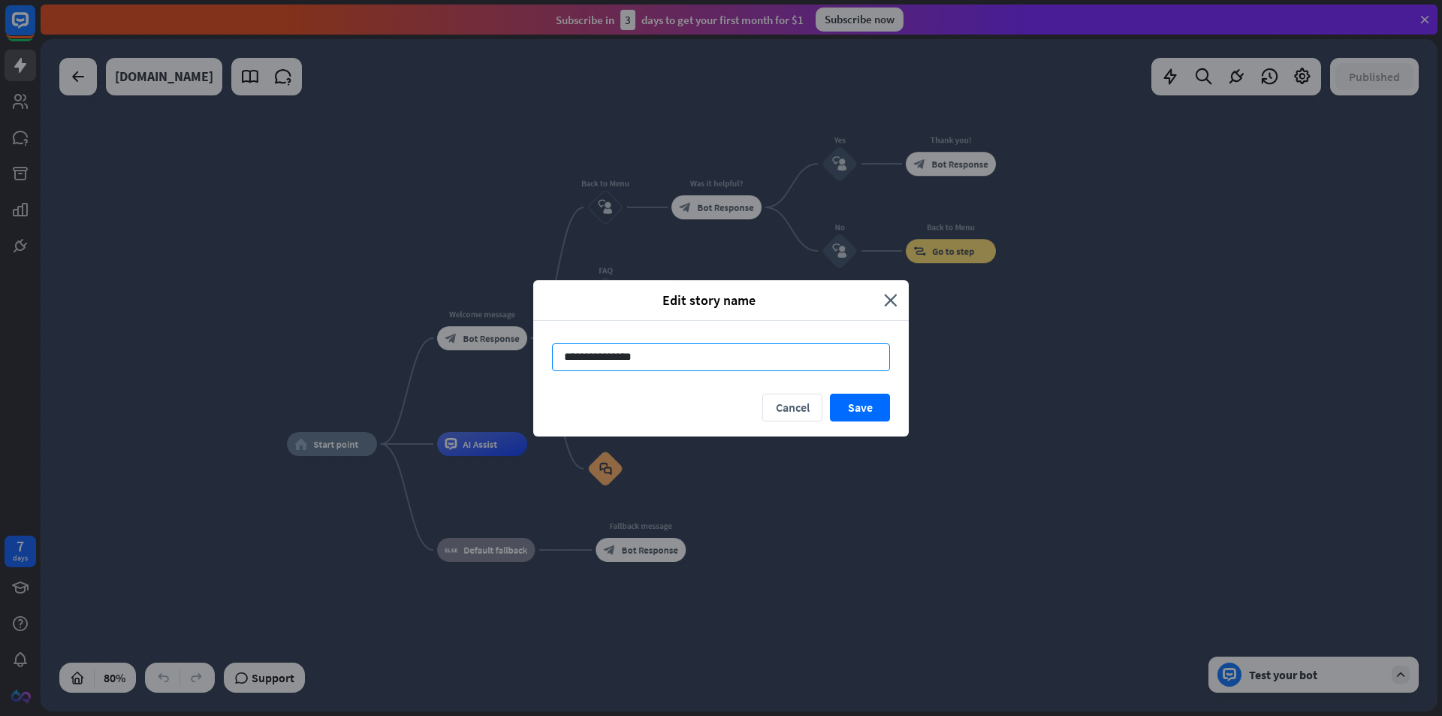
drag, startPoint x: 614, startPoint y: 357, endPoint x: 645, endPoint y: 357, distance: 30.8
click at [645, 357] on input "**********" at bounding box center [721, 357] width 338 height 28
type input "**********"
click at [660, 407] on div "Cancel Save" at bounding box center [720, 414] width 375 height 43
click at [869, 408] on button "Save" at bounding box center [860, 407] width 60 height 28
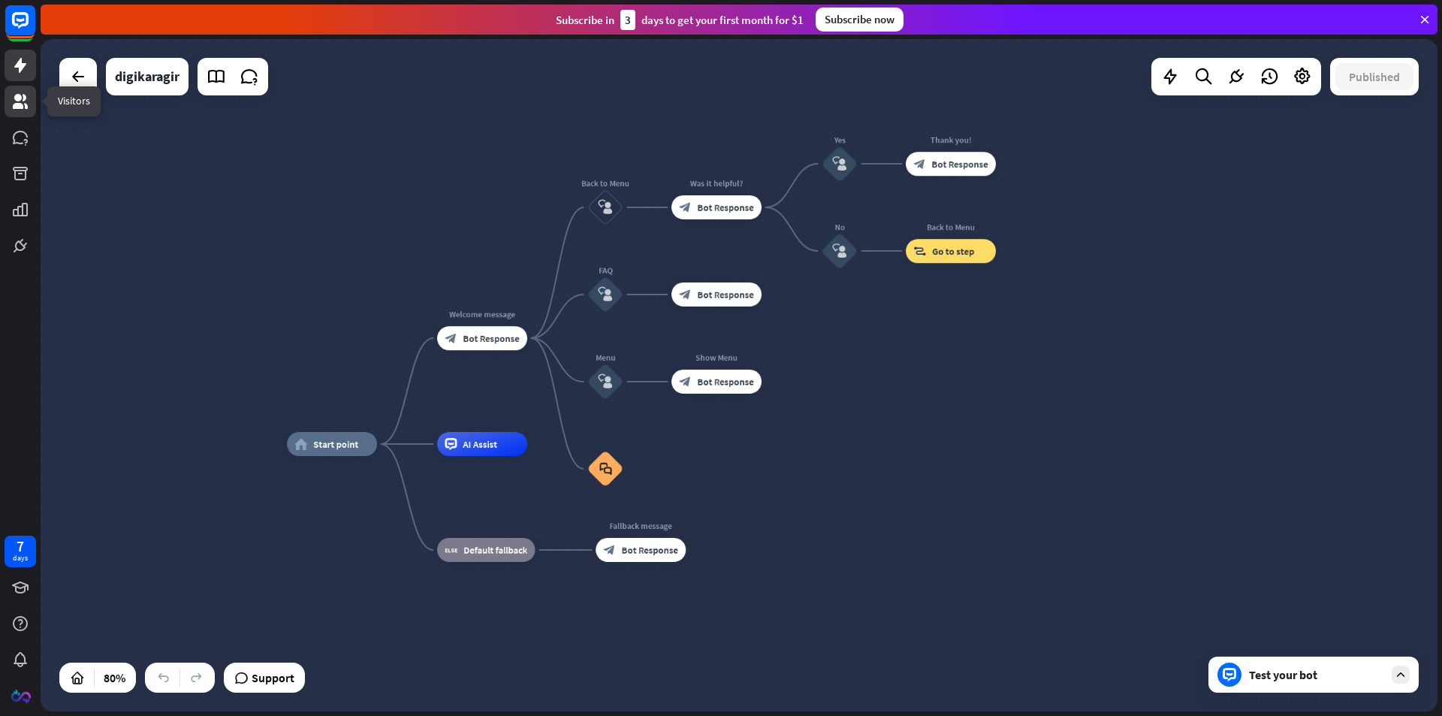
click at [30, 101] on link at bounding box center [21, 102] width 32 height 32
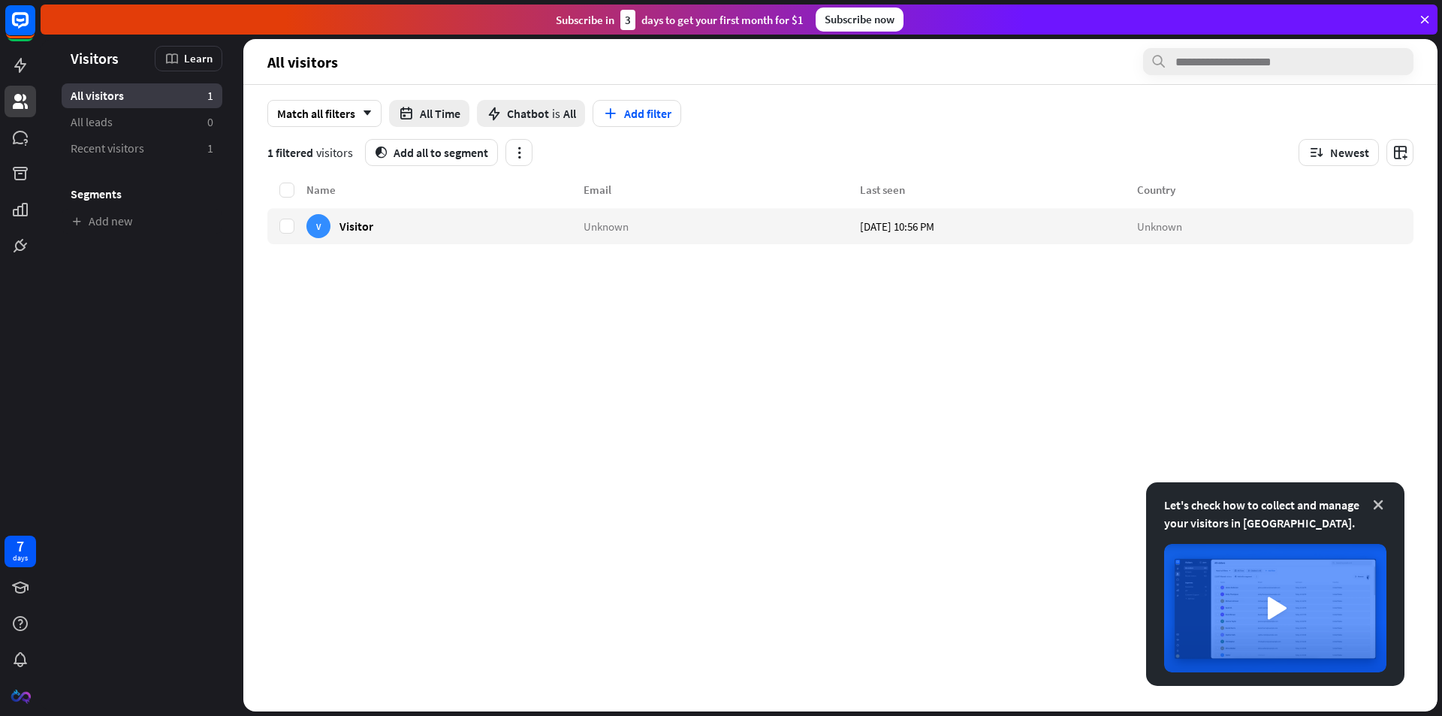
drag, startPoint x: 1379, startPoint y: 504, endPoint x: 1370, endPoint y: 493, distance: 14.0
click at [1378, 503] on icon at bounding box center [1377, 504] width 15 height 15
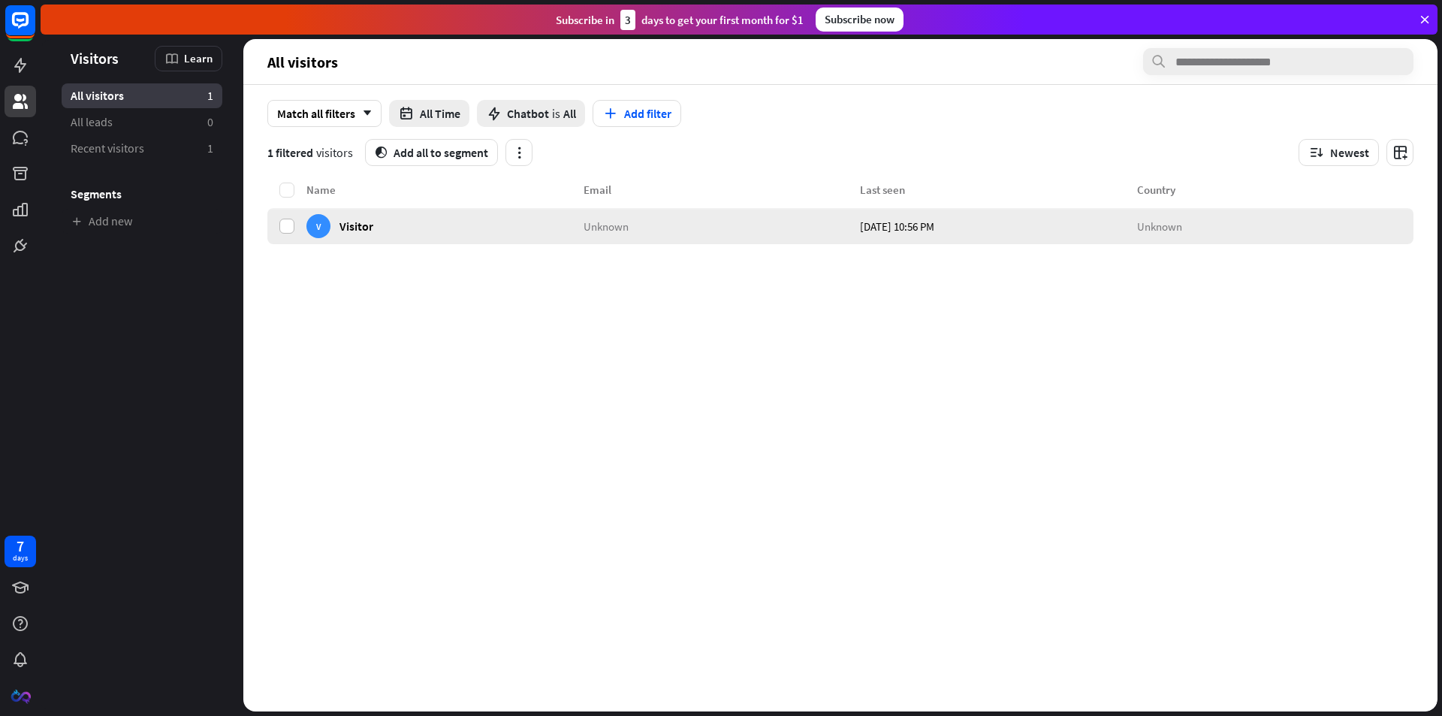
click at [285, 228] on label at bounding box center [286, 225] width 15 height 15
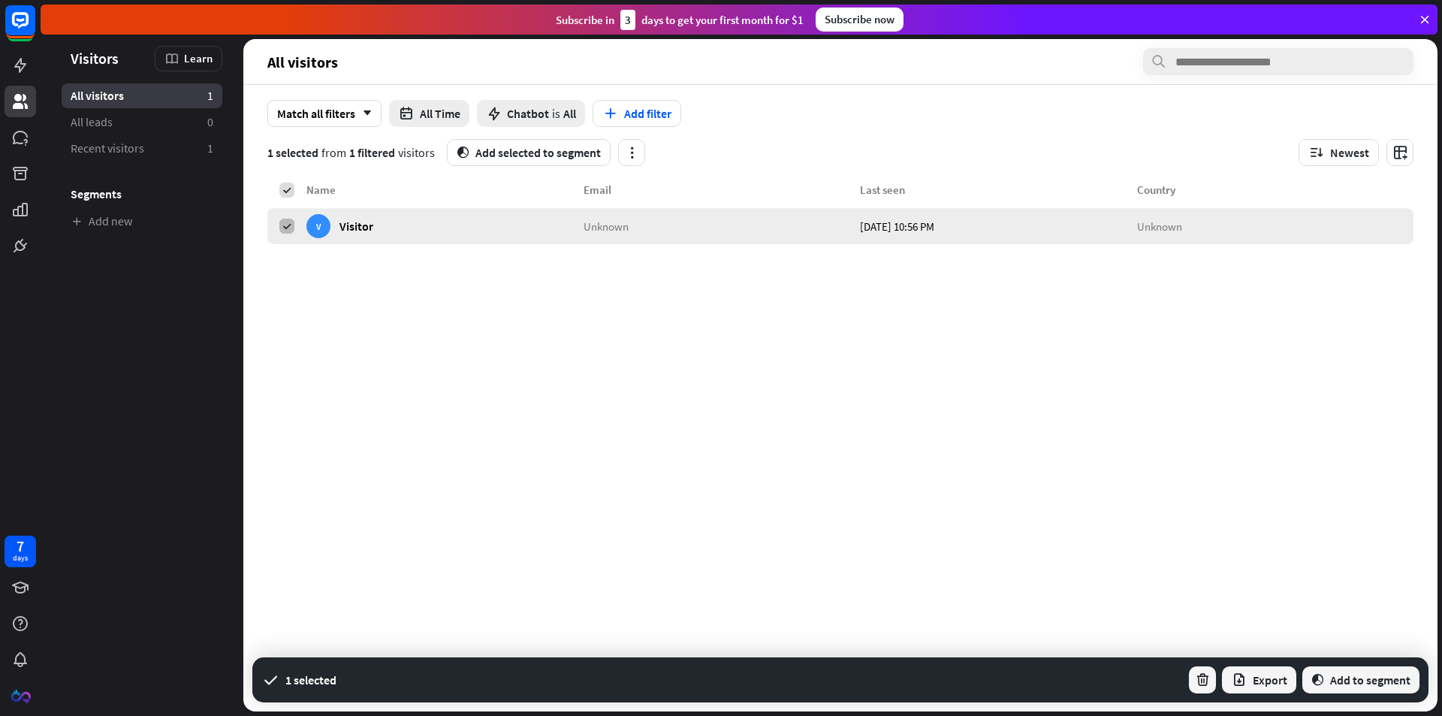
click at [283, 226] on icon at bounding box center [287, 226] width 11 height 11
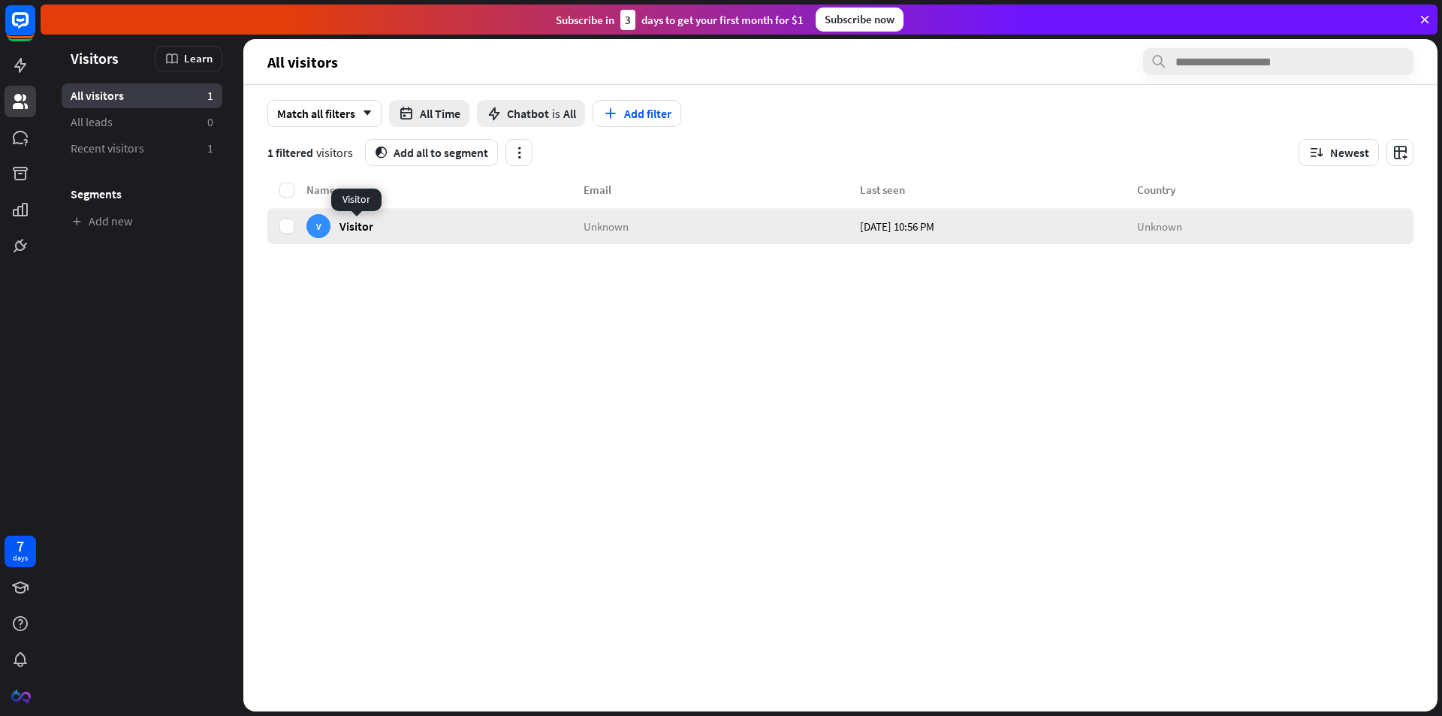
click at [360, 229] on span "Visitor" at bounding box center [356, 225] width 34 height 14
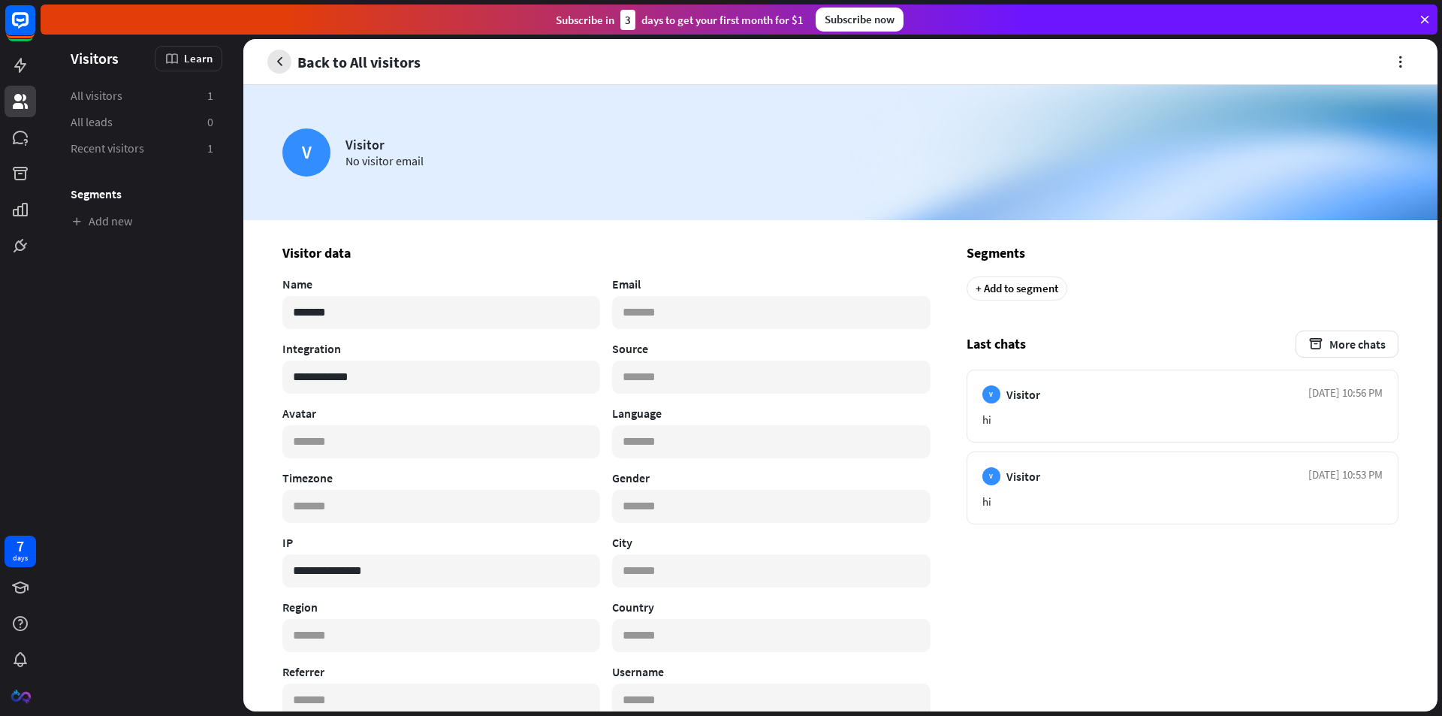
click at [278, 54] on icon "button" at bounding box center [280, 62] width 16 height 16
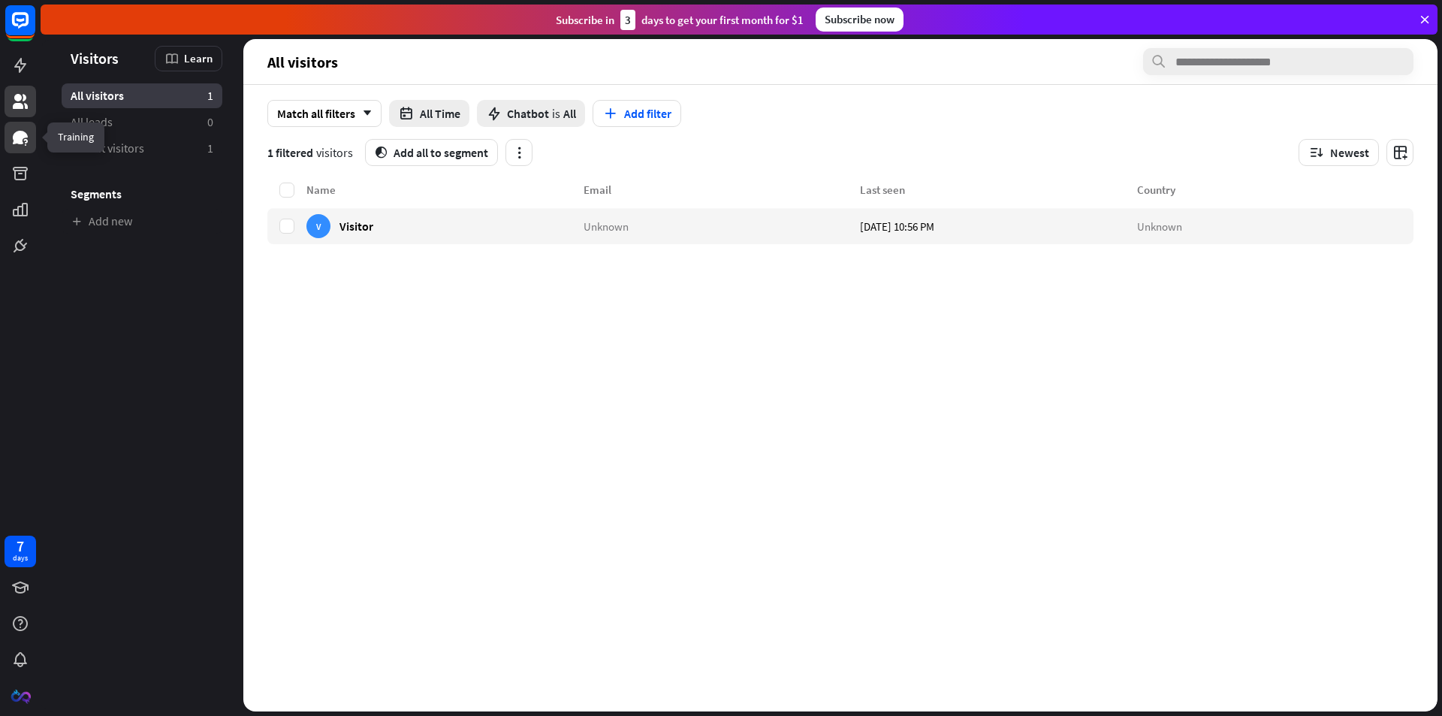
click at [29, 137] on link at bounding box center [21, 138] width 32 height 32
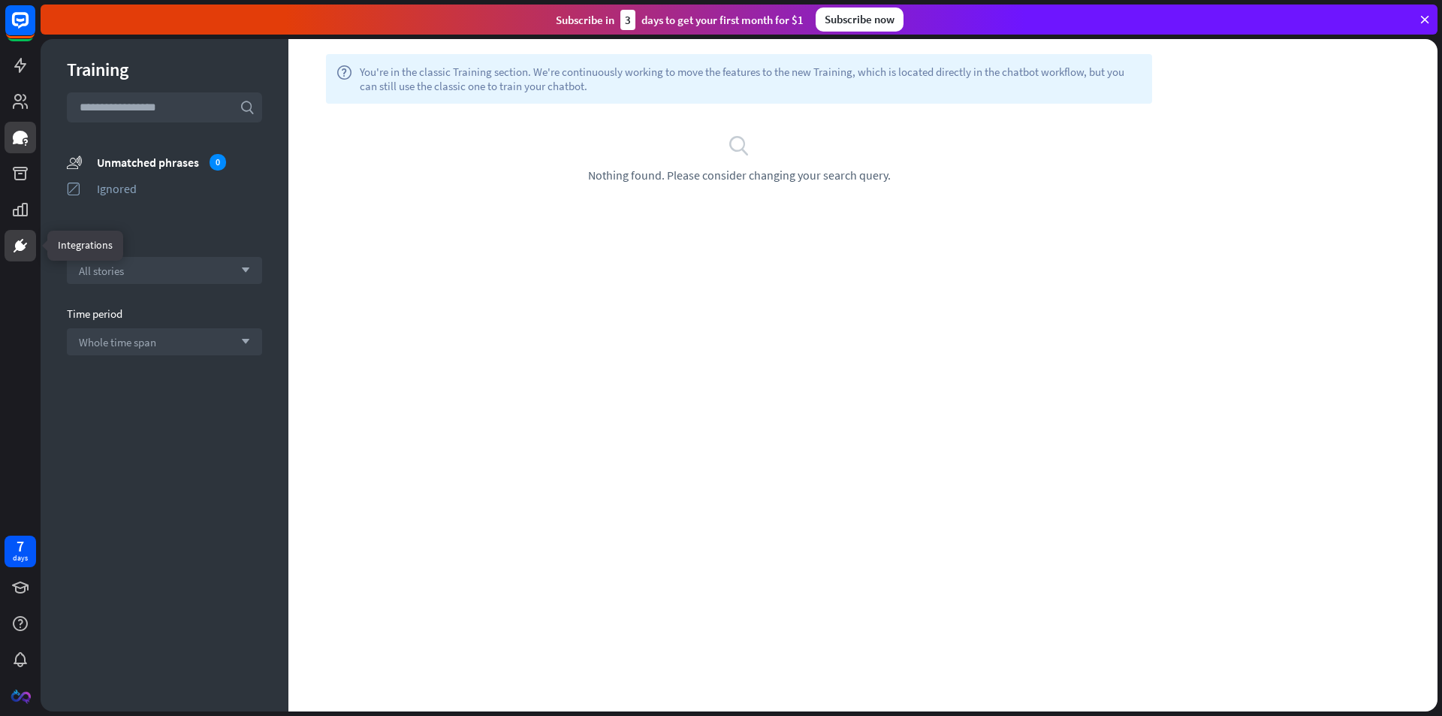
click at [20, 233] on link at bounding box center [21, 246] width 32 height 32
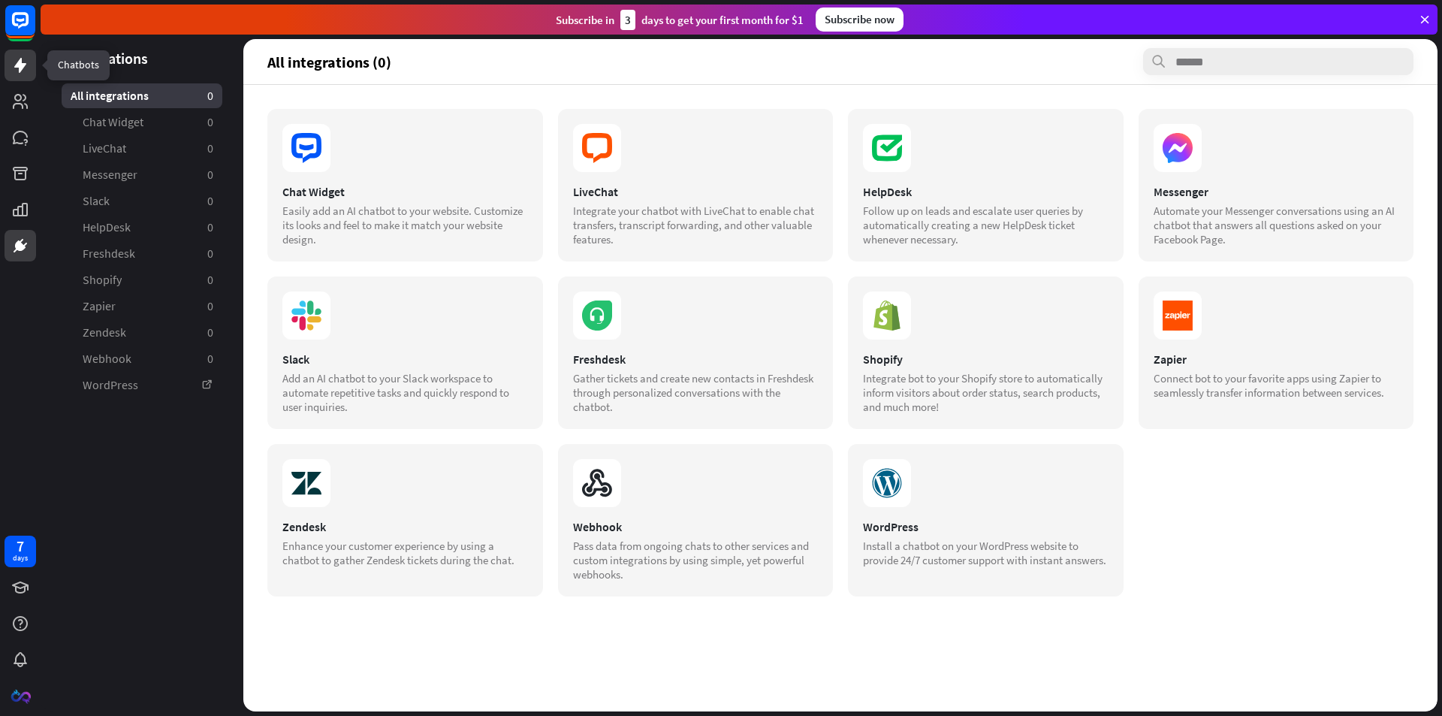
click at [21, 61] on icon at bounding box center [20, 65] width 12 height 15
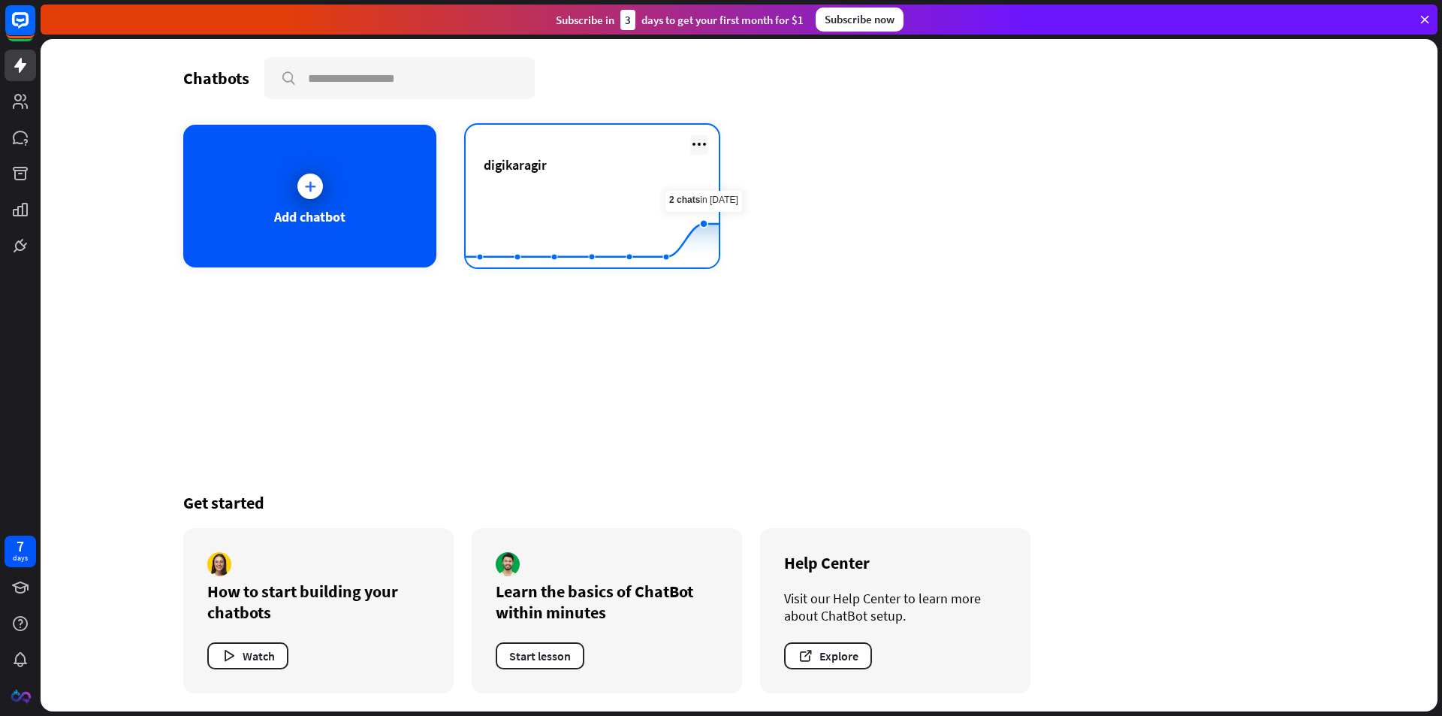
click at [701, 140] on icon at bounding box center [699, 144] width 18 height 18
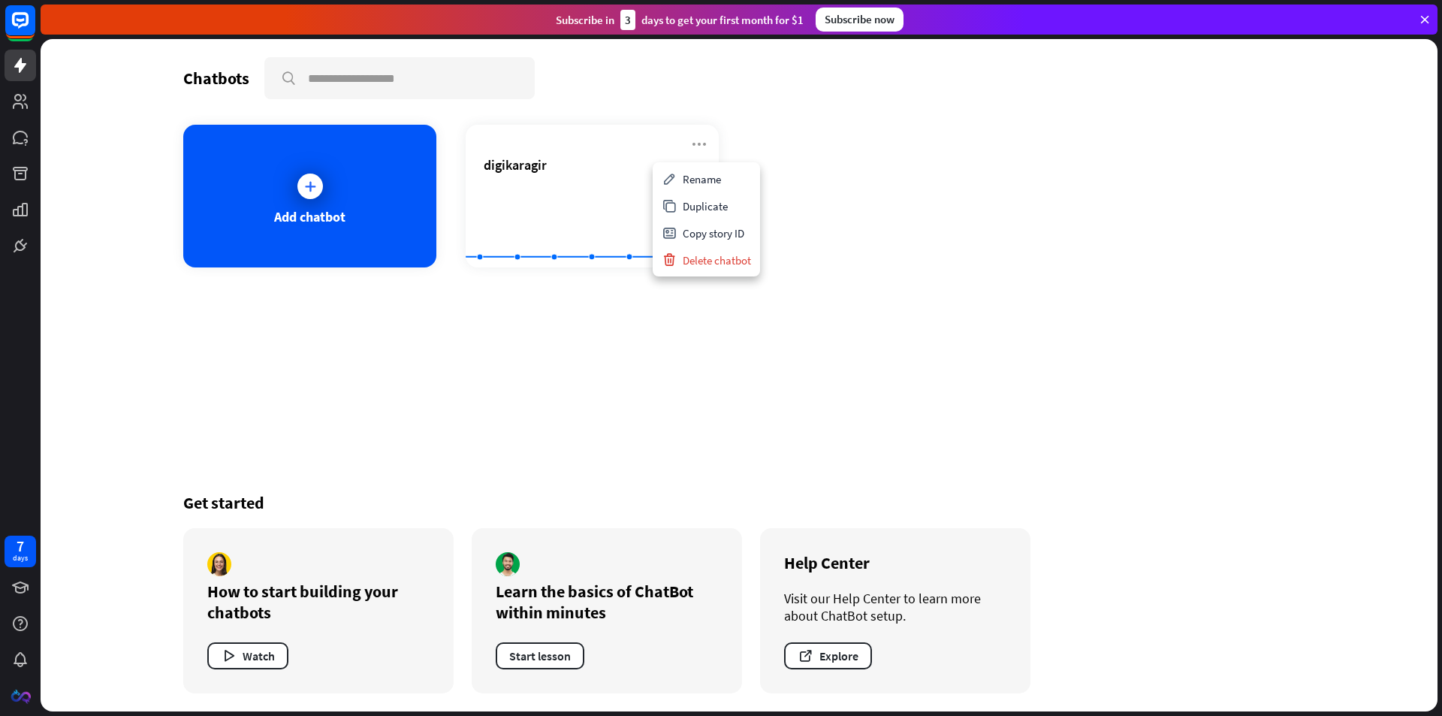
drag, startPoint x: 616, startPoint y: 339, endPoint x: 612, endPoint y: 327, distance: 11.9
click at [614, 335] on div "Chatbots search Add chatbot digikaragir Created with Highcharts 10.1.0 0 2 4 Ge…" at bounding box center [738, 375] width 1201 height 672
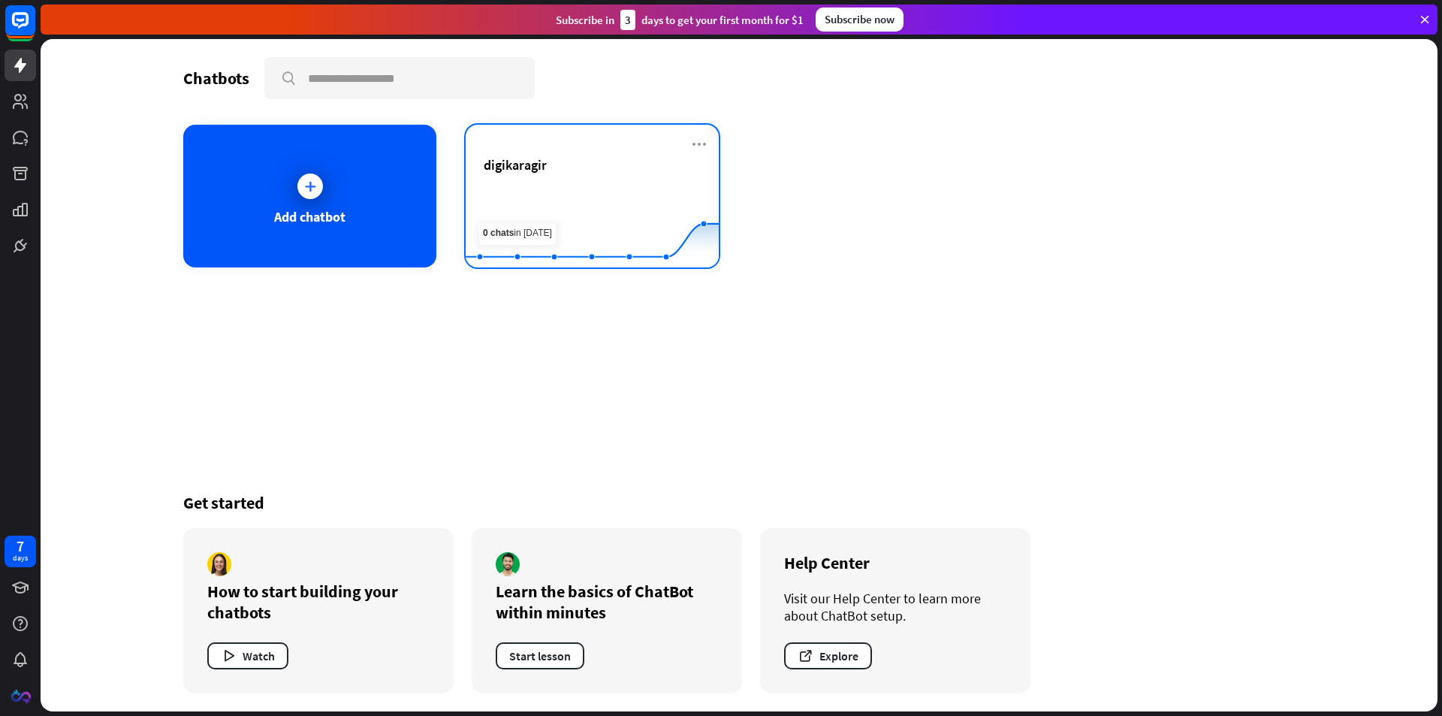
click at [598, 188] on rect at bounding box center [592, 230] width 253 height 94
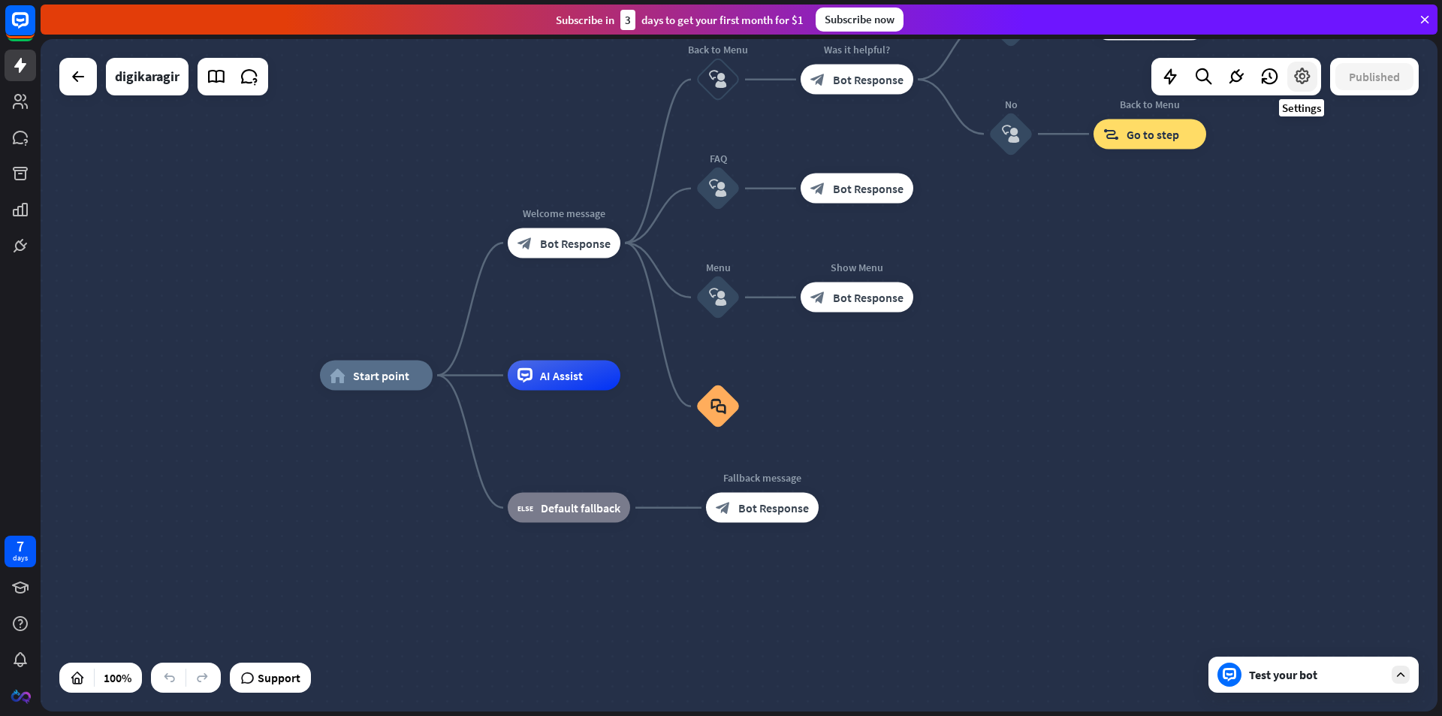
click at [1311, 78] on icon at bounding box center [1302, 77] width 20 height 20
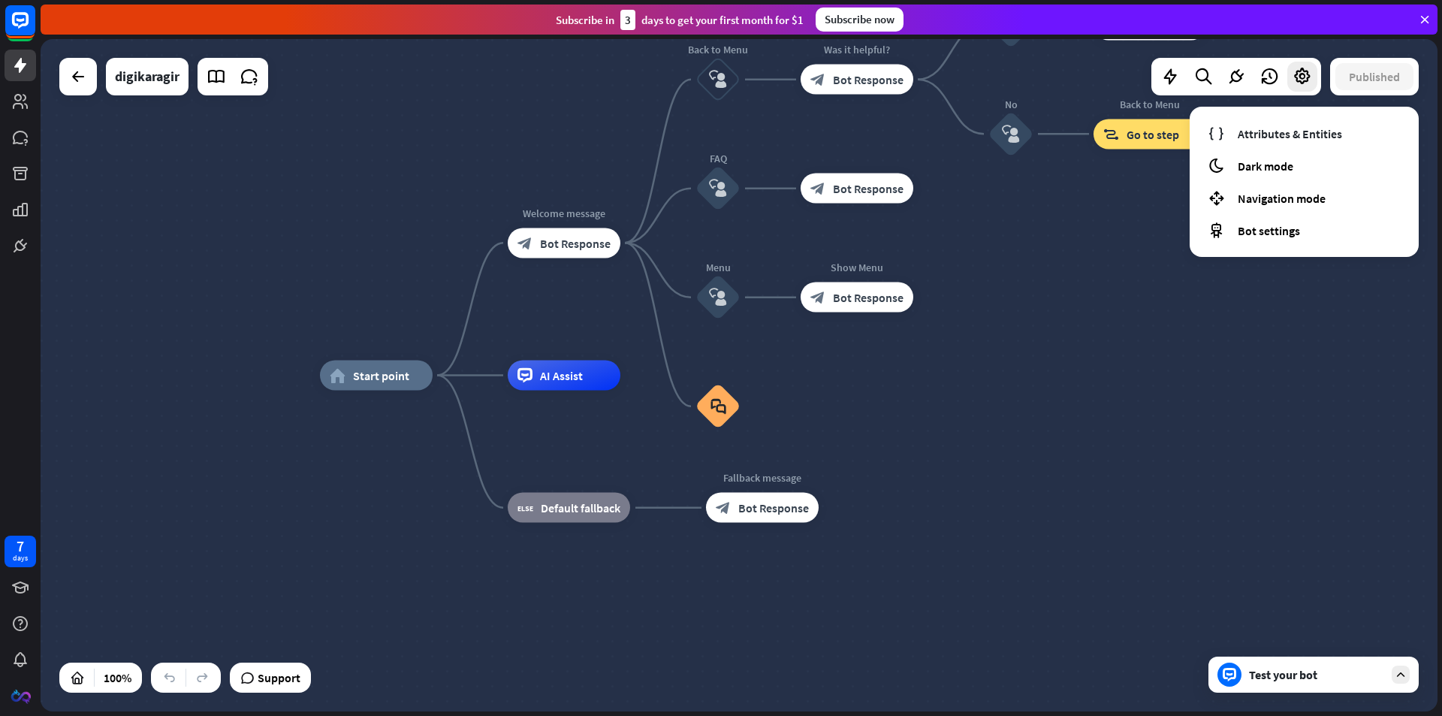
click at [1159, 360] on div "home_2 Start point Welcome message block_bot_response Bot Response Back to Menu…" at bounding box center [739, 375] width 1397 height 672
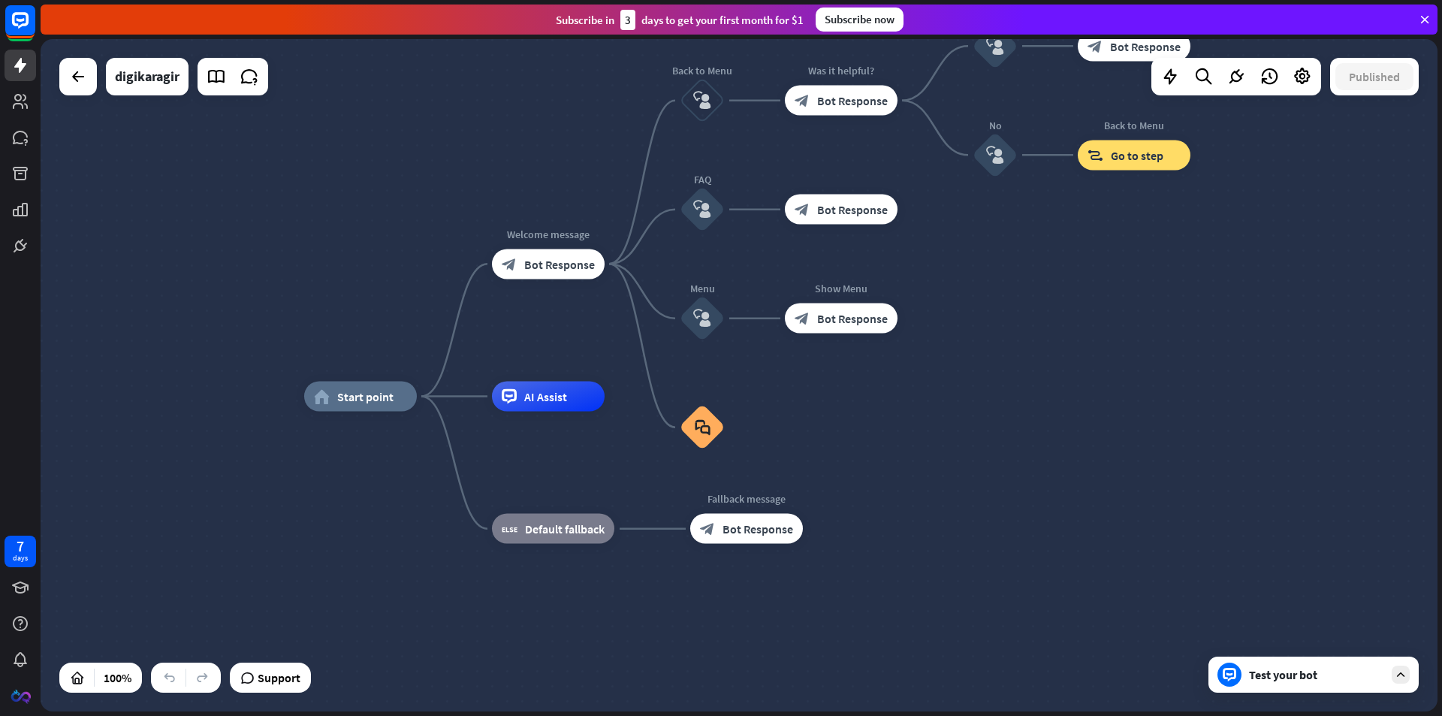
drag, startPoint x: 806, startPoint y: 411, endPoint x: 714, endPoint y: 459, distance: 103.1
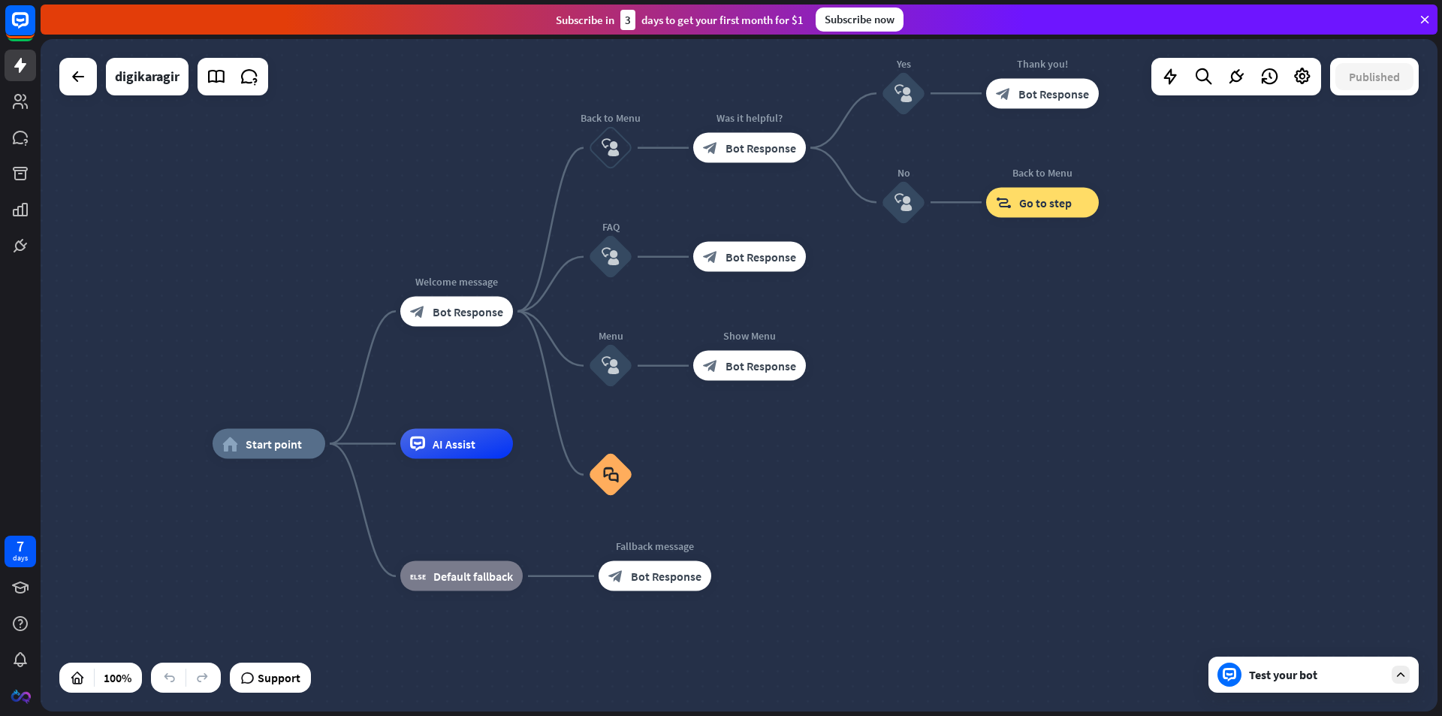
drag, startPoint x: 621, startPoint y: 474, endPoint x: 671, endPoint y: 473, distance: 49.6
click at [654, 475] on icon "plus" at bounding box center [651, 474] width 11 height 11
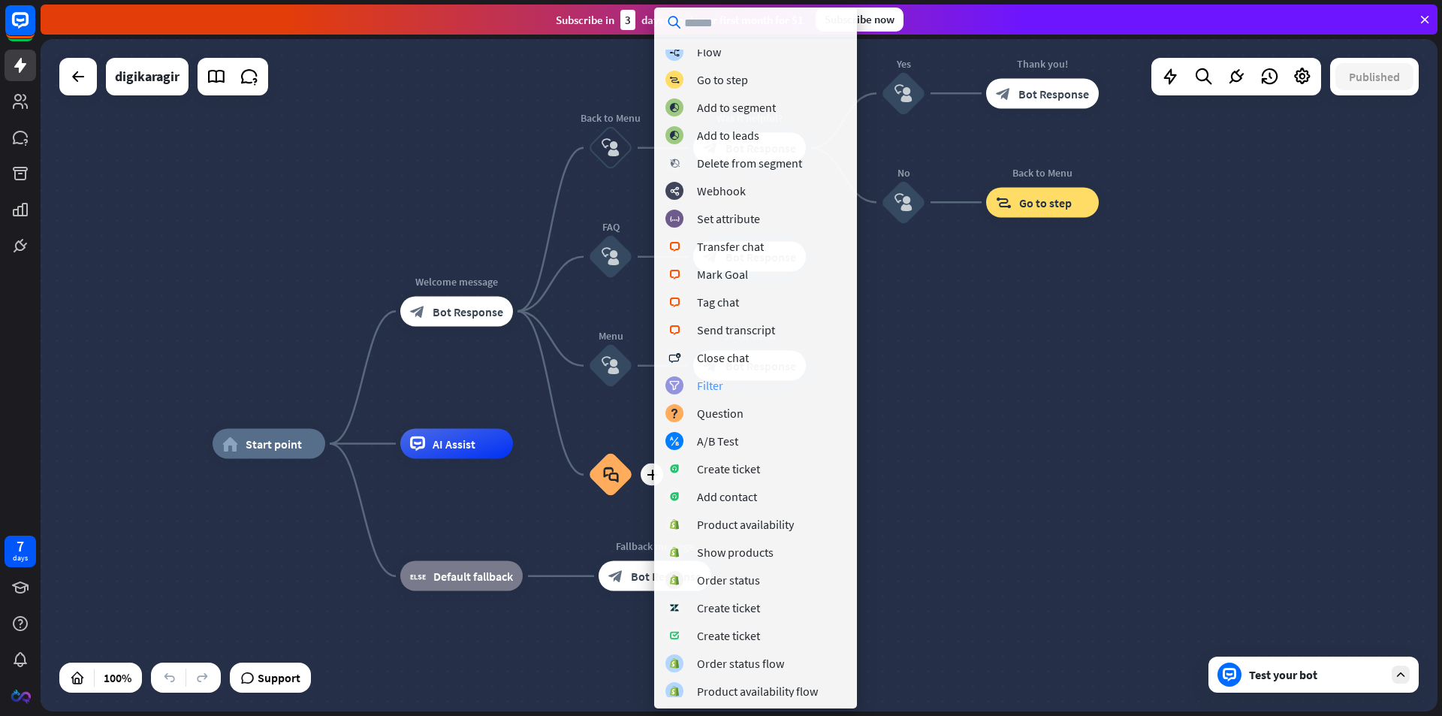
scroll to position [93, 0]
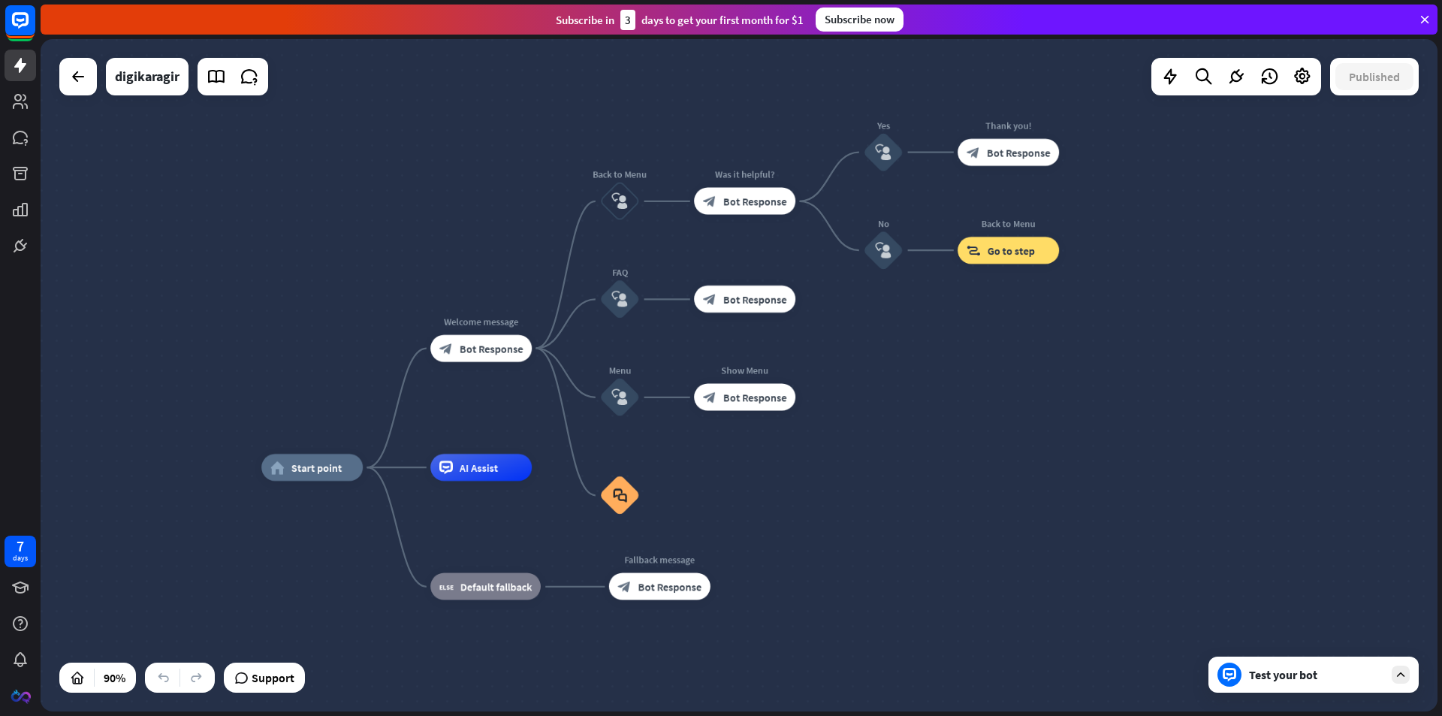
drag, startPoint x: 981, startPoint y: 457, endPoint x: 949, endPoint y: 480, distance: 39.8
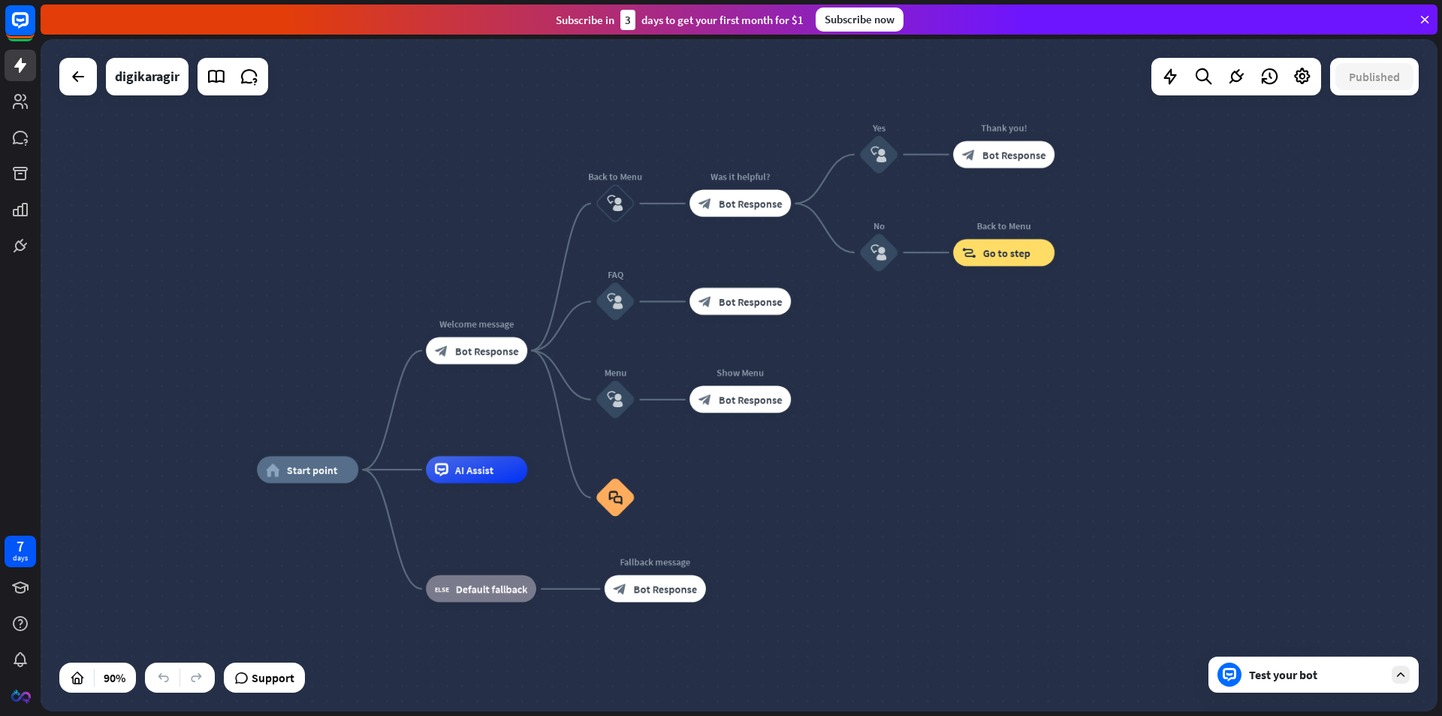
click at [59, 78] on div at bounding box center [78, 77] width 38 height 38
click at [68, 86] on div at bounding box center [78, 77] width 30 height 30
